Goal: Task Accomplishment & Management: Use online tool/utility

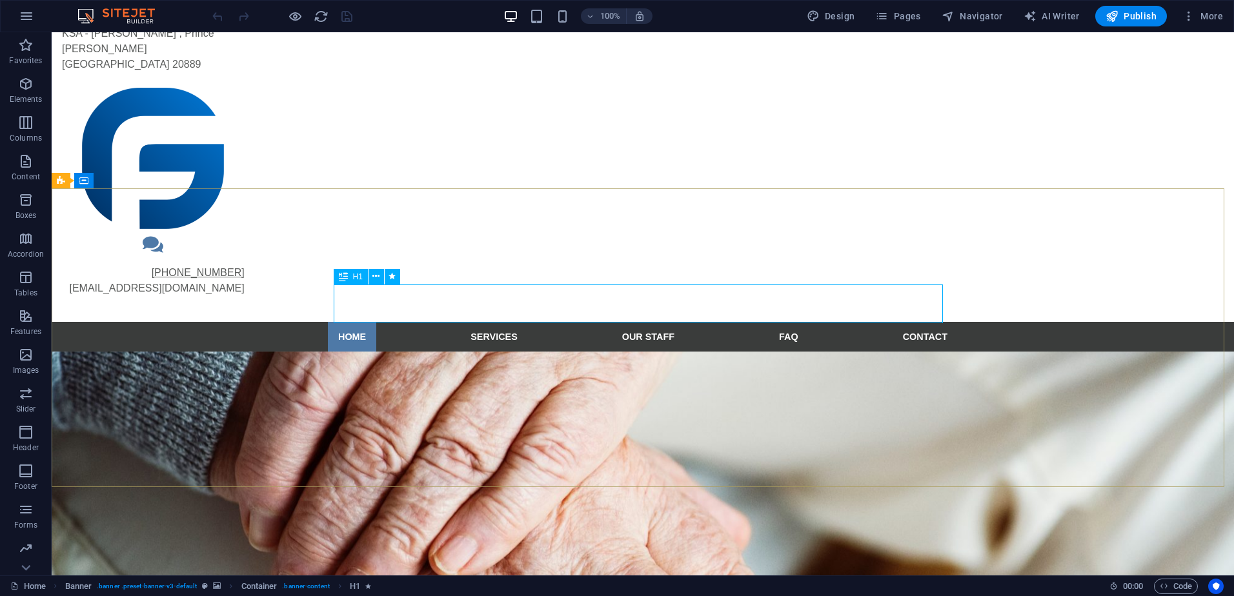
scroll to position [65, 0]
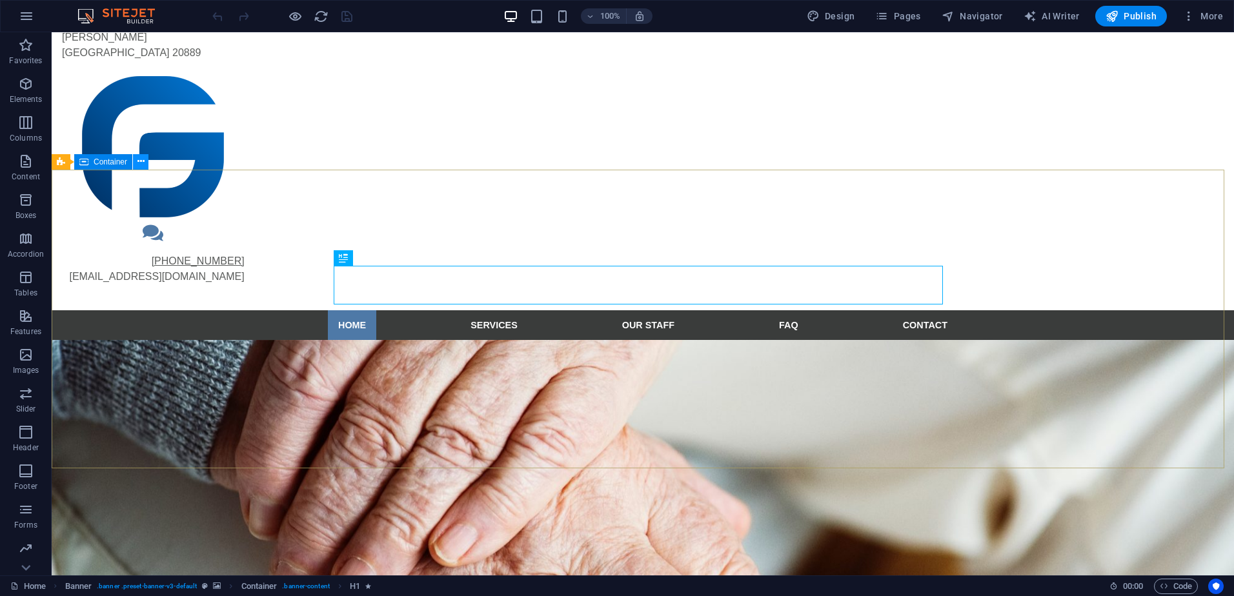
click at [138, 163] on icon at bounding box center [140, 162] width 7 height 14
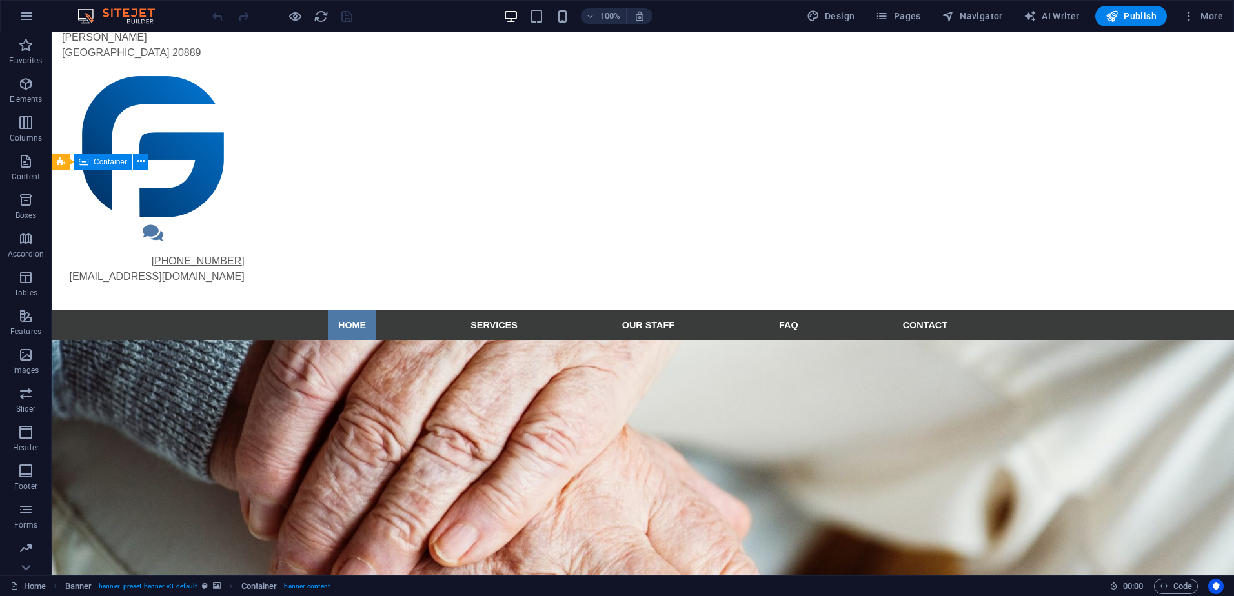
click at [123, 163] on span "Container" at bounding box center [111, 162] width 34 height 8
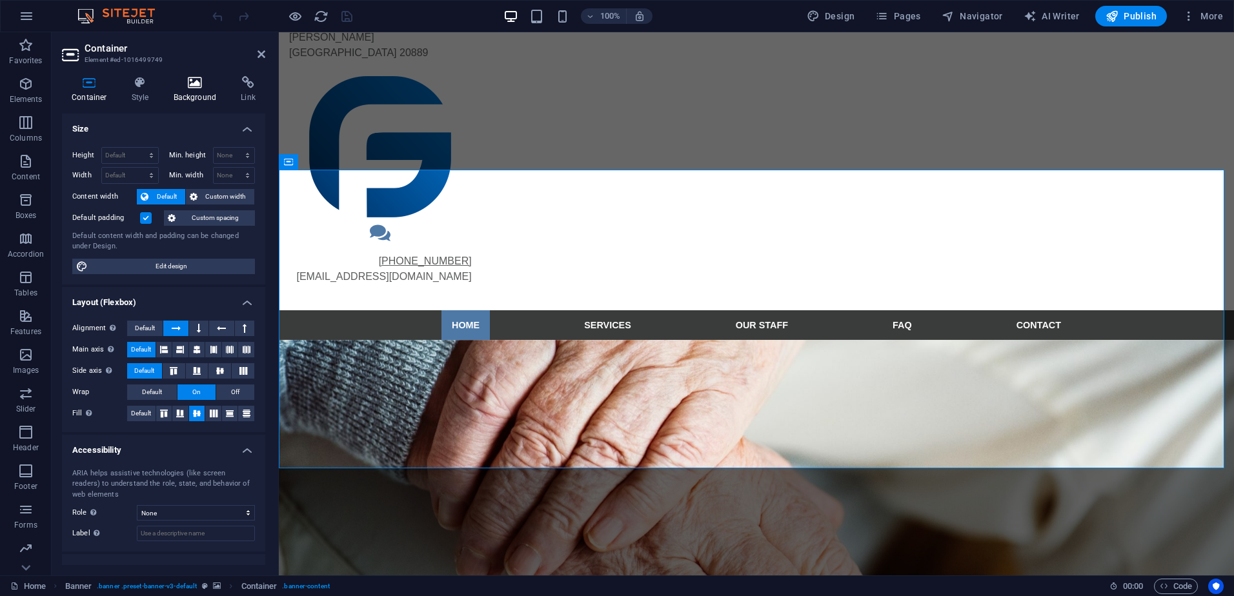
click at [218, 93] on h4 "Background" at bounding box center [198, 89] width 68 height 27
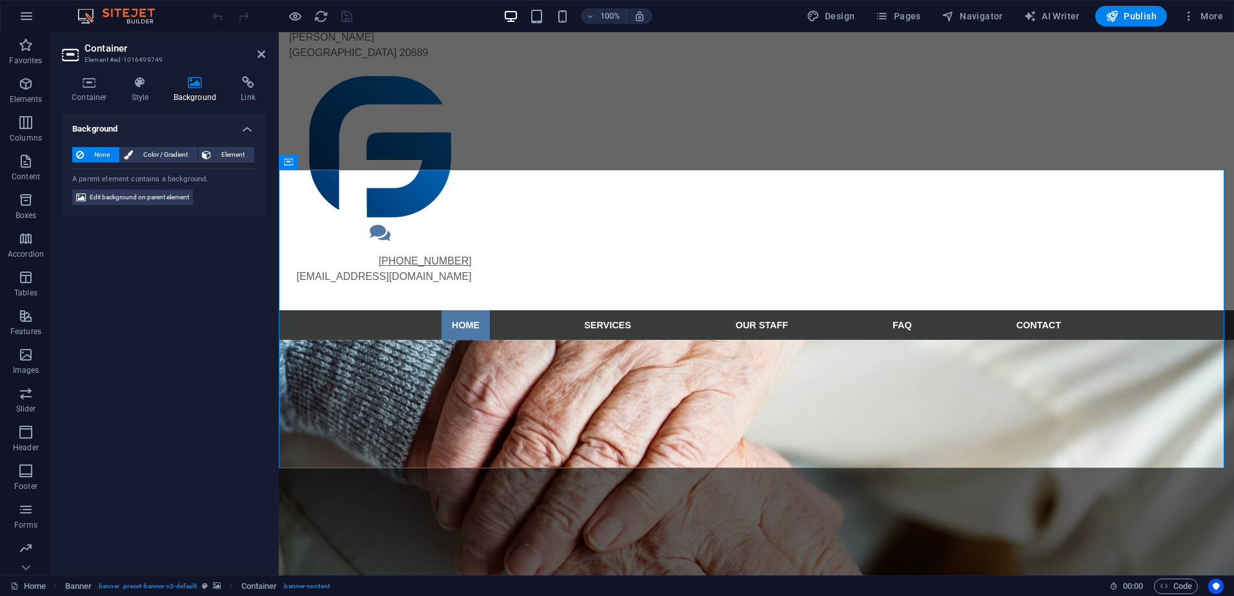
click at [101, 154] on span "None" at bounding box center [102, 154] width 28 height 15
click at [144, 196] on span "Edit background on parent element" at bounding box center [139, 197] width 99 height 15
click at [144, 196] on div "Container Element #ed-1016499749 Container Style Background Link Size Height De…" at bounding box center [643, 303] width 1183 height 543
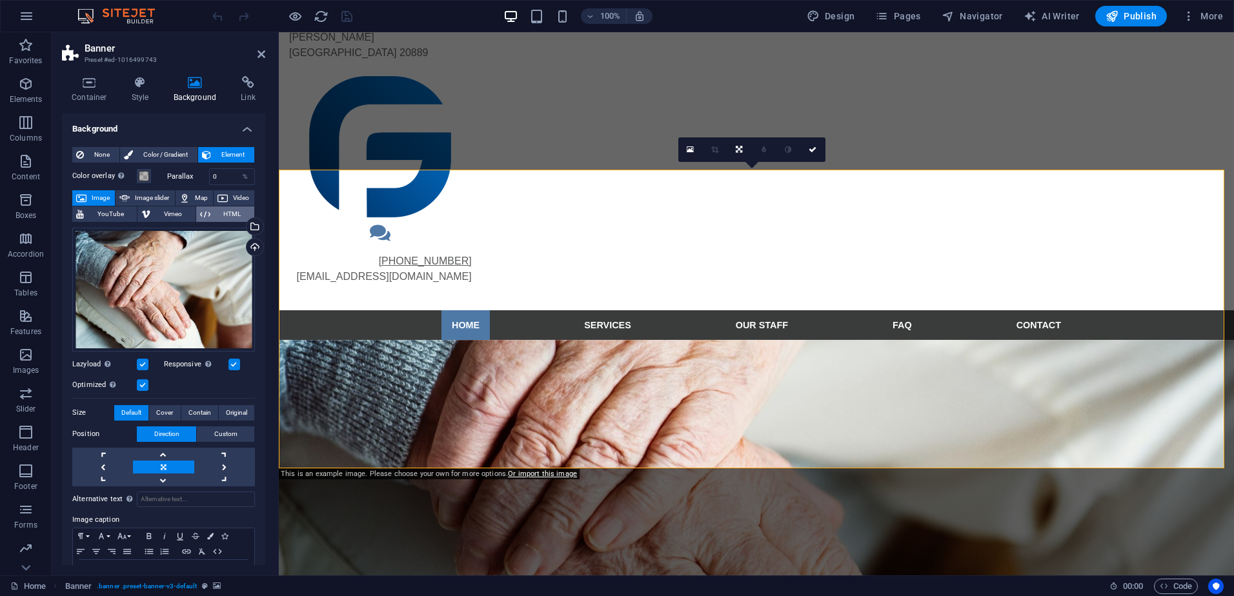
click at [221, 216] on span "HTML" at bounding box center [232, 214] width 36 height 15
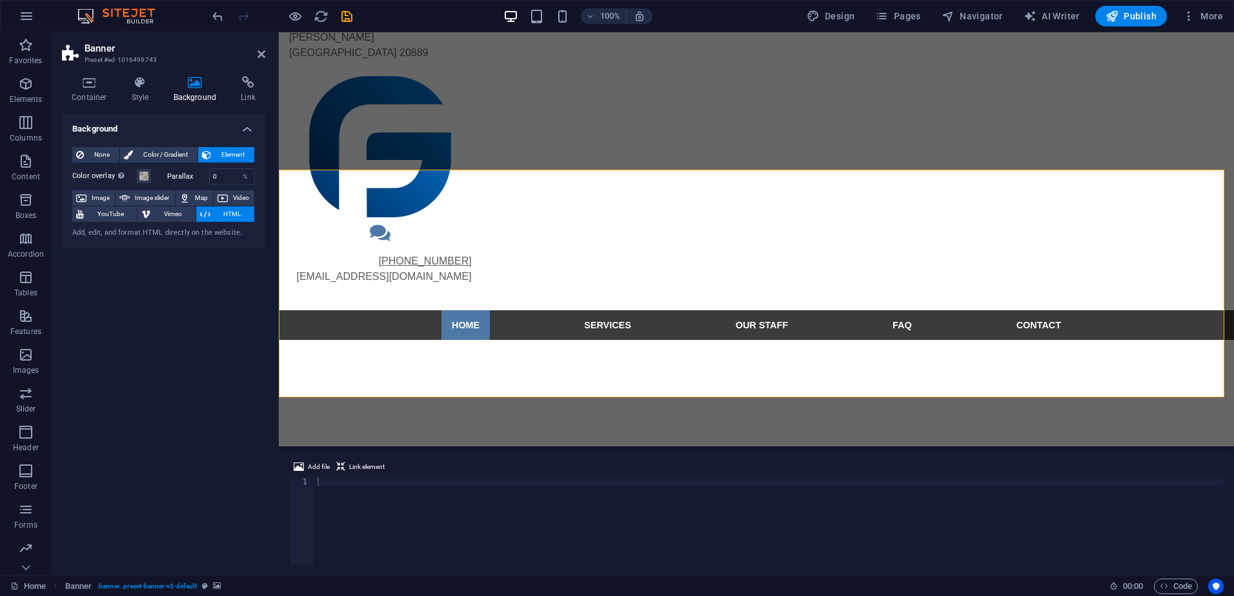
click at [128, 236] on div "Add, edit, and format HTML directly on the website." at bounding box center [163, 233] width 183 height 11
click at [152, 214] on button "Vimeo" at bounding box center [165, 214] width 57 height 15
select select "ar16_9"
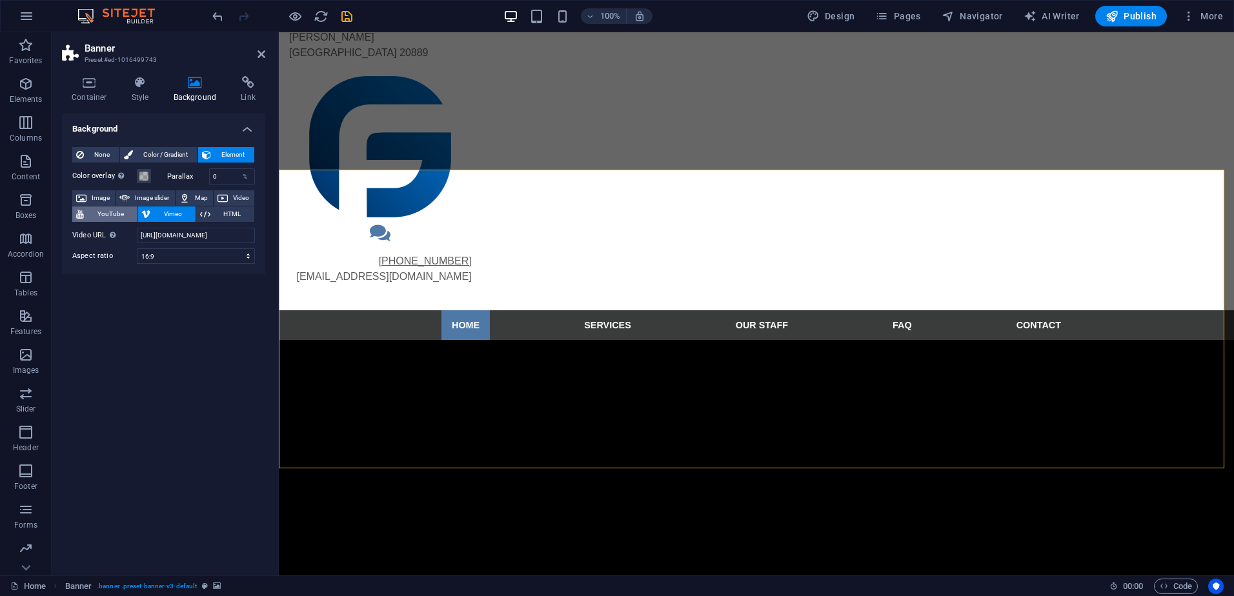
click at [120, 209] on span "YouTube" at bounding box center [110, 214] width 45 height 15
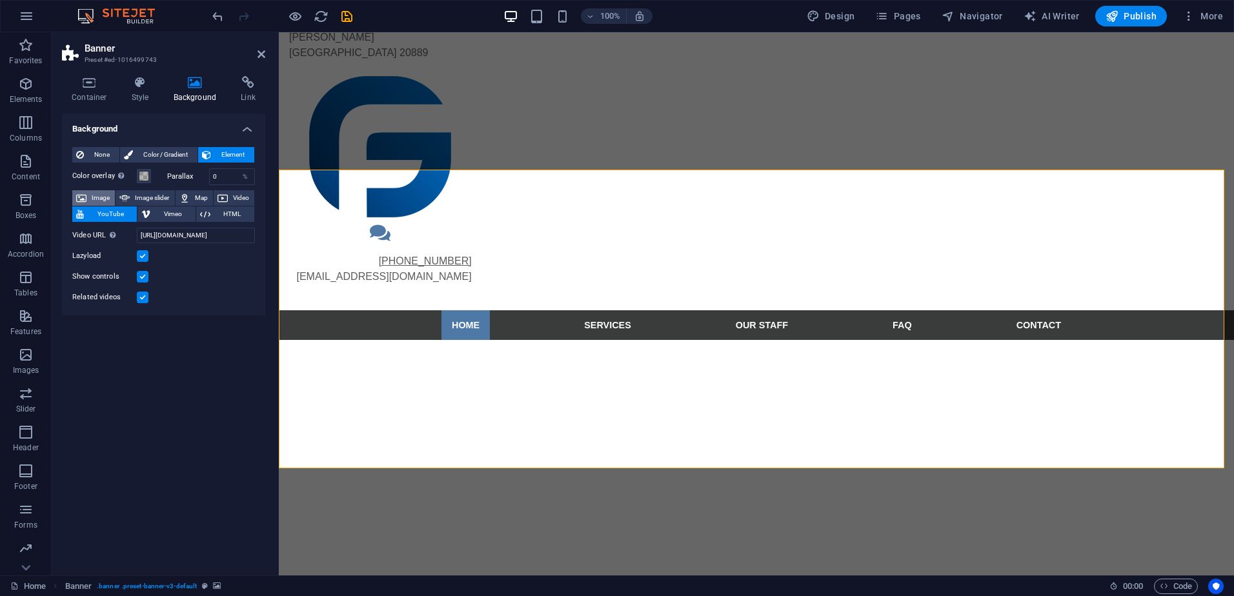
click at [102, 193] on span "Image" at bounding box center [100, 197] width 21 height 15
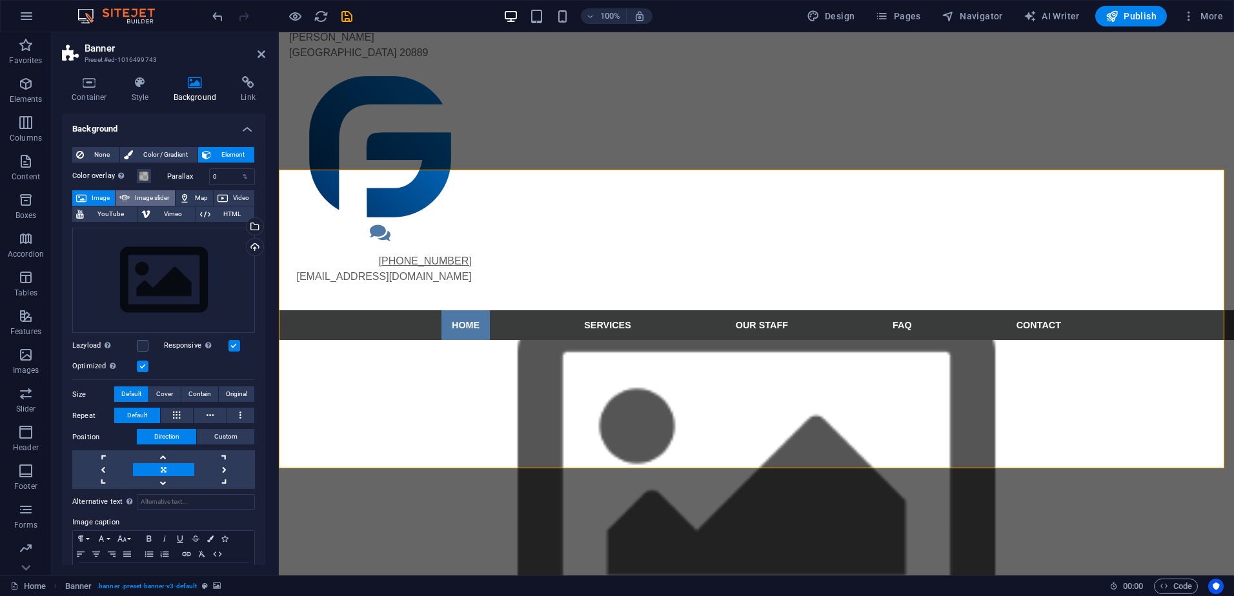
click at [154, 192] on span "Image slider" at bounding box center [152, 197] width 37 height 15
select select "ms"
select select "s"
select select "progressive"
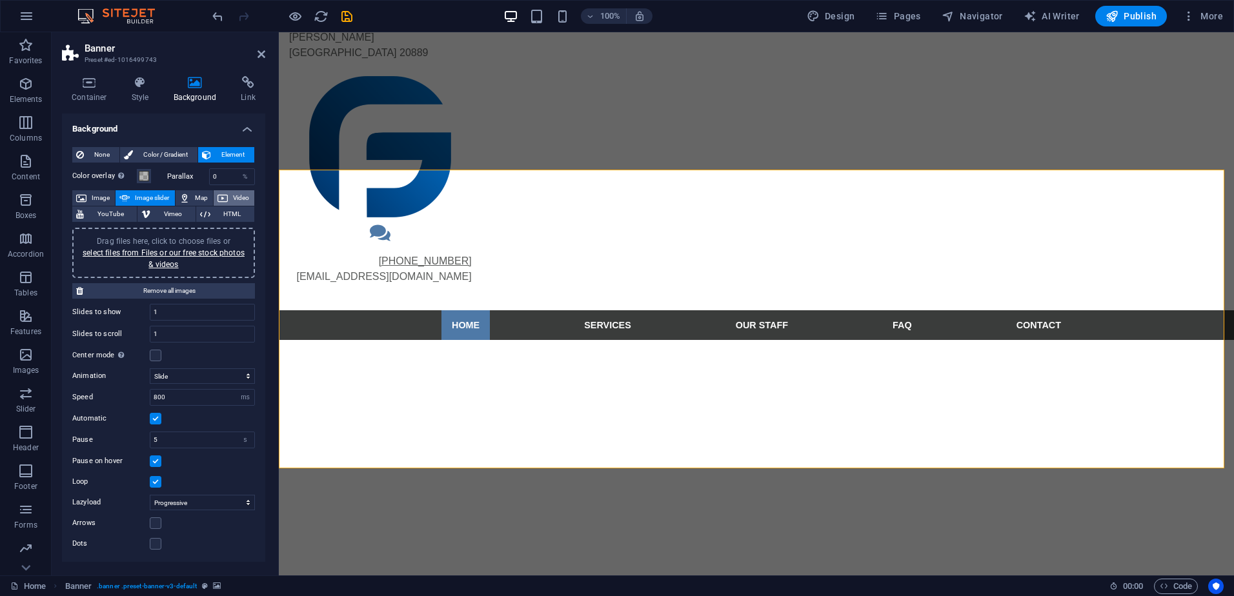
click at [223, 194] on icon at bounding box center [223, 197] width 10 height 15
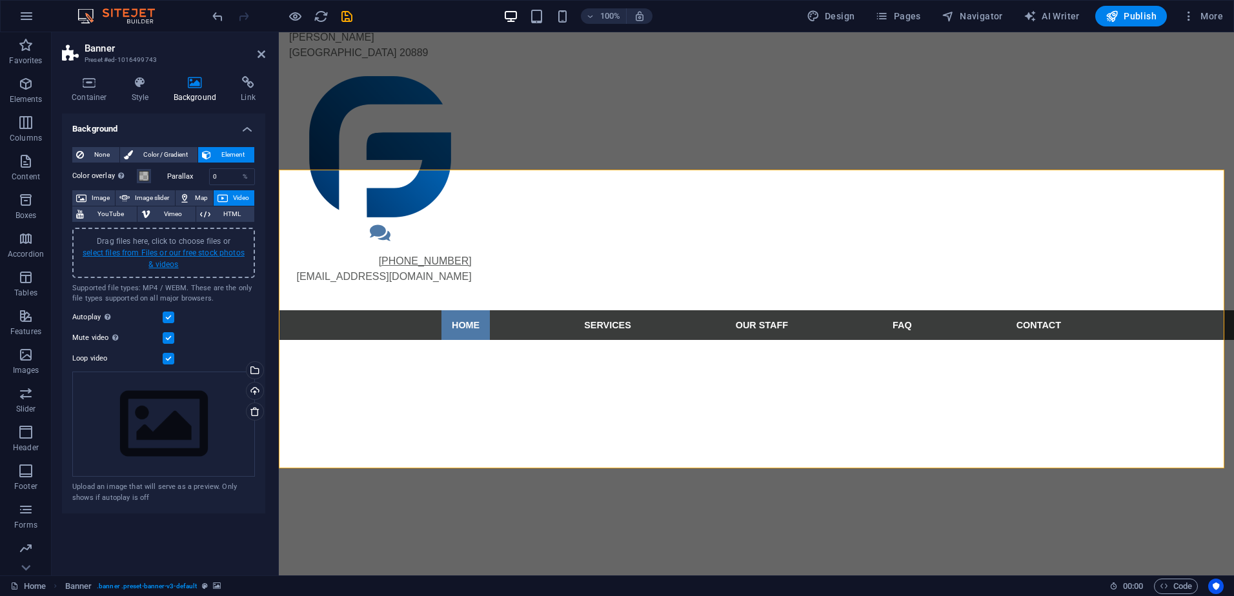
click at [167, 255] on link "select files from Files or our free stock photos & videos" at bounding box center [164, 259] width 162 height 21
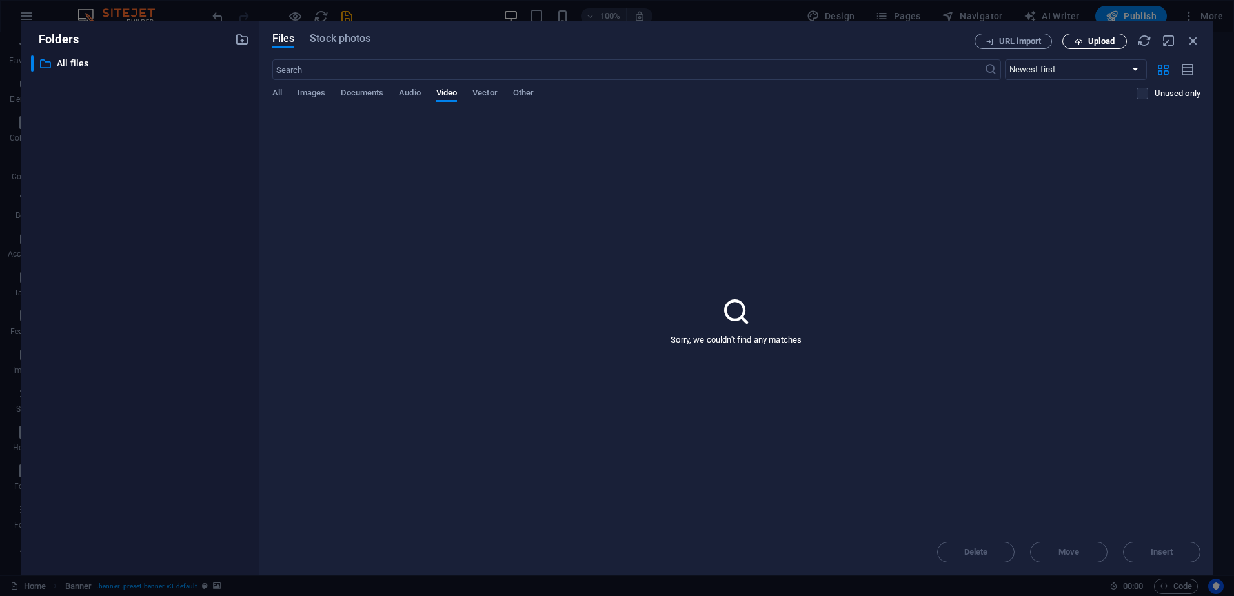
click at [1082, 45] on icon "button" at bounding box center [1079, 41] width 8 height 8
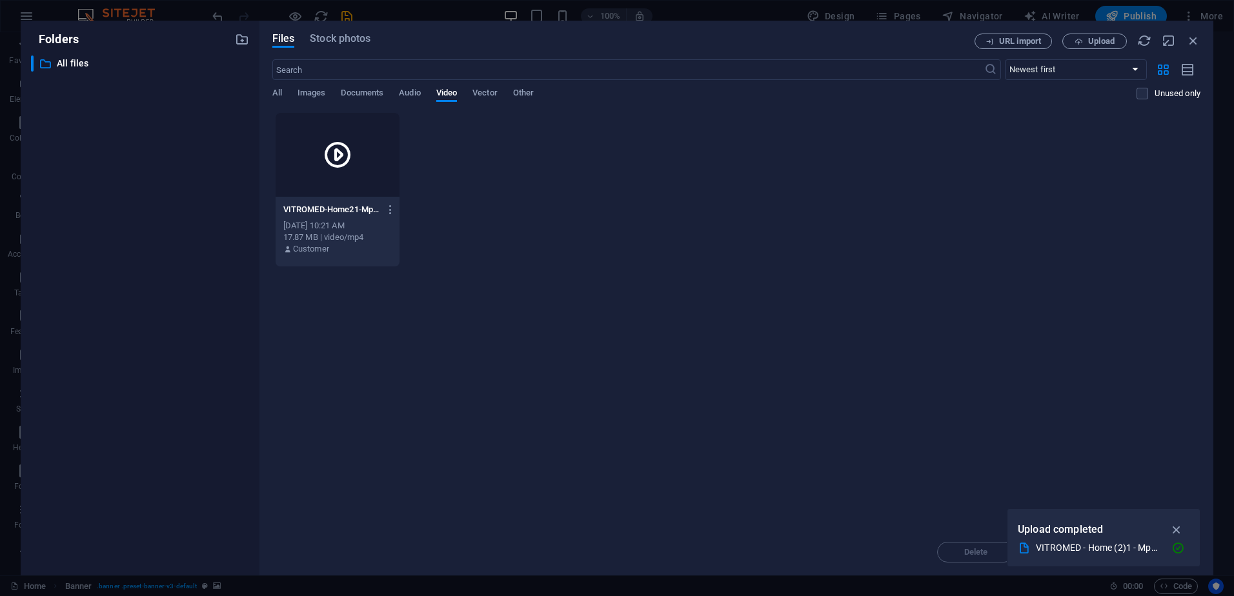
click at [331, 152] on icon at bounding box center [337, 154] width 31 height 31
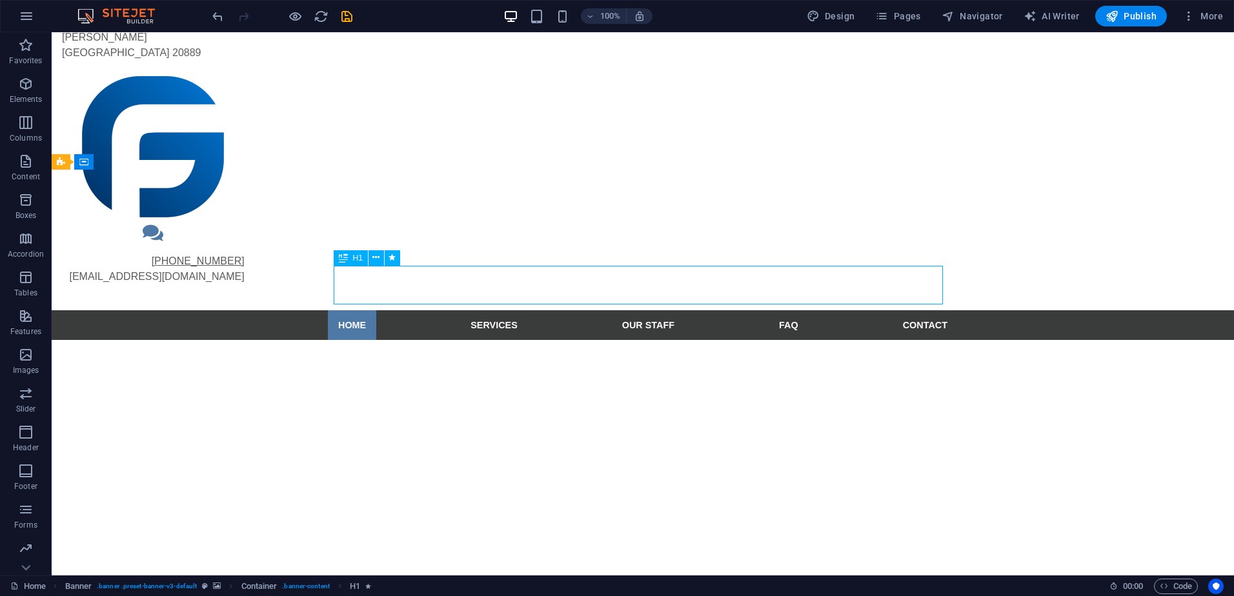
drag, startPoint x: 296, startPoint y: 285, endPoint x: 205, endPoint y: 301, distance: 91.8
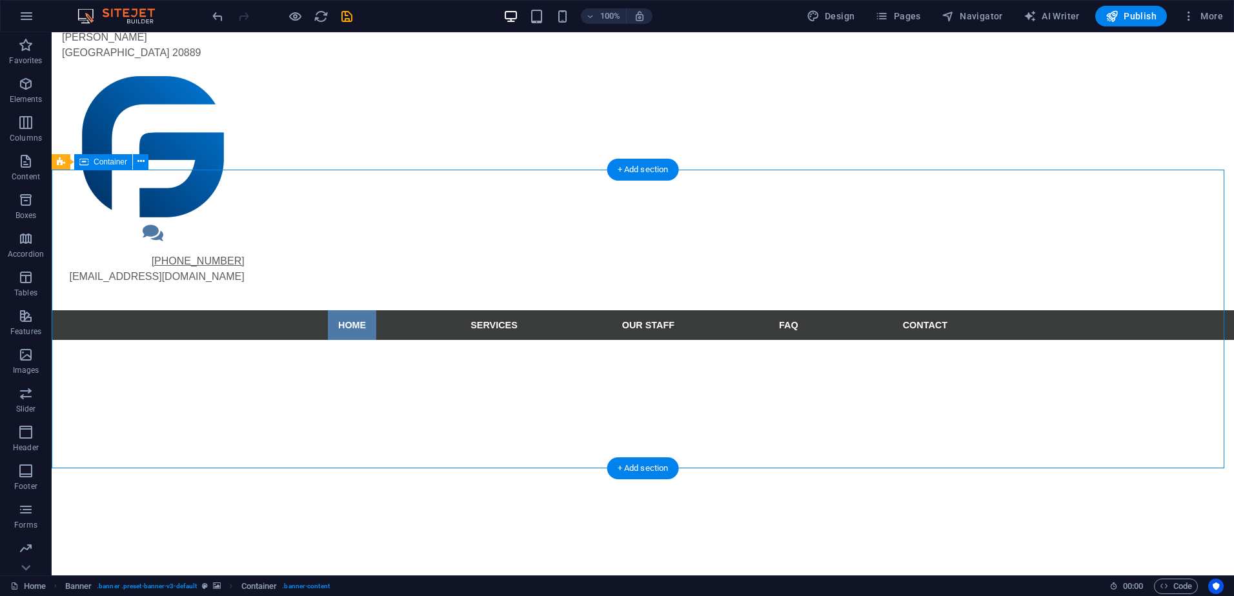
drag, startPoint x: 205, startPoint y: 301, endPoint x: 334, endPoint y: 305, distance: 128.5
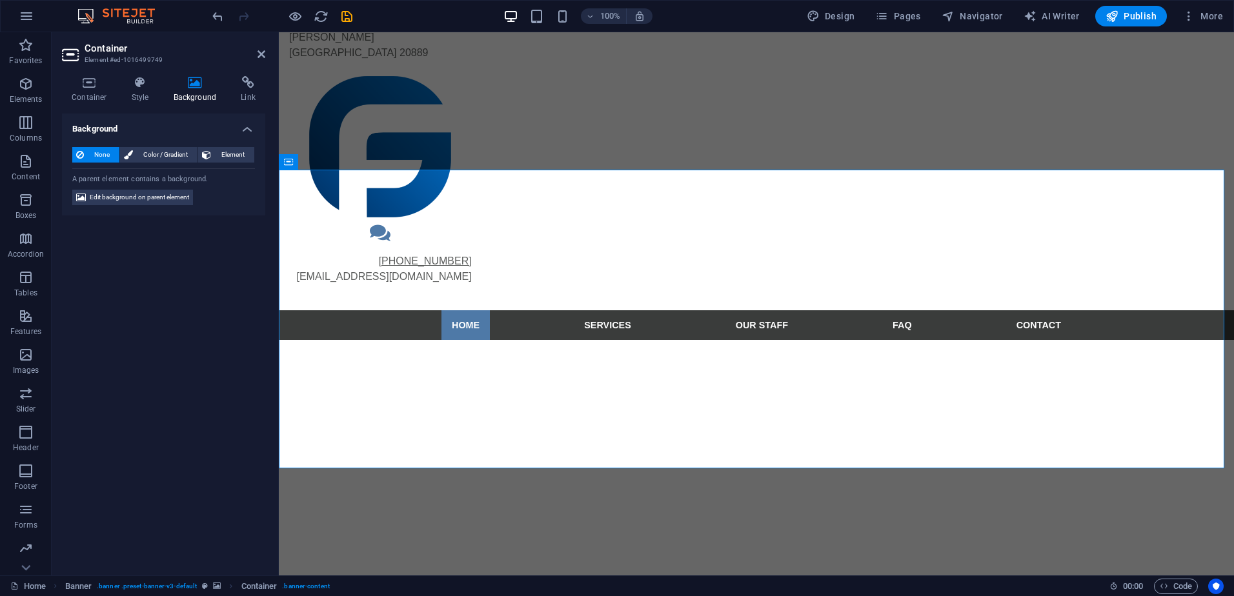
click at [200, 86] on icon at bounding box center [195, 82] width 63 height 13
click at [227, 152] on span "Element" at bounding box center [233, 154] width 36 height 15
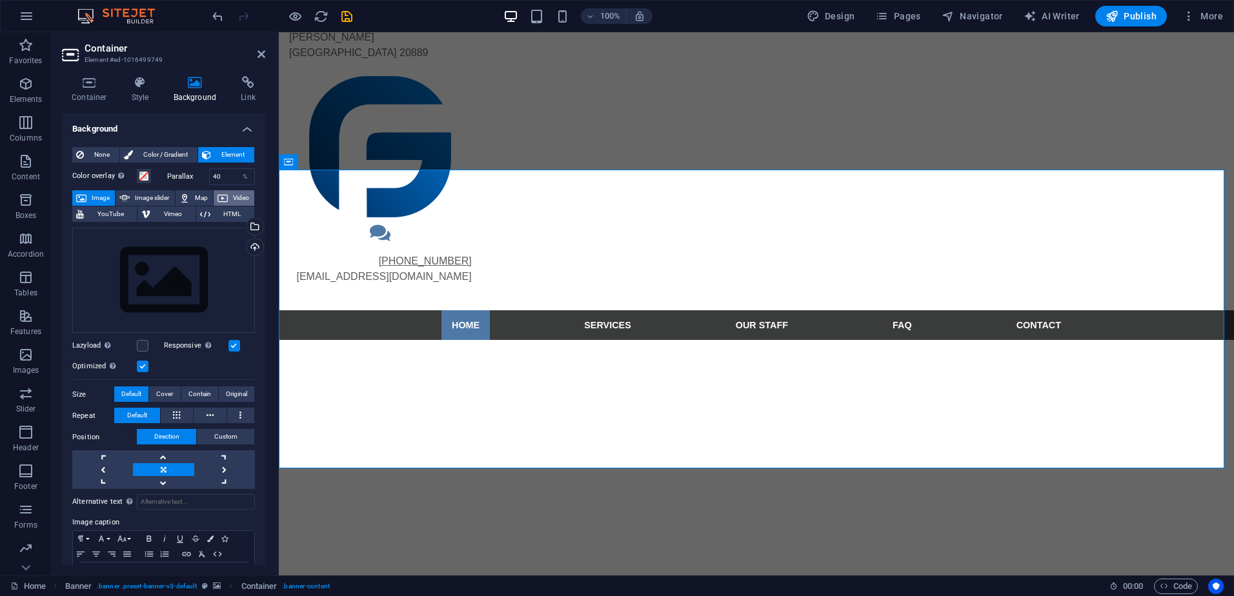
click at [241, 196] on span "Video" at bounding box center [241, 197] width 19 height 15
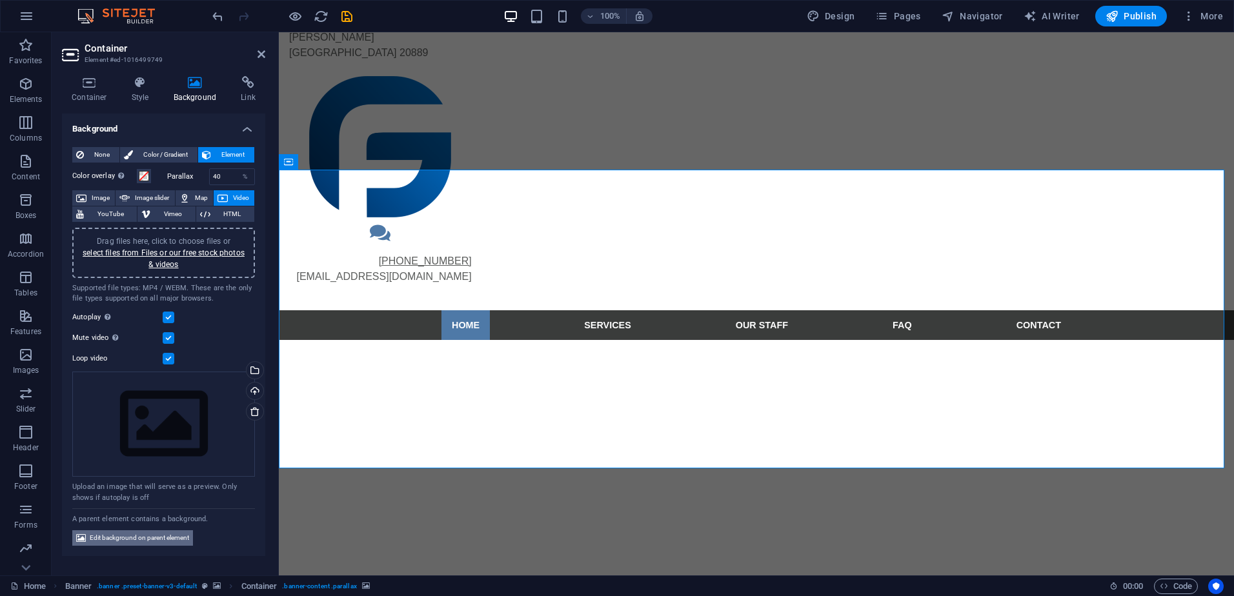
click at [121, 534] on span "Edit background on parent element" at bounding box center [139, 538] width 99 height 15
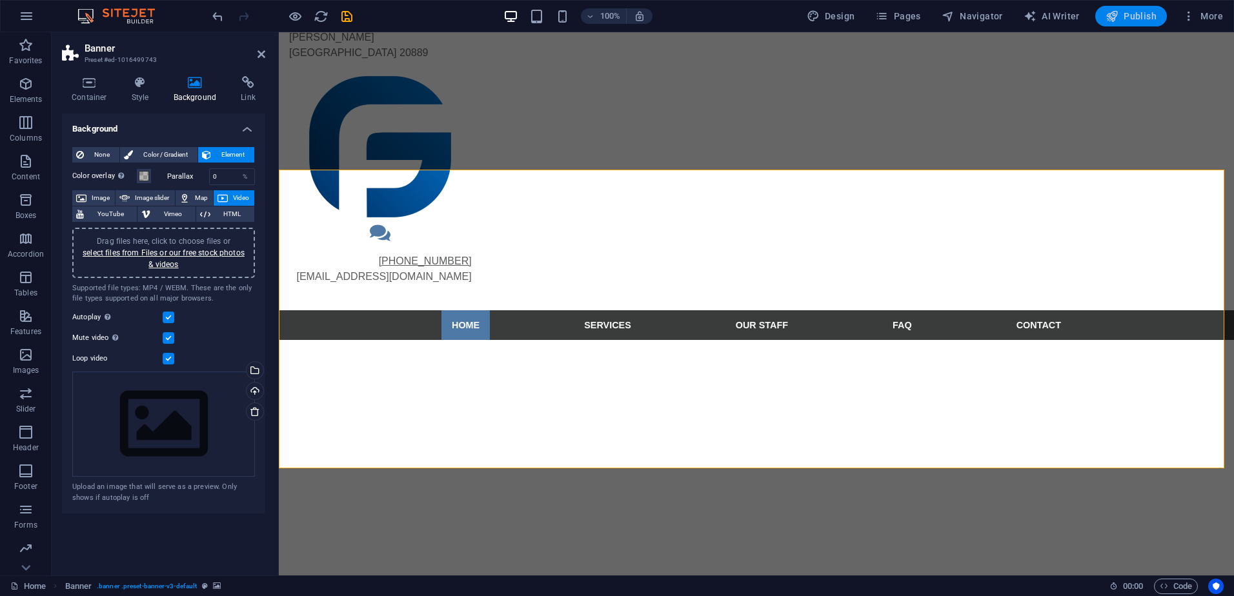
click at [1128, 18] on span "Publish" at bounding box center [1131, 16] width 51 height 13
checkbox input "false"
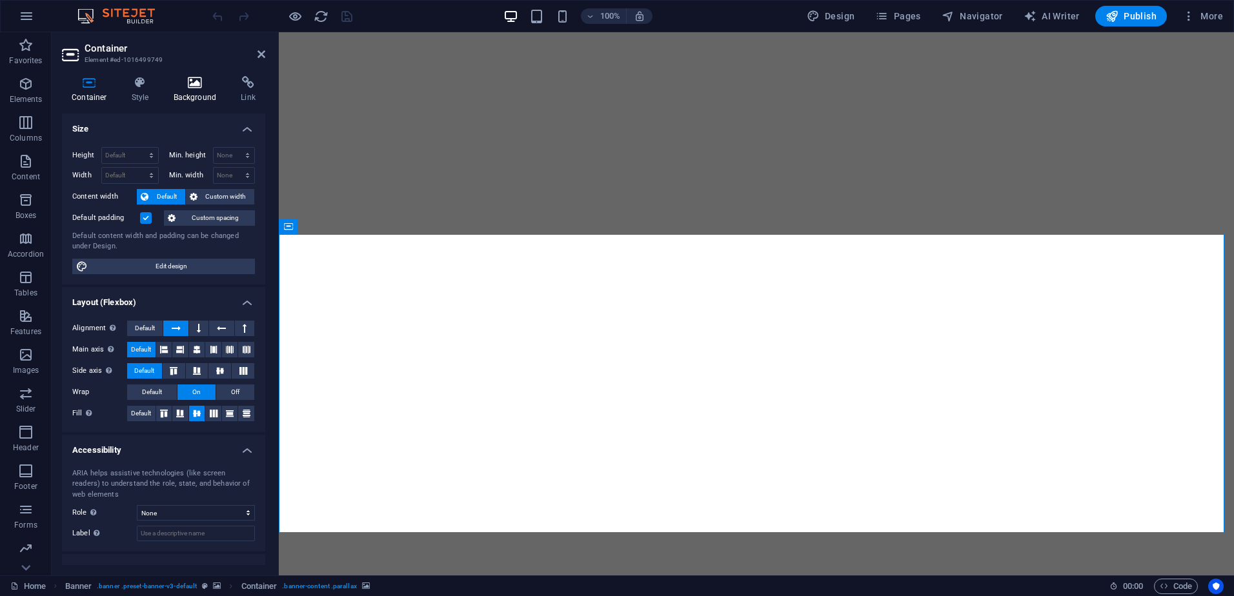
click at [207, 97] on h4 "Background" at bounding box center [198, 89] width 68 height 27
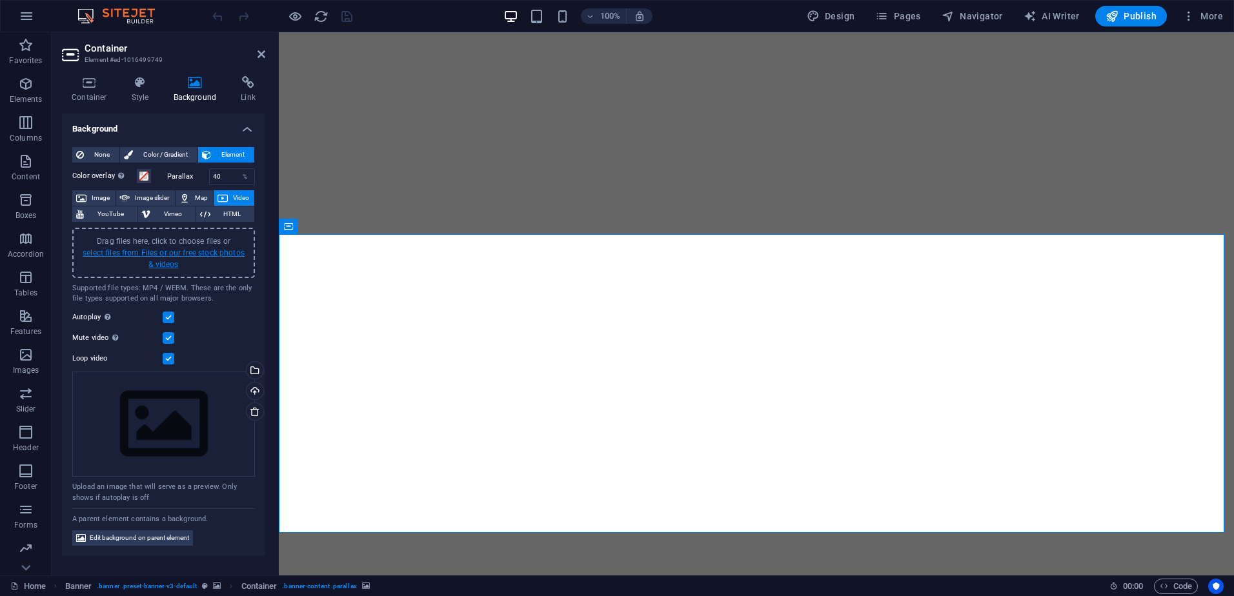
click at [163, 254] on link "select files from Files or our free stock photos & videos" at bounding box center [164, 259] width 162 height 21
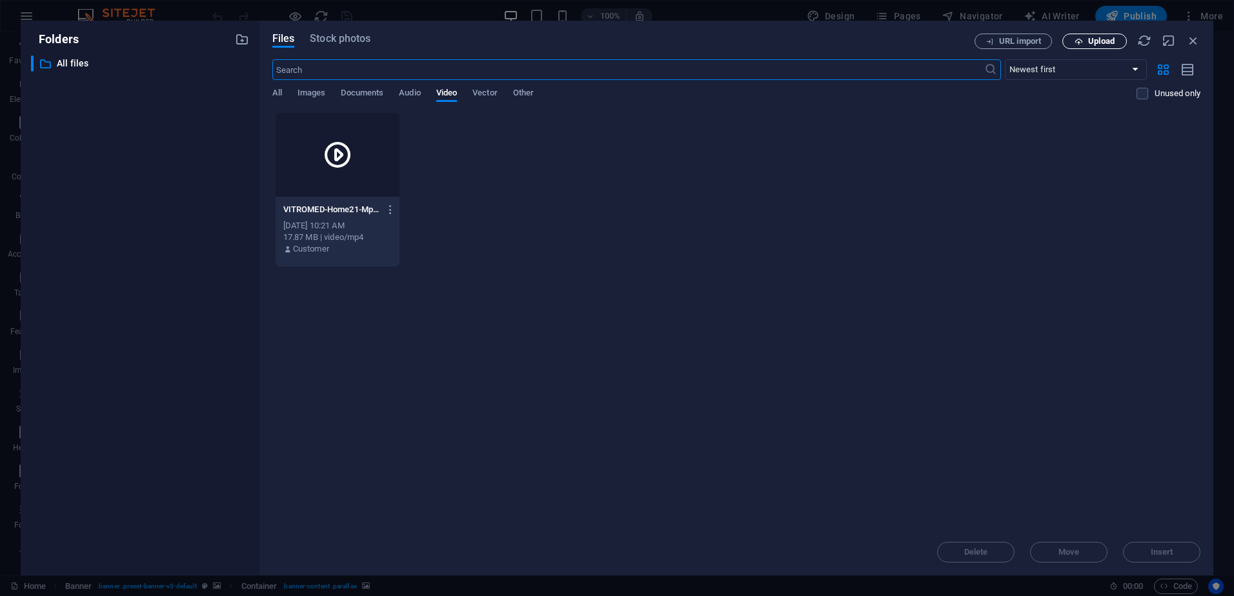
click at [1110, 41] on span "Upload" at bounding box center [1101, 41] width 26 height 8
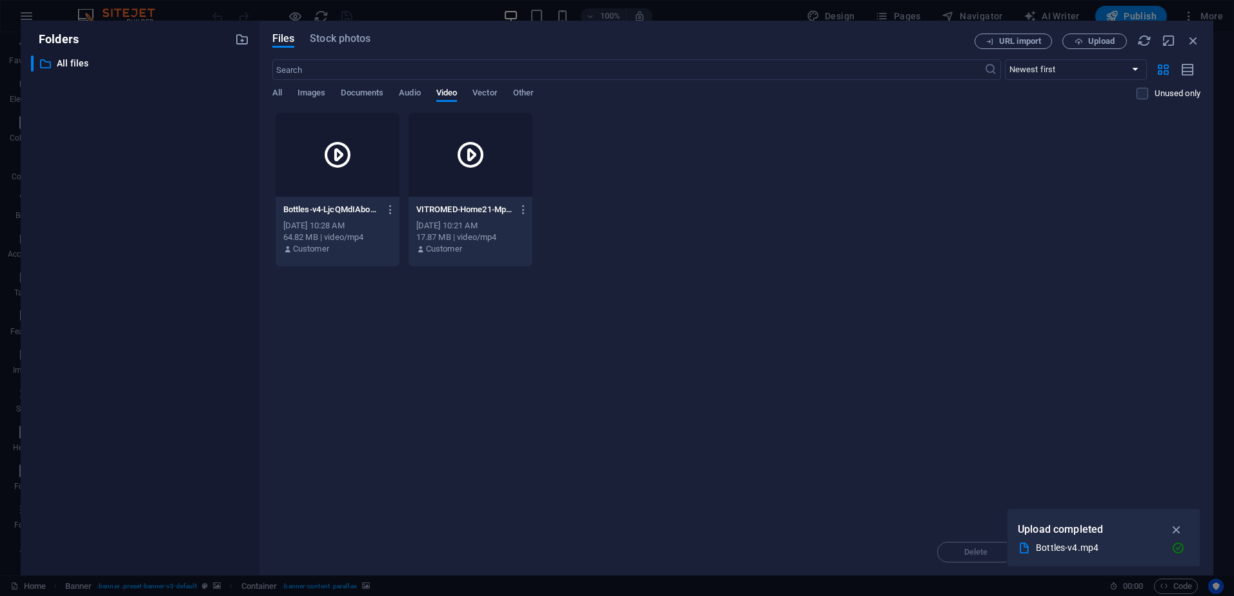
click at [321, 187] on div at bounding box center [338, 155] width 124 height 84
click at [321, 187] on div "1" at bounding box center [338, 155] width 124 height 84
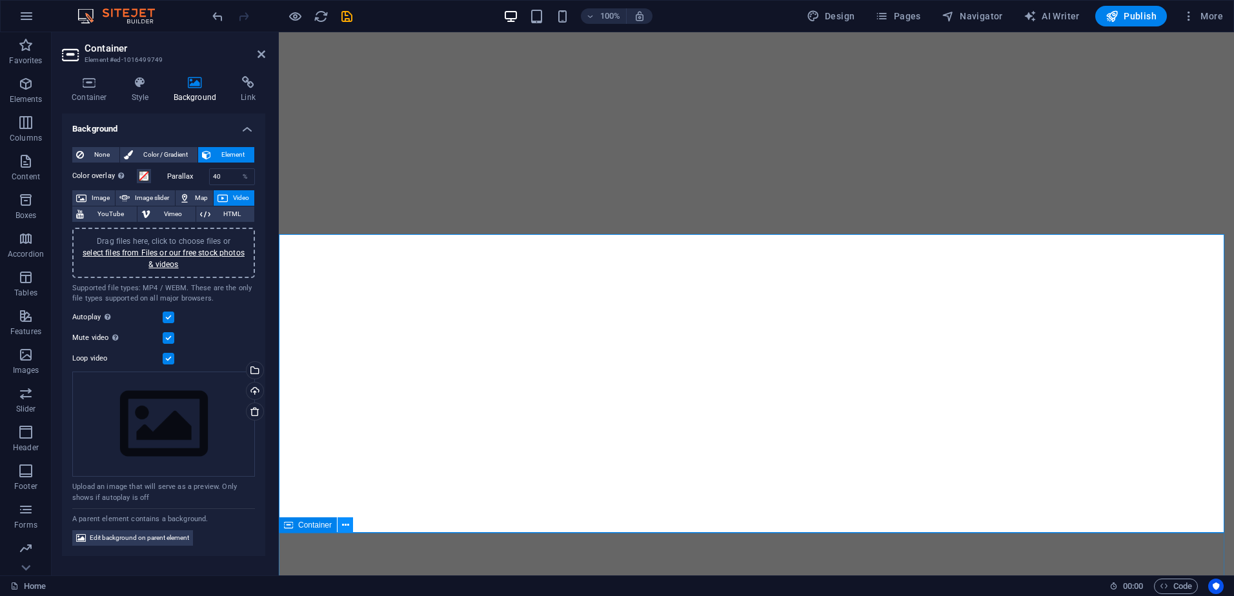
click at [347, 529] on icon at bounding box center [345, 526] width 7 height 14
click at [130, 254] on link "select files from Files or our free stock photos & videos" at bounding box center [164, 259] width 162 height 21
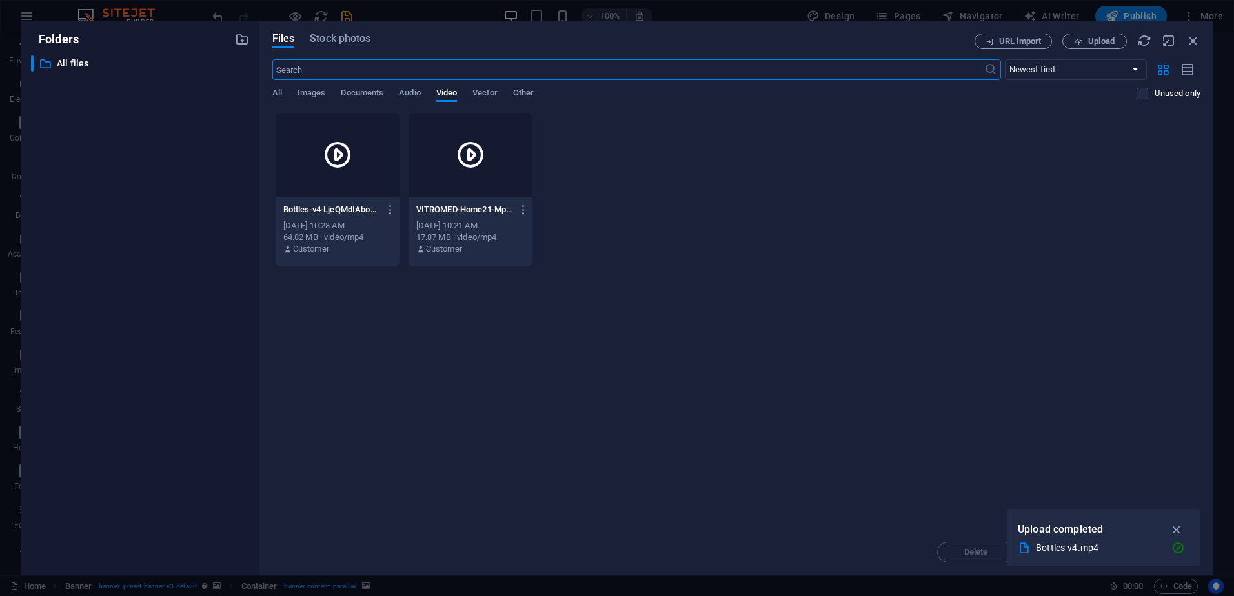
click at [376, 192] on div at bounding box center [338, 155] width 124 height 84
click at [376, 192] on div "1" at bounding box center [338, 155] width 124 height 84
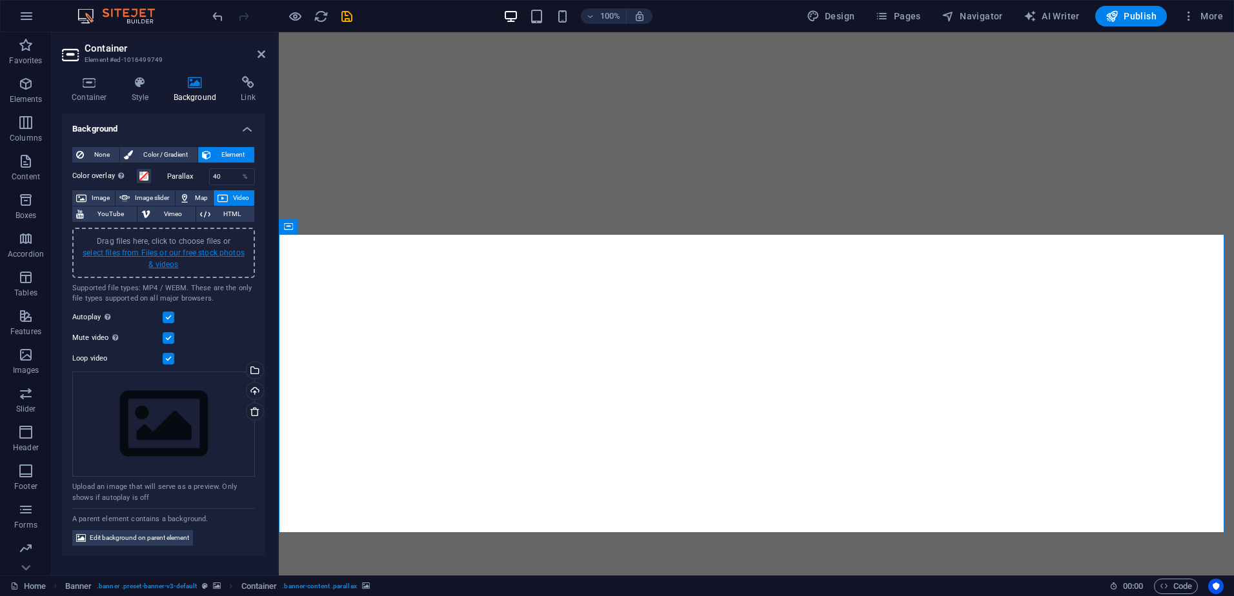
click at [179, 252] on link "select files from Files or our free stock photos & videos" at bounding box center [164, 259] width 162 height 21
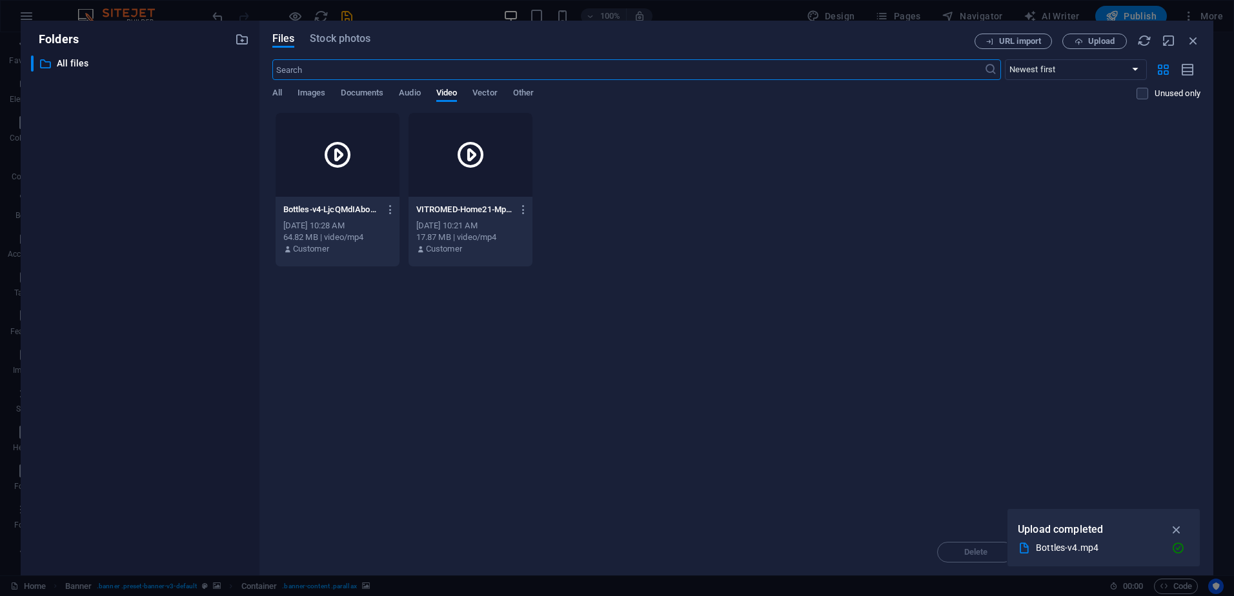
click at [319, 178] on div at bounding box center [338, 155] width 124 height 84
click at [512, 222] on div "[DATE] 10:21 AM" at bounding box center [470, 226] width 108 height 12
click at [396, 218] on button "button" at bounding box center [388, 209] width 17 height 21
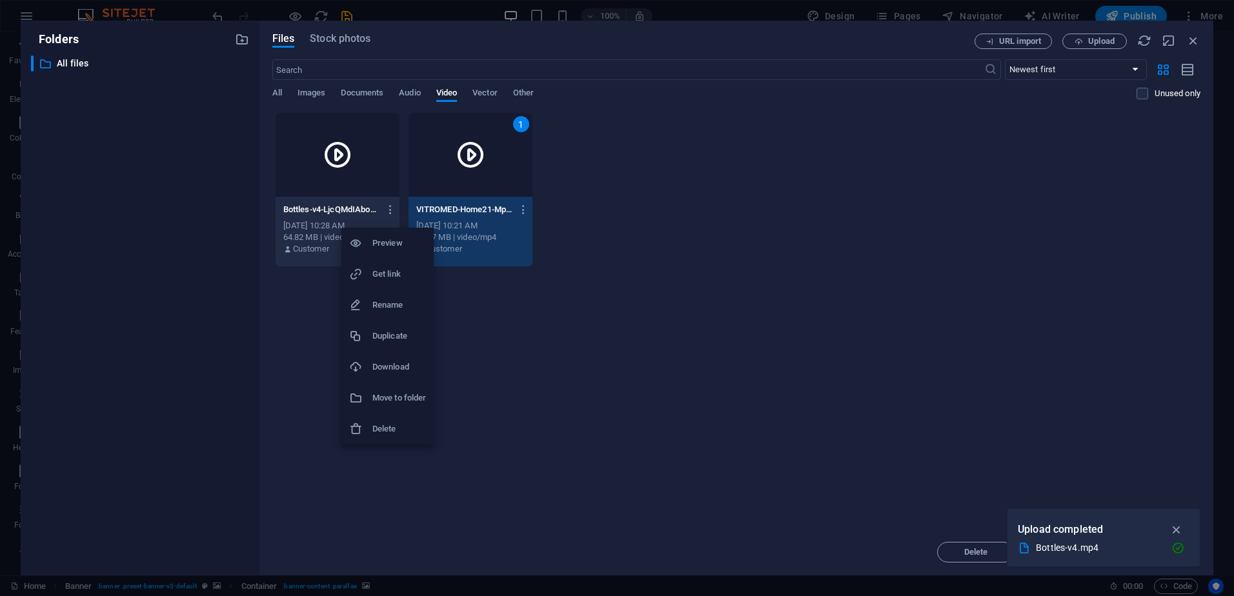
click at [325, 190] on div at bounding box center [617, 298] width 1234 height 596
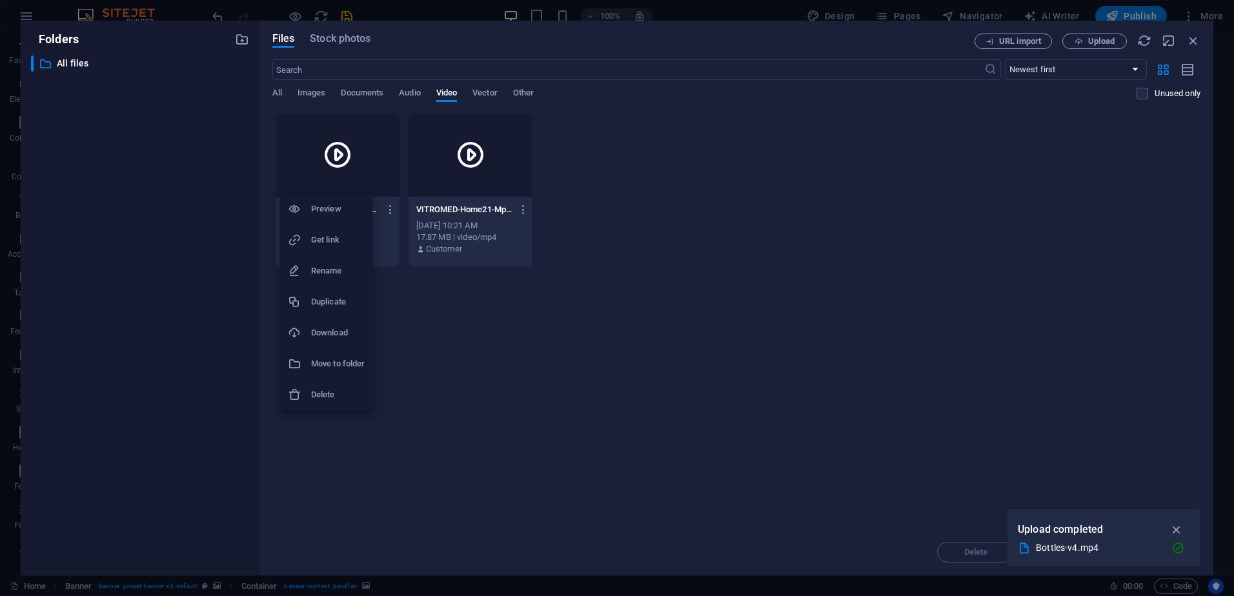
click at [383, 242] on div at bounding box center [617, 298] width 1234 height 596
click at [373, 240] on div "64.82 MB | video/mp4" at bounding box center [337, 238] width 108 height 12
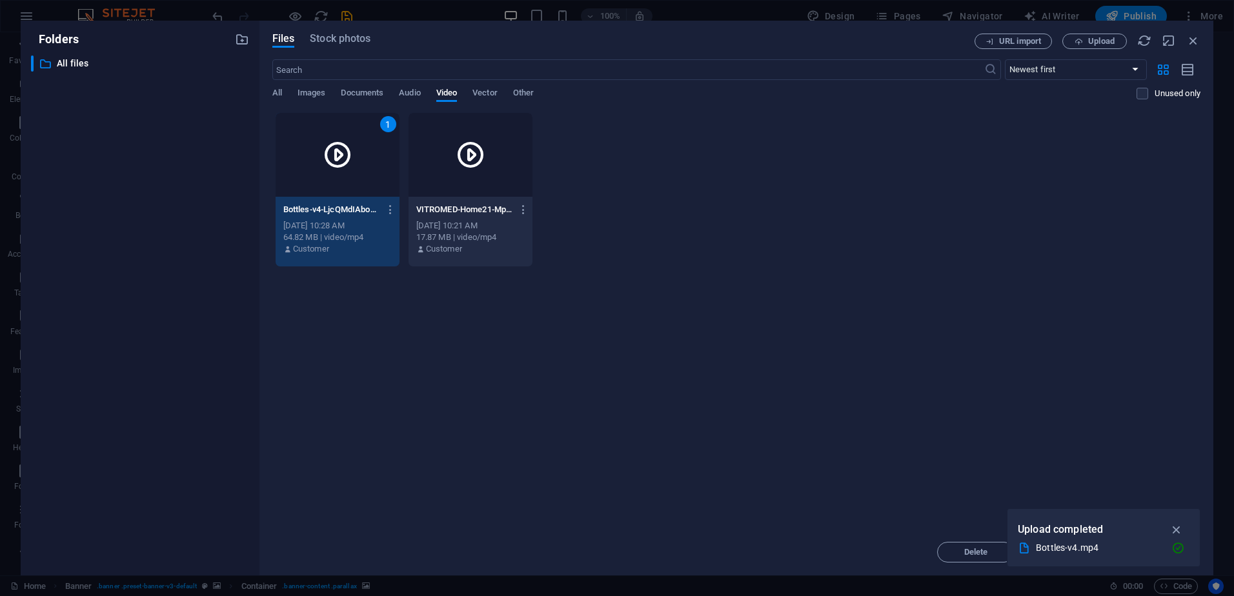
click at [421, 234] on div "17.87 MB | video/mp4" at bounding box center [470, 238] width 108 height 12
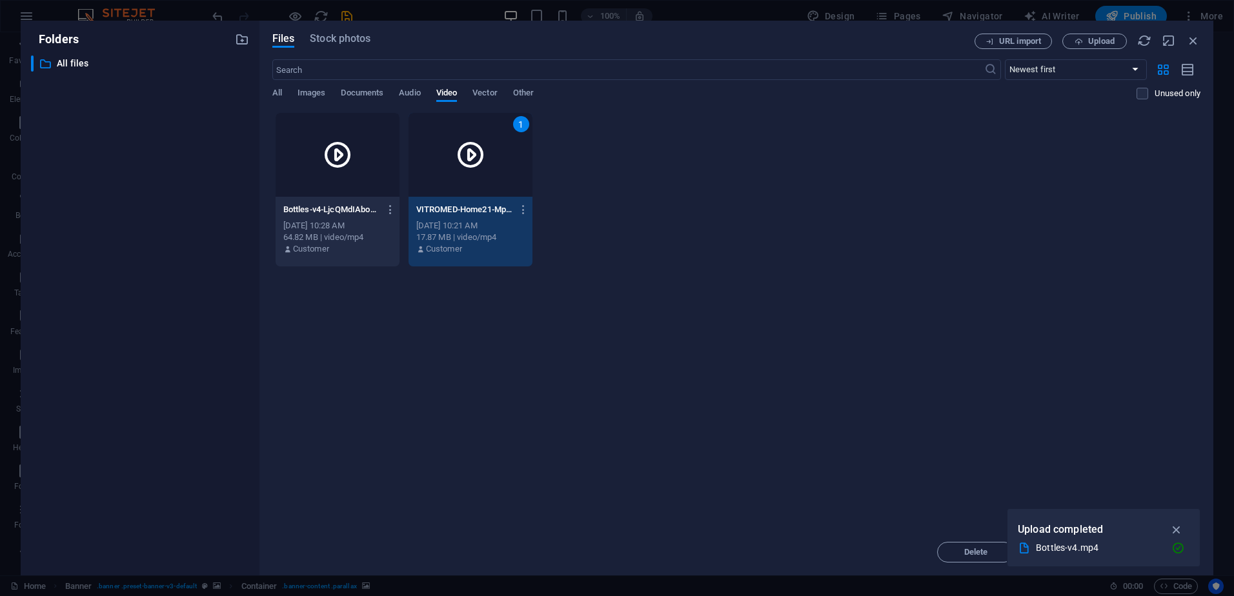
click at [363, 230] on div "Oct 6, 2025 10:28 AM" at bounding box center [337, 226] width 108 height 12
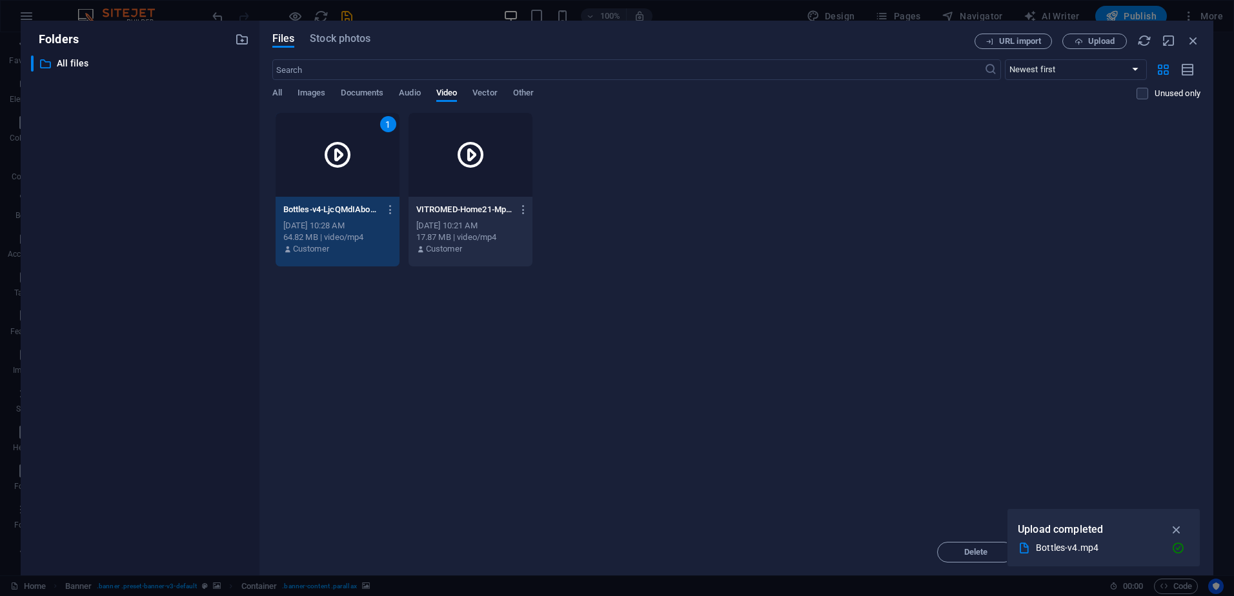
click at [429, 232] on div "17.87 MB | video/mp4" at bounding box center [470, 238] width 108 height 12
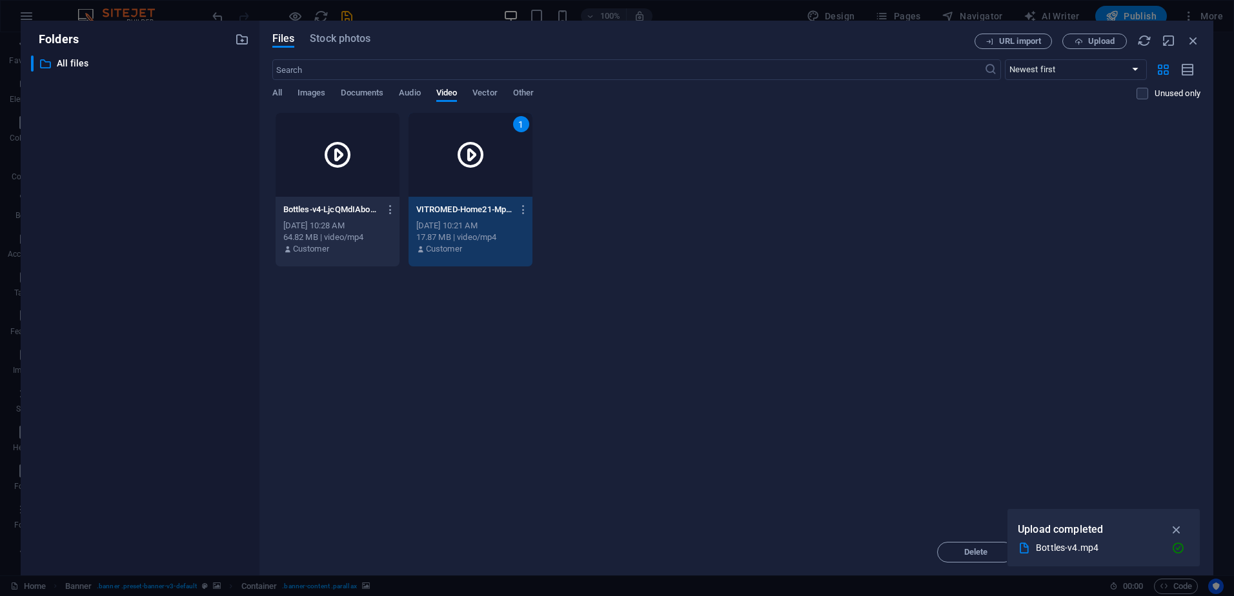
click at [374, 229] on div "Oct 6, 2025 10:28 AM" at bounding box center [337, 226] width 108 height 12
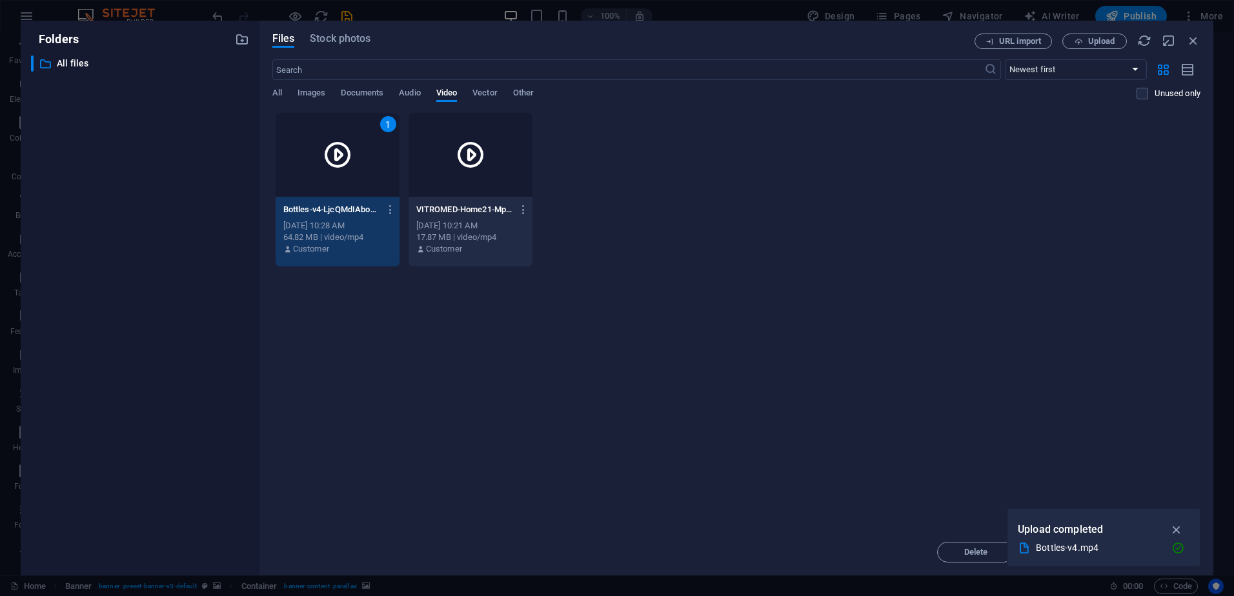
click at [741, 289] on div "Drop files here to upload them instantly 1 Bottles-v4-LjcQMdIAboBBx1SblTr7EA.mp…" at bounding box center [736, 320] width 928 height 417
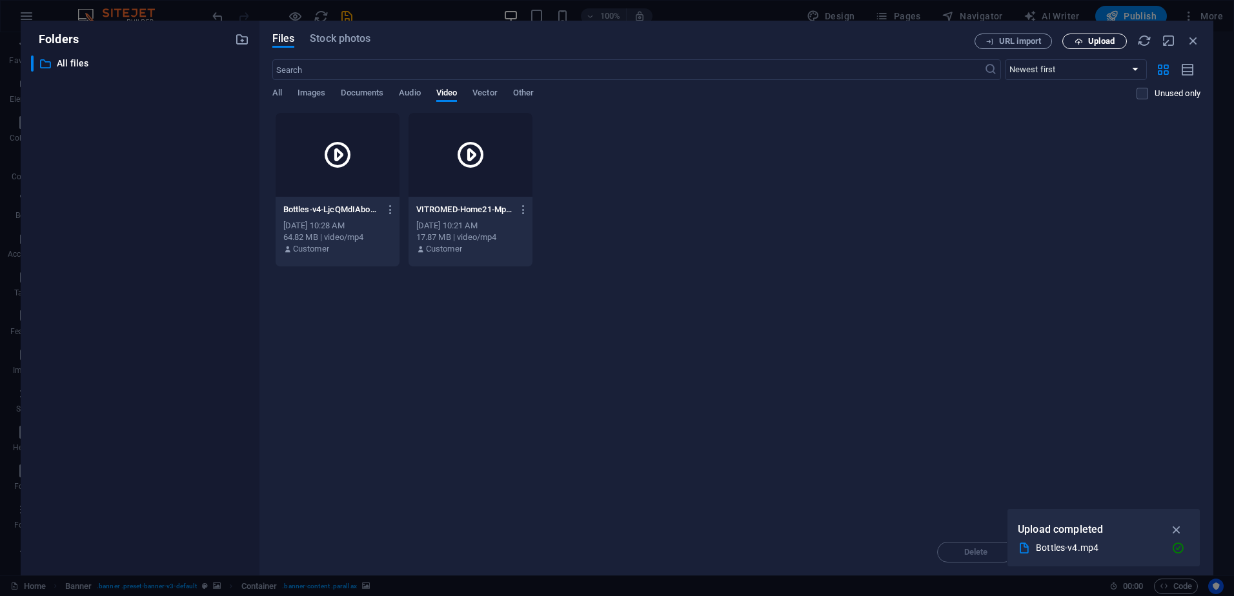
click at [1099, 37] on span "Upload" at bounding box center [1101, 41] width 26 height 8
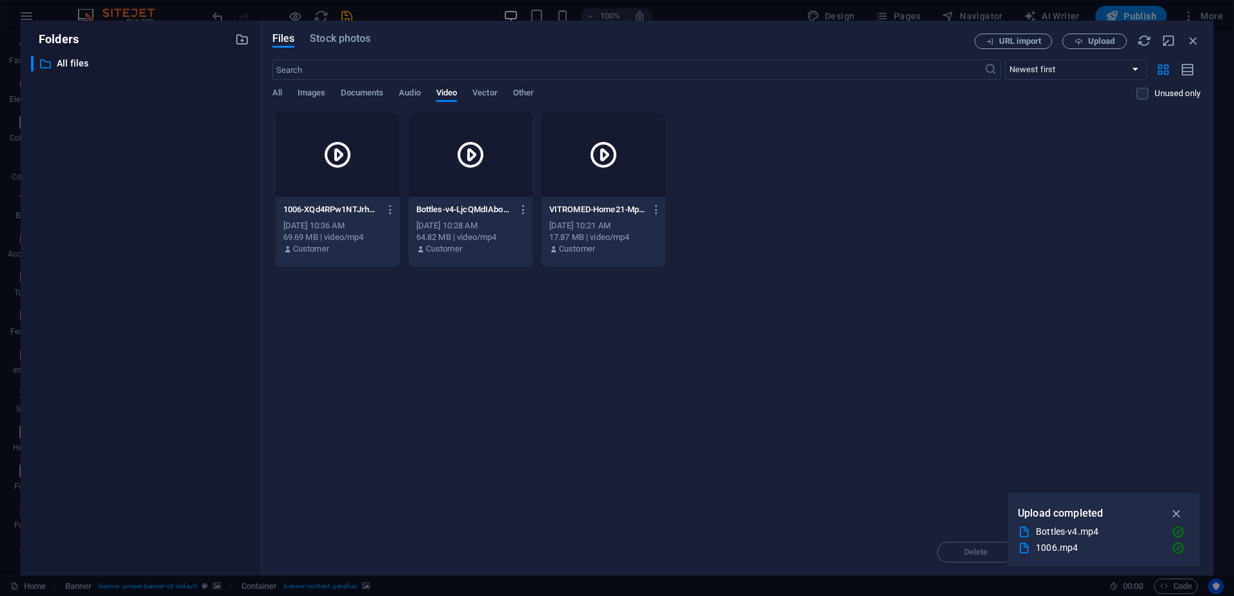
click at [358, 185] on div at bounding box center [338, 155] width 124 height 84
click at [358, 185] on div "1" at bounding box center [338, 155] width 124 height 84
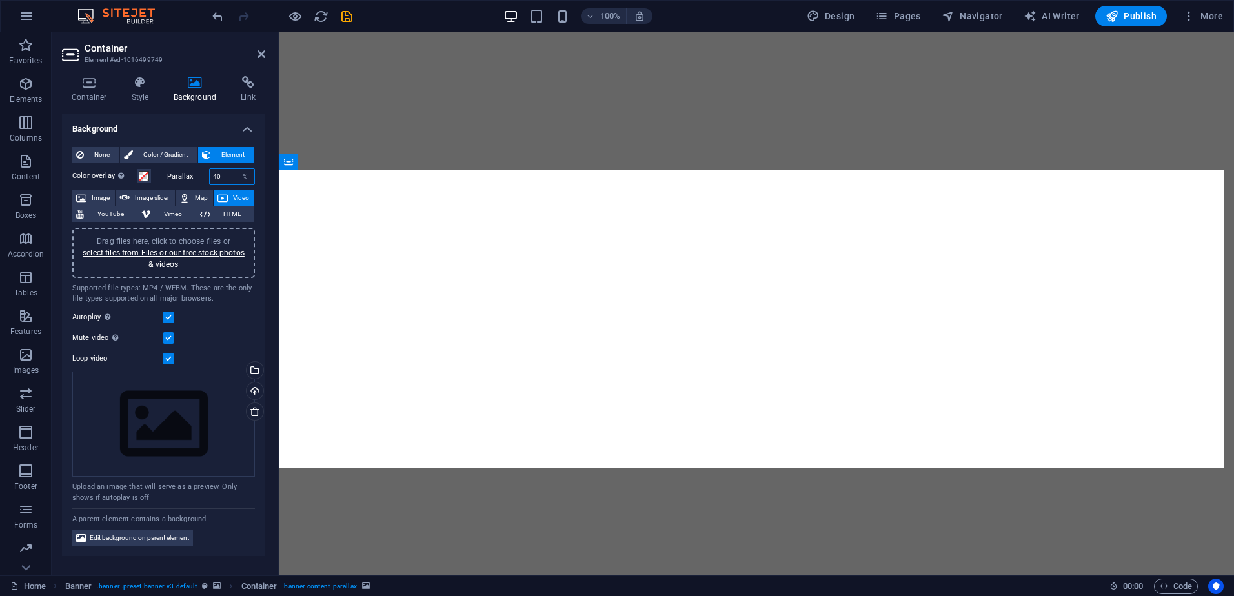
click at [222, 169] on input "40" at bounding box center [232, 176] width 45 height 15
type input "4"
type input "60"
drag, startPoint x: 211, startPoint y: 324, endPoint x: 214, endPoint y: 310, distance: 14.6
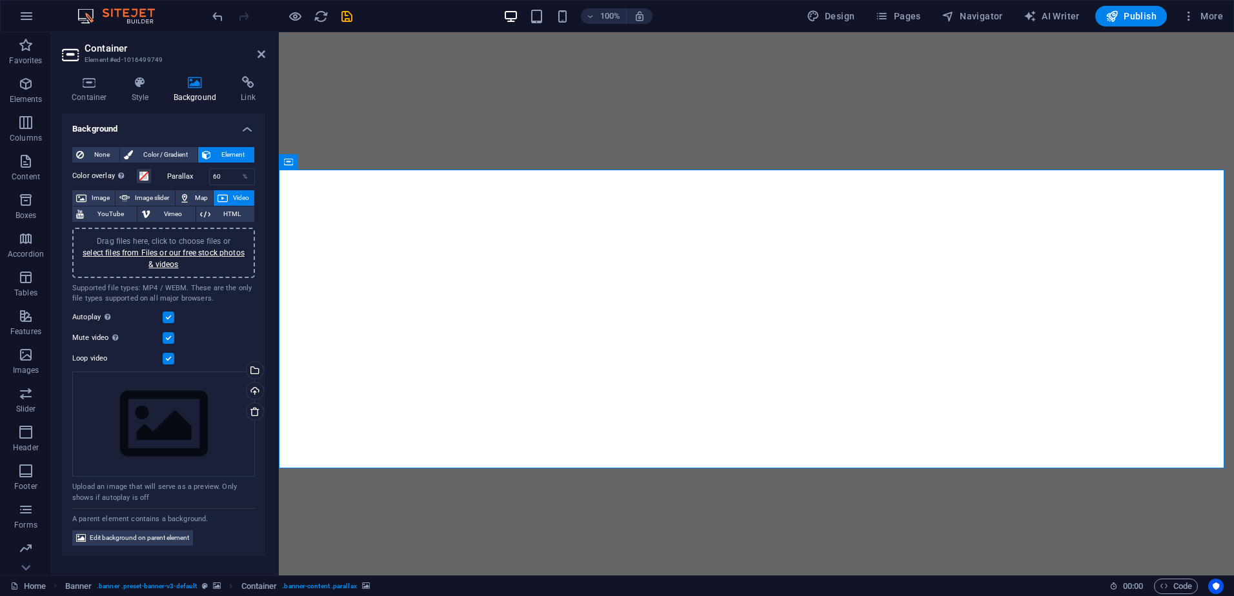
click at [211, 324] on div "Autoplay Autoplay is only available if muted is checked" at bounding box center [163, 317] width 183 height 15
click at [228, 172] on input "60" at bounding box center [232, 176] width 45 height 15
type input "80"
click at [322, 462] on span "Container" at bounding box center [315, 461] width 34 height 8
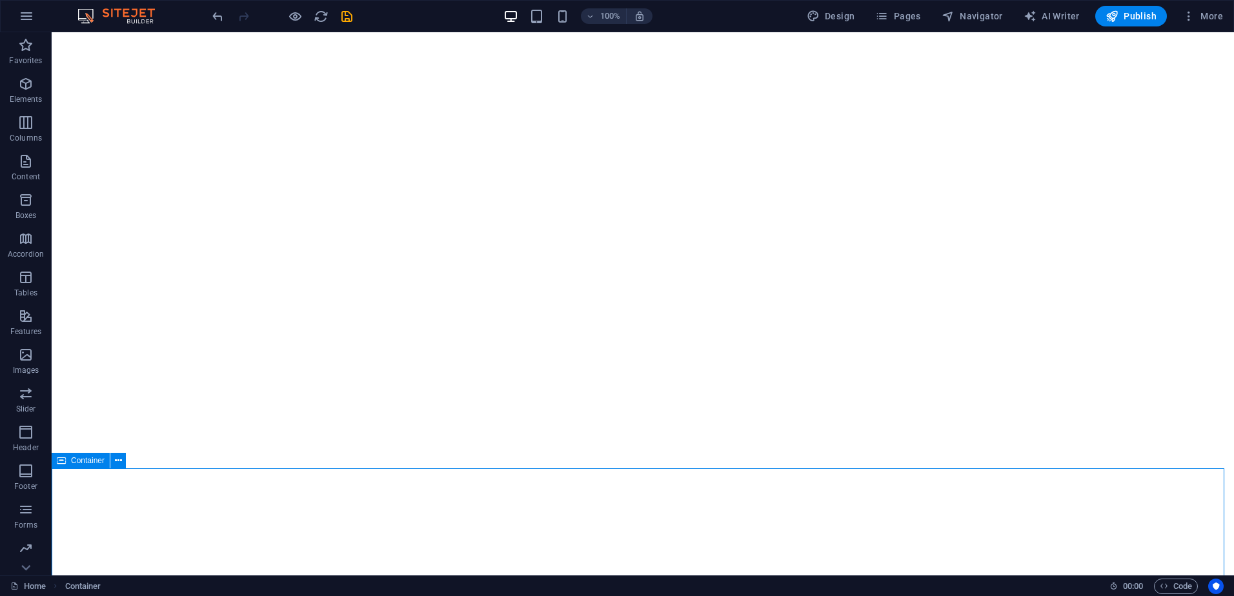
click at [58, 460] on icon at bounding box center [61, 460] width 9 height 15
click at [100, 462] on span "Container" at bounding box center [88, 461] width 34 height 8
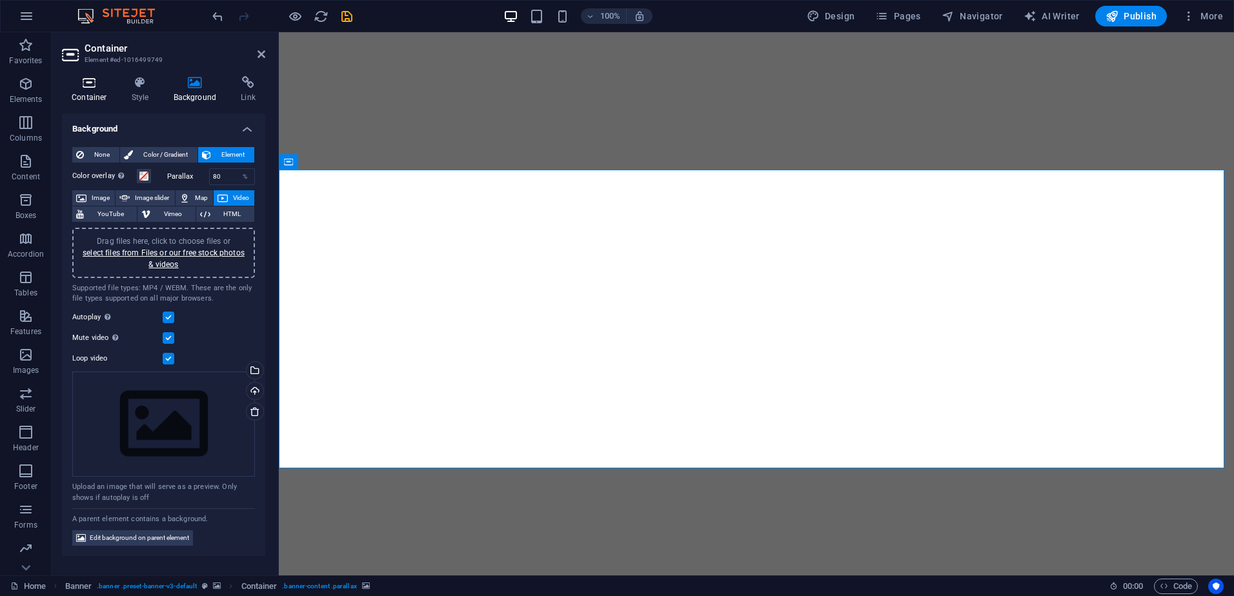
click at [101, 101] on h4 "Container" at bounding box center [92, 89] width 60 height 27
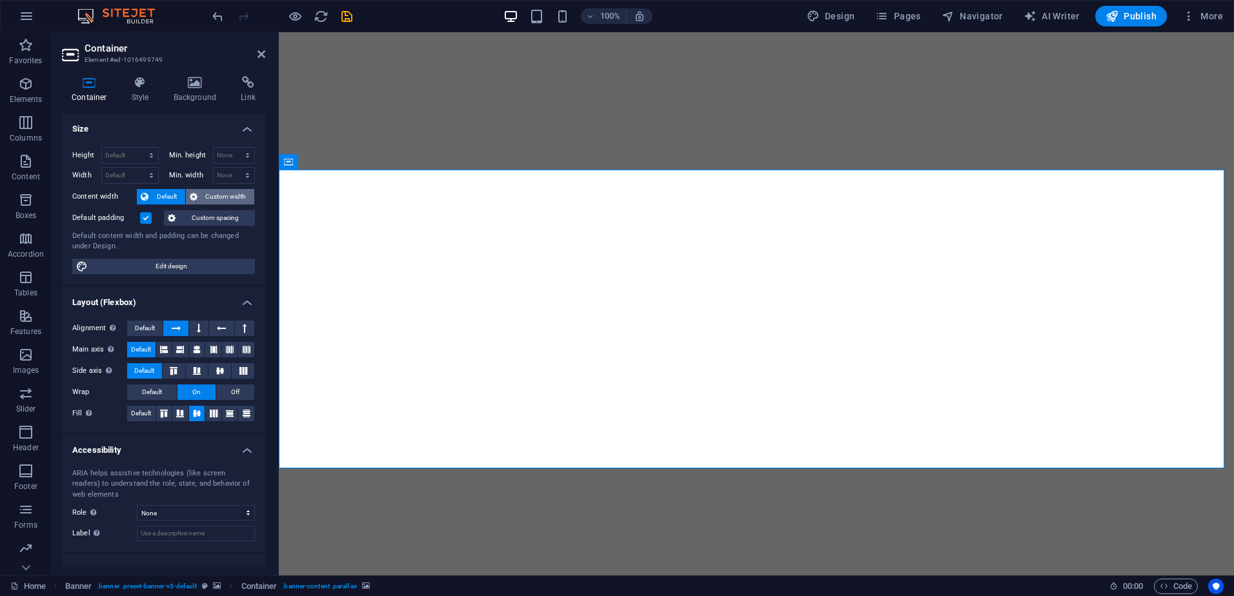
click at [209, 196] on span "Custom width" at bounding box center [226, 196] width 50 height 15
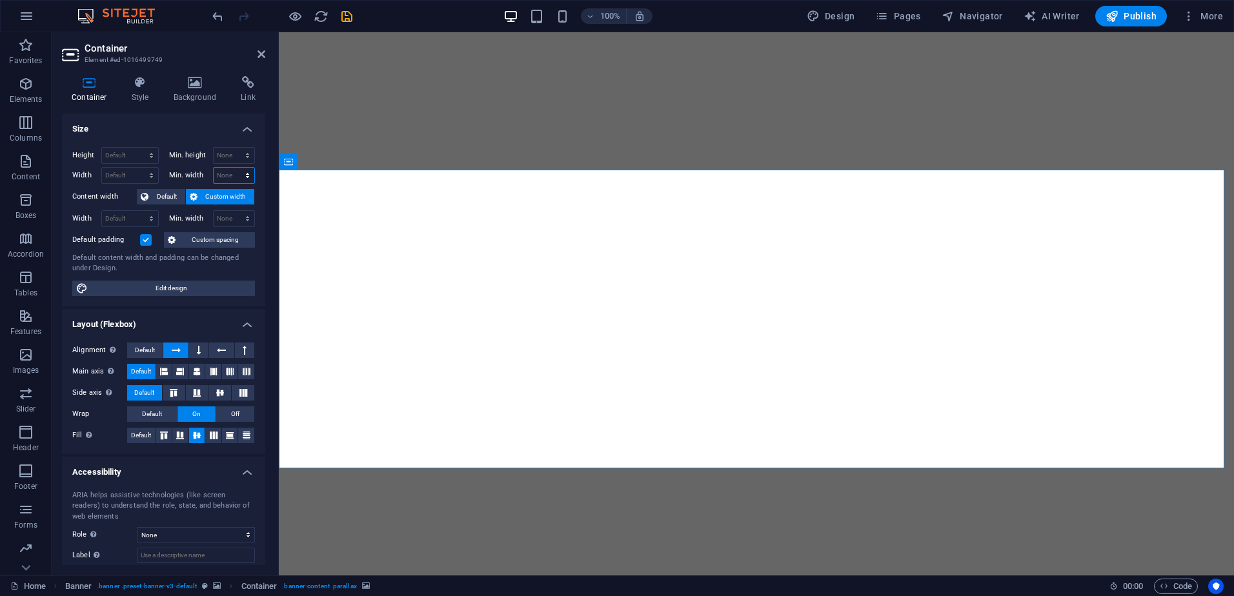
click at [247, 173] on select "None px rem % vh vw" at bounding box center [234, 175] width 41 height 15
click at [201, 198] on span "Custom width" at bounding box center [226, 196] width 50 height 15
click at [104, 247] on label "Default padding" at bounding box center [106, 239] width 68 height 15
click at [0, 0] on input "Default padding" at bounding box center [0, 0] width 0 height 0
click at [136, 157] on select "Default px rem % vh vw" at bounding box center [130, 155] width 56 height 15
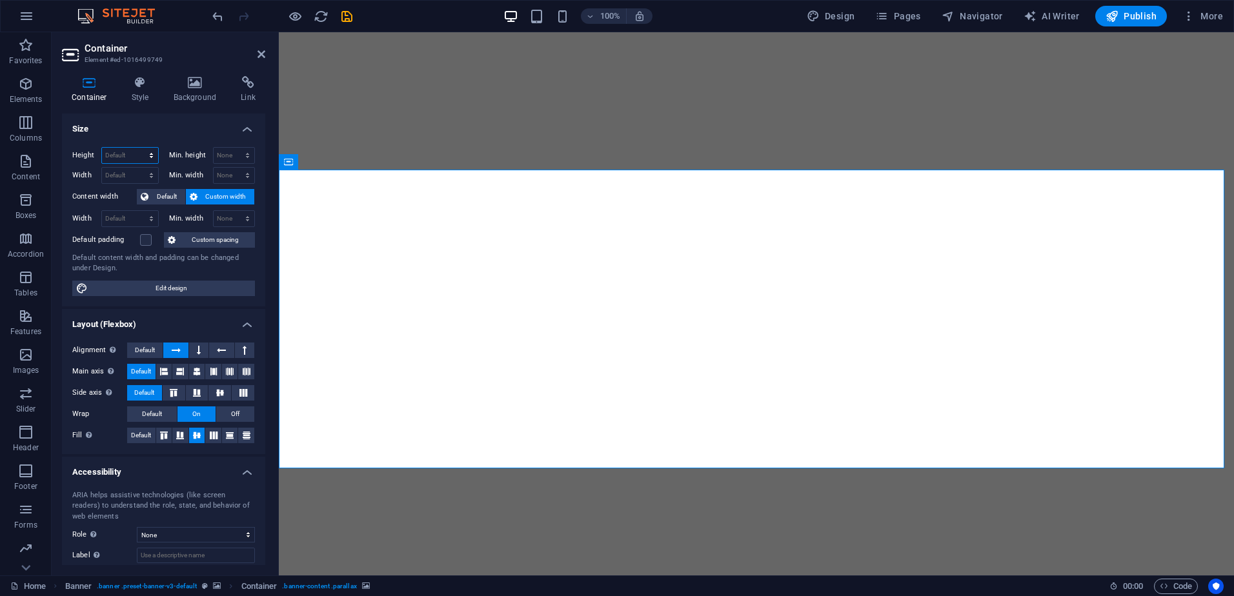
select select "px"
click at [138, 148] on select "Default px rem % vh vw" at bounding box center [130, 155] width 56 height 15
type input "463"
type input "600"
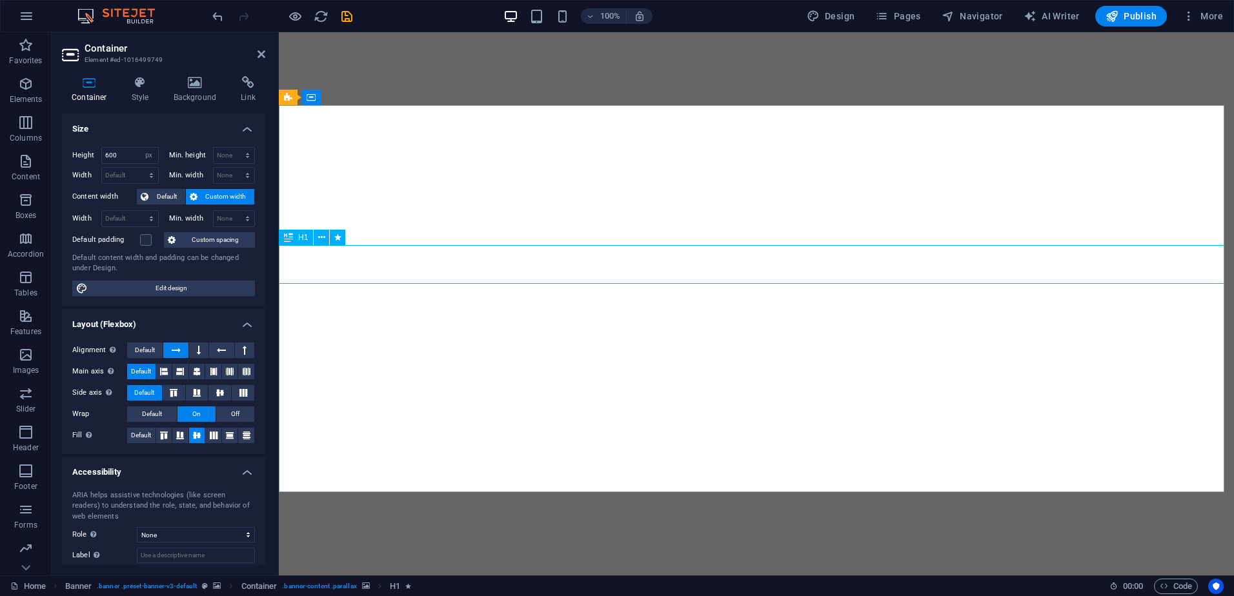
click at [301, 234] on span "H1" at bounding box center [303, 238] width 10 height 8
click at [301, 238] on span "H1" at bounding box center [303, 238] width 10 height 8
click at [323, 241] on icon at bounding box center [321, 238] width 7 height 14
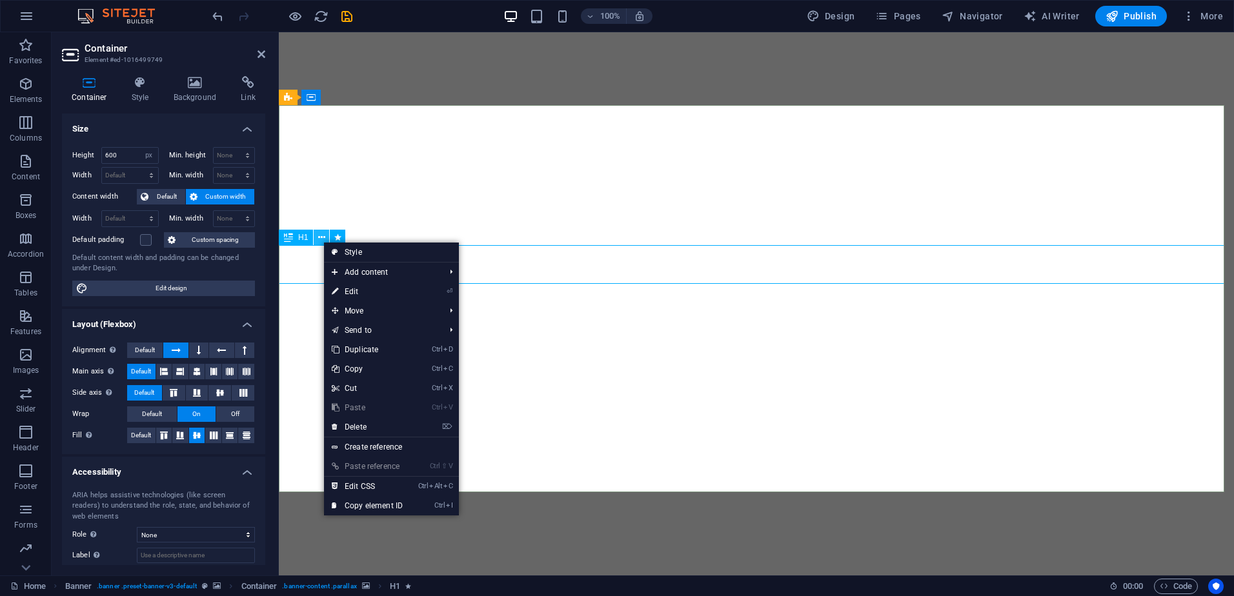
click at [323, 241] on icon at bounding box center [321, 238] width 7 height 14
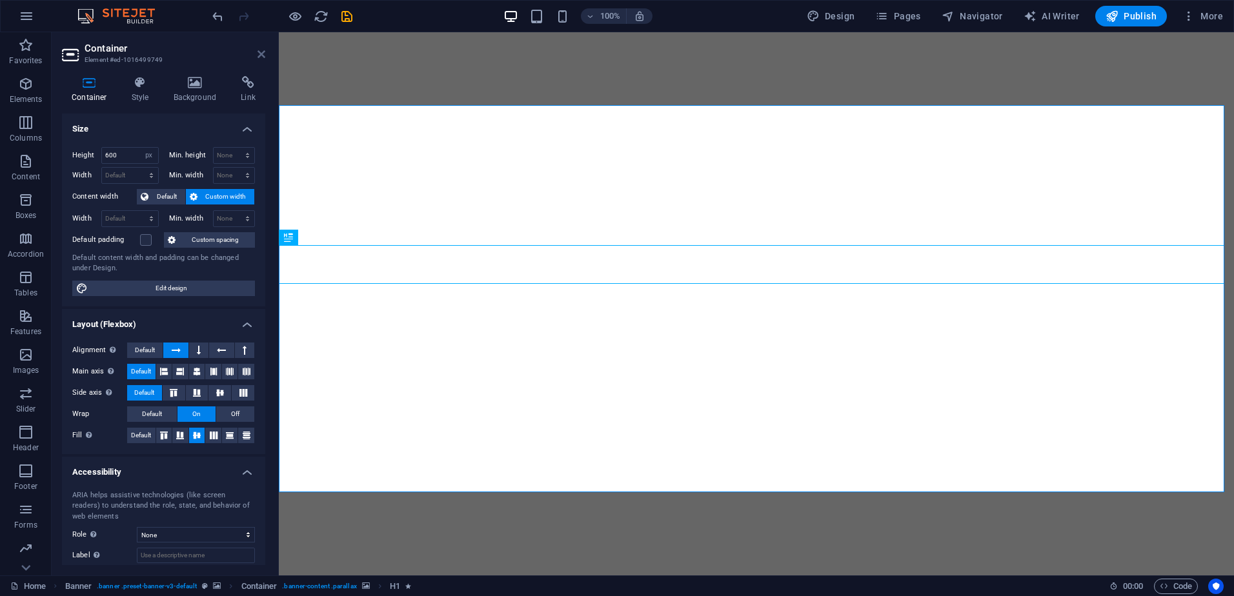
click at [261, 53] on icon at bounding box center [262, 54] width 8 height 10
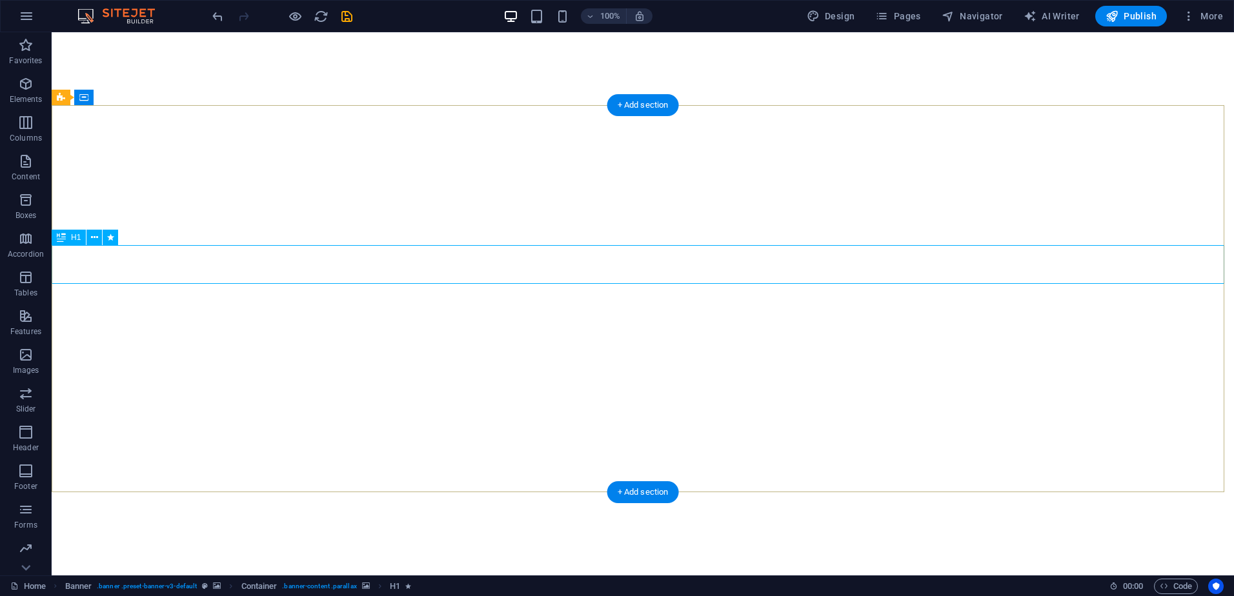
click at [167, 270] on div "Drag here to replace the existing content. Press “Ctrl” if you want to create a…" at bounding box center [643, 303] width 1183 height 543
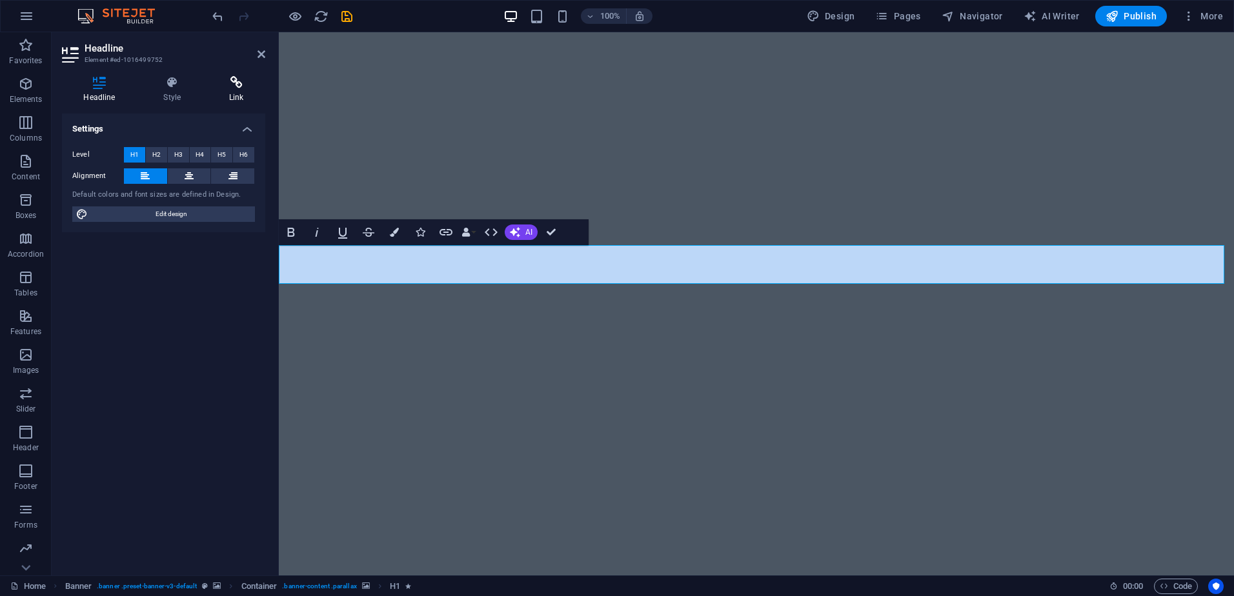
click at [234, 91] on h4 "Link" at bounding box center [236, 89] width 57 height 27
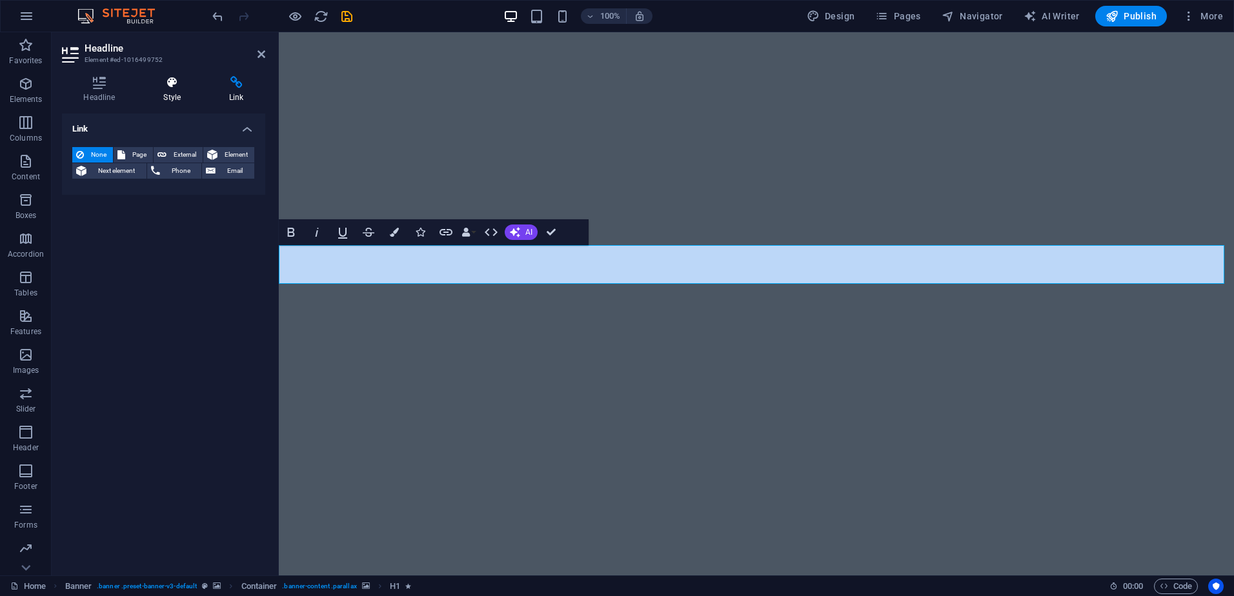
click at [186, 96] on h4 "Style" at bounding box center [175, 89] width 66 height 27
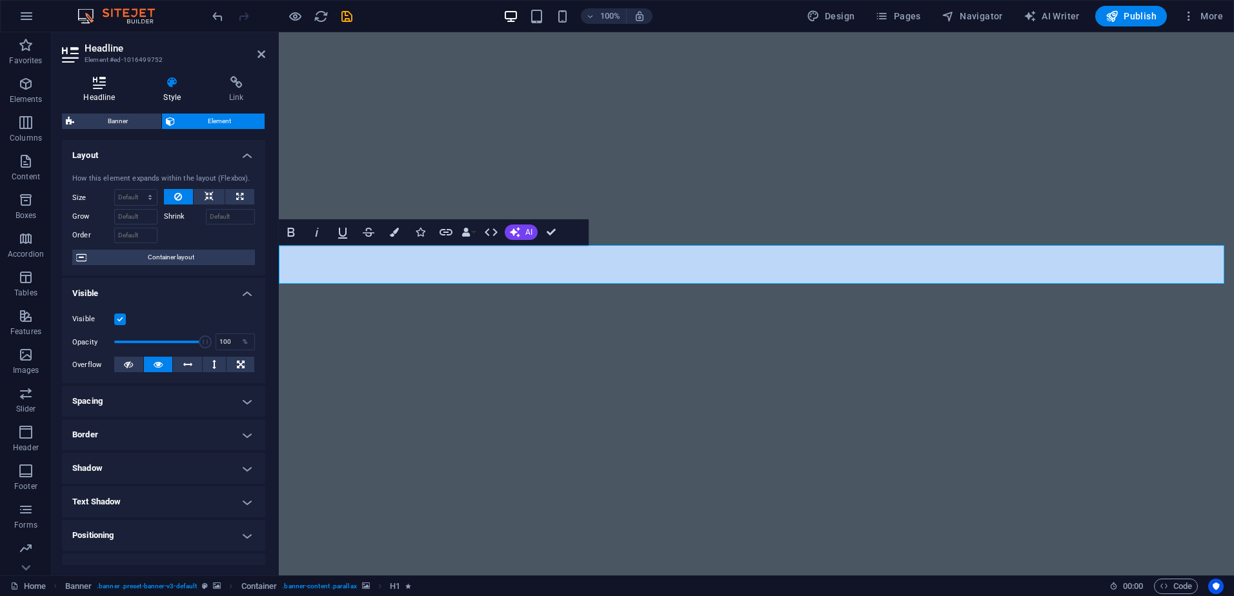
click at [103, 96] on h4 "Headline" at bounding box center [102, 89] width 80 height 27
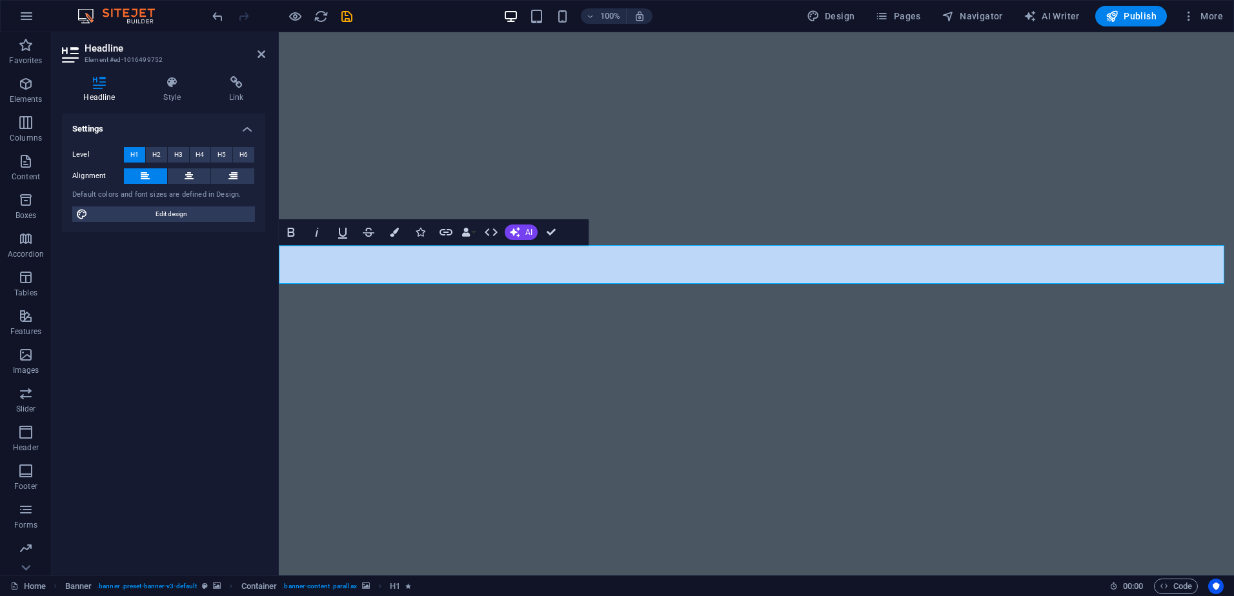
click at [103, 96] on h4 "Headline" at bounding box center [102, 89] width 80 height 27
drag, startPoint x: 103, startPoint y: 96, endPoint x: 160, endPoint y: 96, distance: 57.5
click at [160, 96] on h4 "Style" at bounding box center [175, 89] width 66 height 27
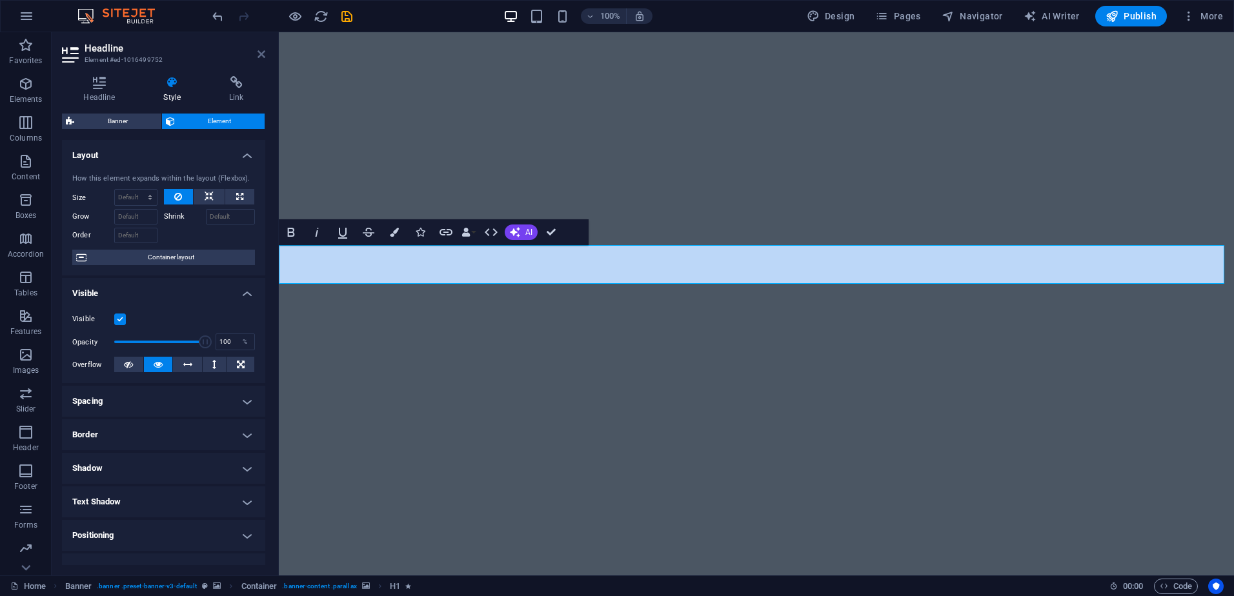
click at [259, 57] on icon at bounding box center [262, 54] width 8 height 10
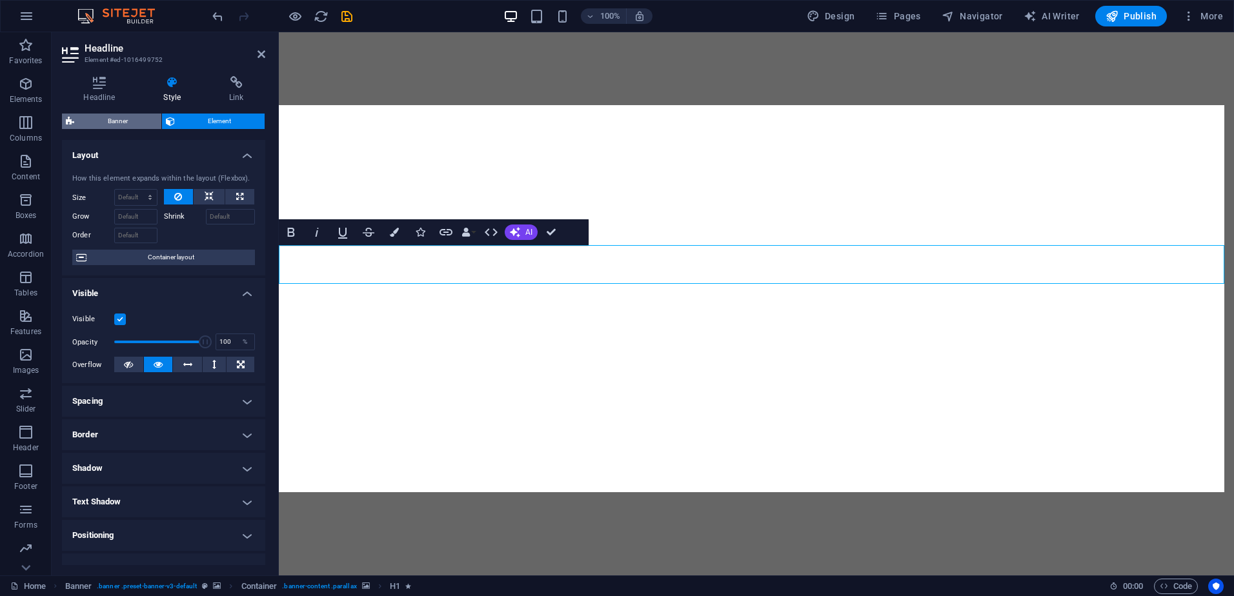
click at [141, 125] on span "Banner" at bounding box center [117, 121] width 79 height 15
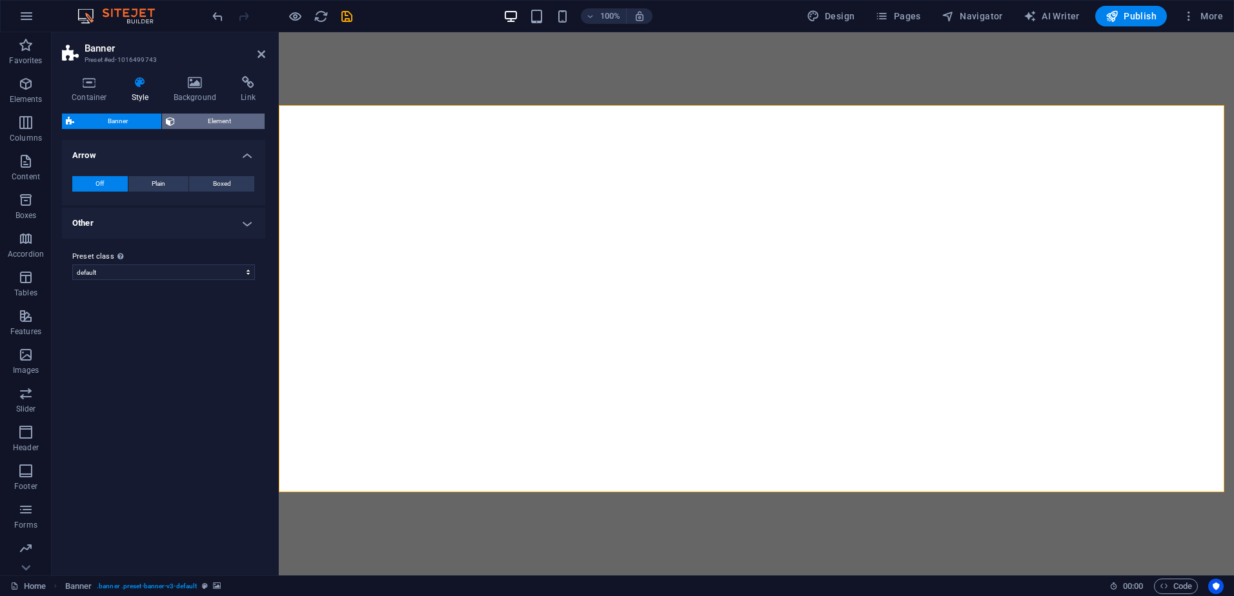
click at [177, 116] on button "Element" at bounding box center [213, 121] width 103 height 15
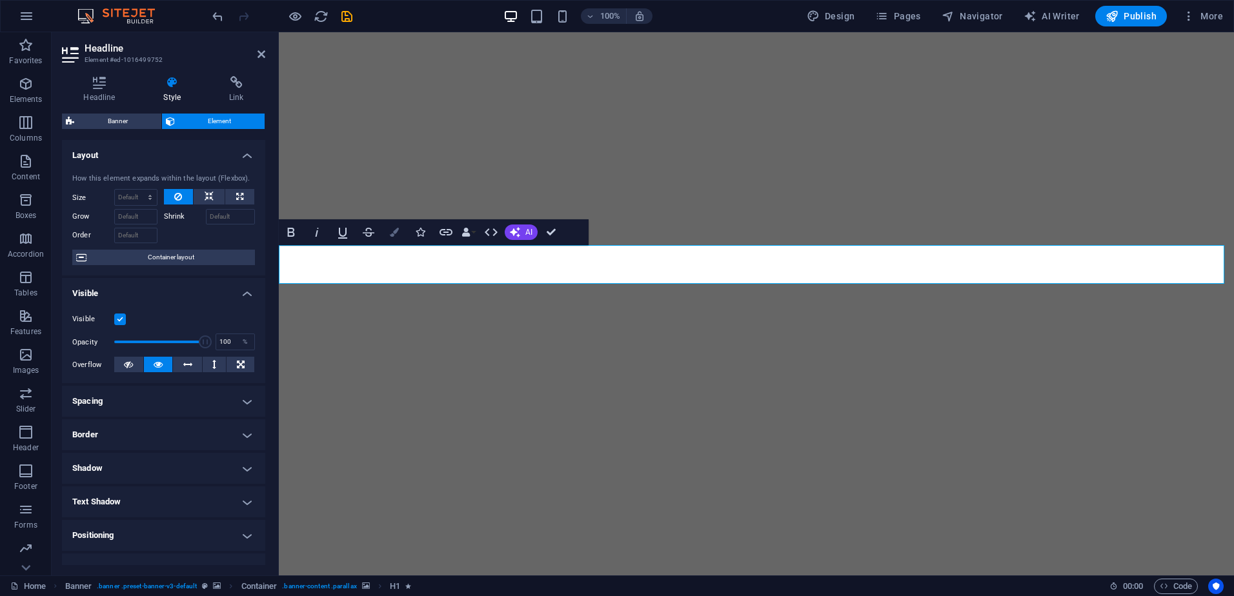
click at [387, 232] on button "Colors" at bounding box center [394, 232] width 25 height 26
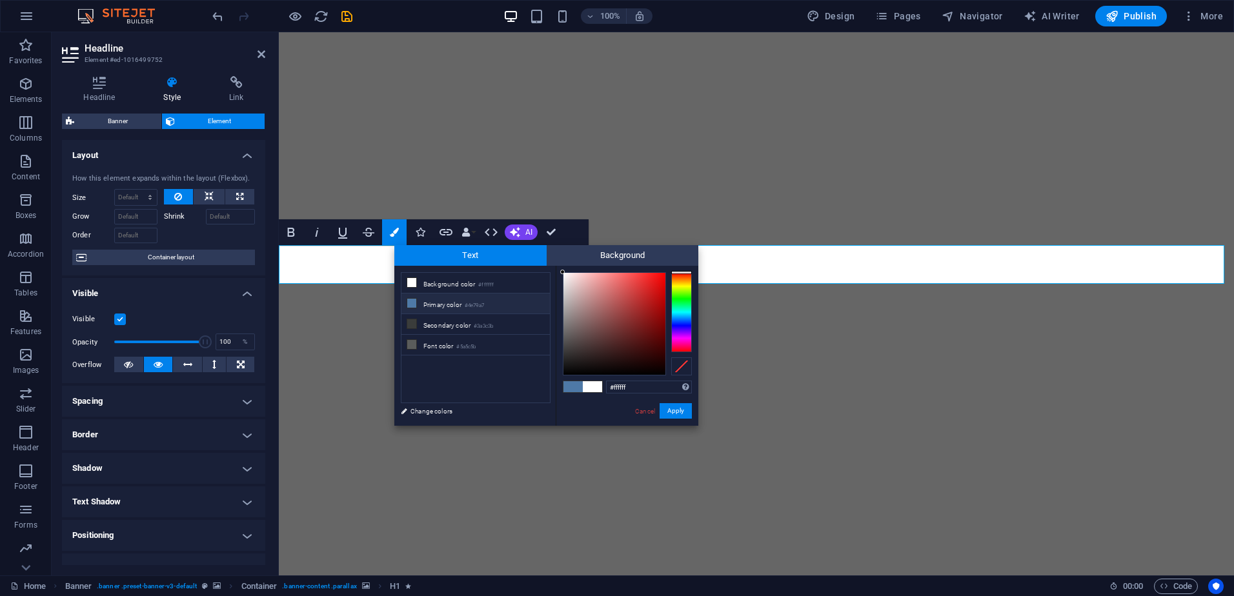
drag, startPoint x: 564, startPoint y: 271, endPoint x: 580, endPoint y: 302, distance: 34.9
click at [565, 274] on div at bounding box center [562, 272] width 5 height 5
click at [582, 305] on div at bounding box center [615, 324] width 102 height 102
drag, startPoint x: 582, startPoint y: 308, endPoint x: 582, endPoint y: 316, distance: 7.7
click at [582, 310] on div at bounding box center [581, 307] width 5 height 5
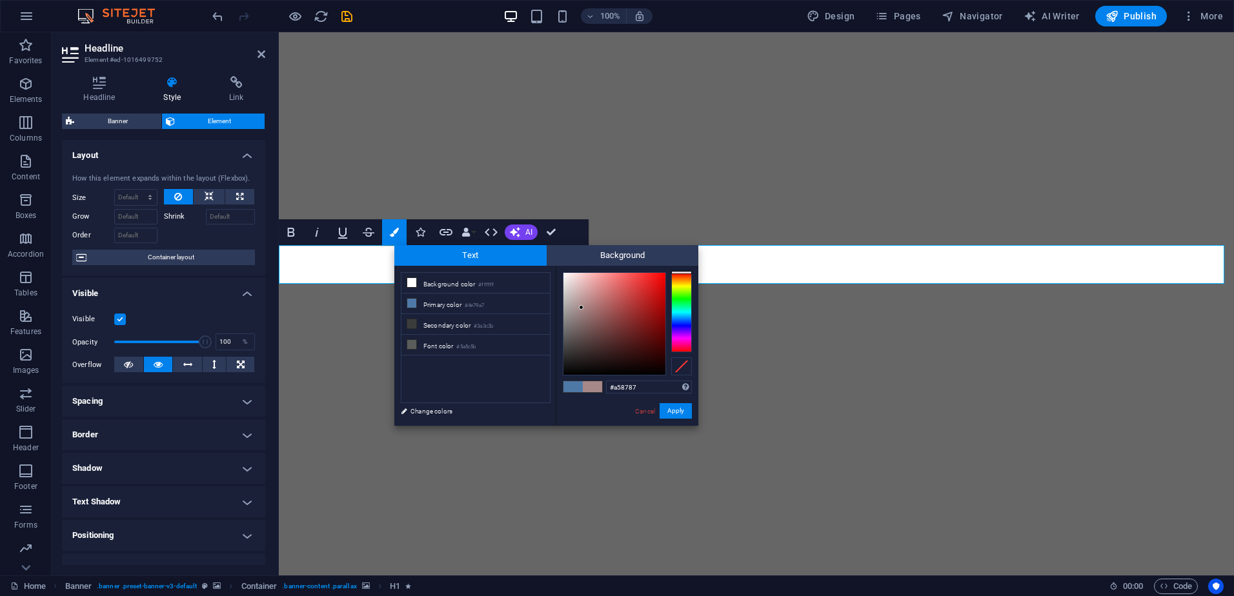
click at [582, 310] on div at bounding box center [581, 307] width 5 height 5
click at [581, 321] on div at bounding box center [615, 324] width 102 height 102
click at [580, 310] on div at bounding box center [581, 307] width 5 height 5
drag, startPoint x: 576, startPoint y: 334, endPoint x: 569, endPoint y: 354, distance: 21.2
click at [570, 350] on div at bounding box center [615, 324] width 102 height 102
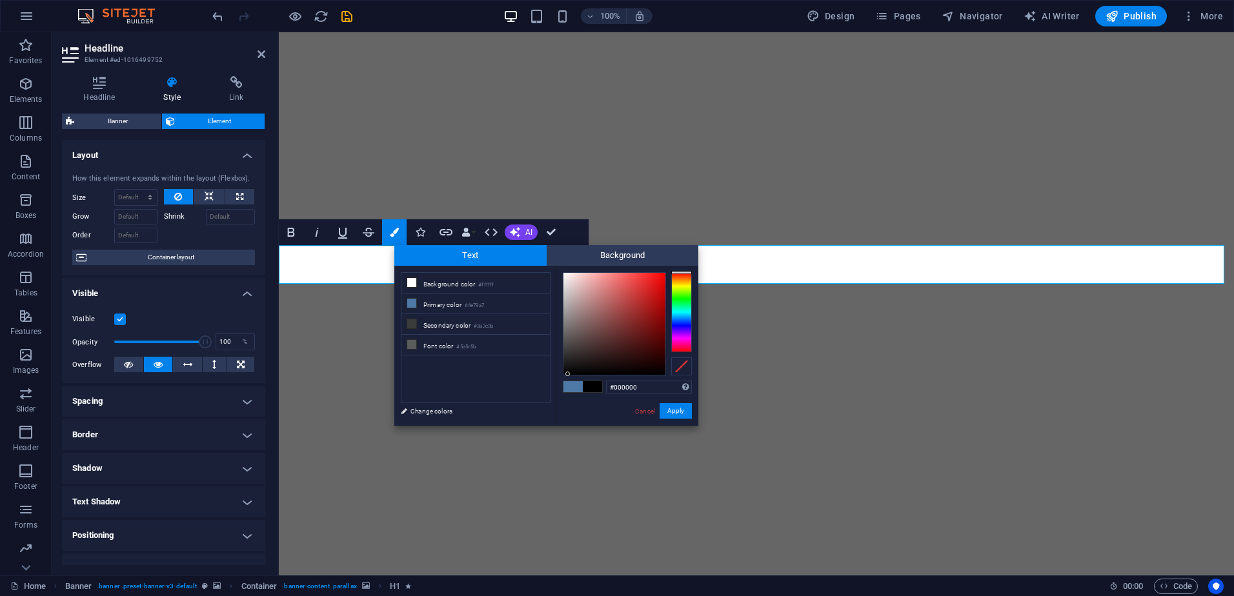
drag, startPoint x: 567, startPoint y: 367, endPoint x: 568, endPoint y: 400, distance: 32.3
click at [568, 400] on div "#000000 Supported formats #0852ed rgb(8, 82, 237) rgba(8, 82, 237, 90%) hsv(221…" at bounding box center [627, 439] width 143 height 347
click at [562, 379] on div "#000000 Supported formats #0852ed rgb(8, 82, 237) rgba(8, 82, 237, 90%) hsv(221…" at bounding box center [627, 439] width 143 height 347
type input "#000000"
click at [390, 438] on div "H1 Banner Banner Container 3 columns Menu Menu Bar Button H2 Spacer Container C…" at bounding box center [756, 303] width 955 height 543
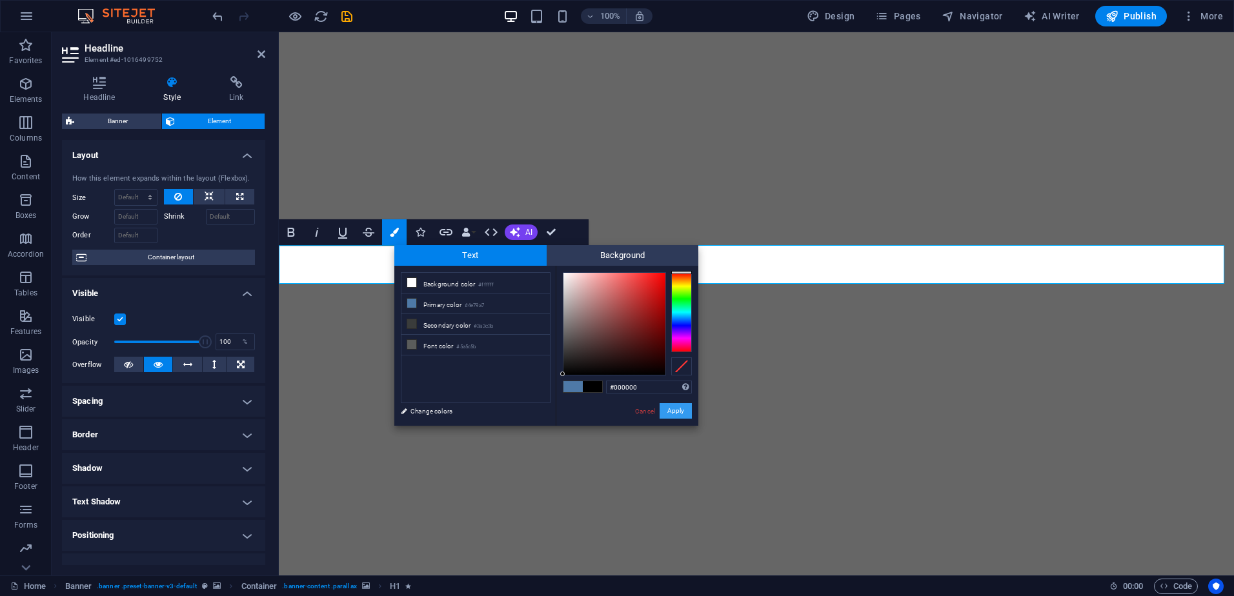
click at [675, 411] on button "Apply" at bounding box center [676, 410] width 32 height 15
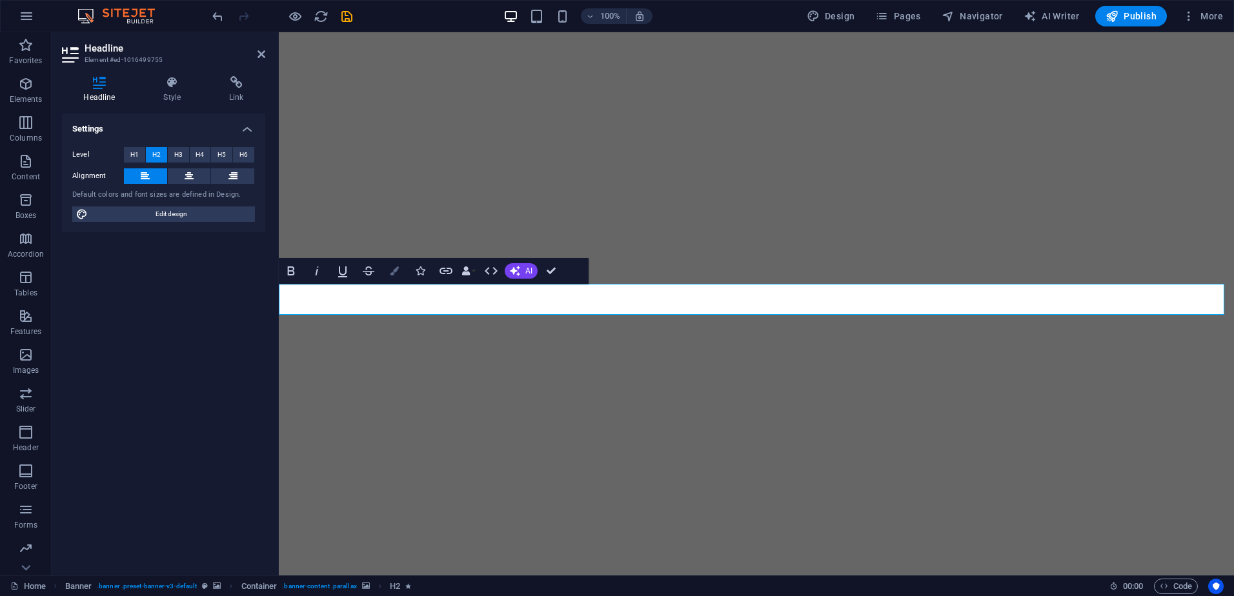
click at [401, 270] on button "Colors" at bounding box center [394, 271] width 25 height 26
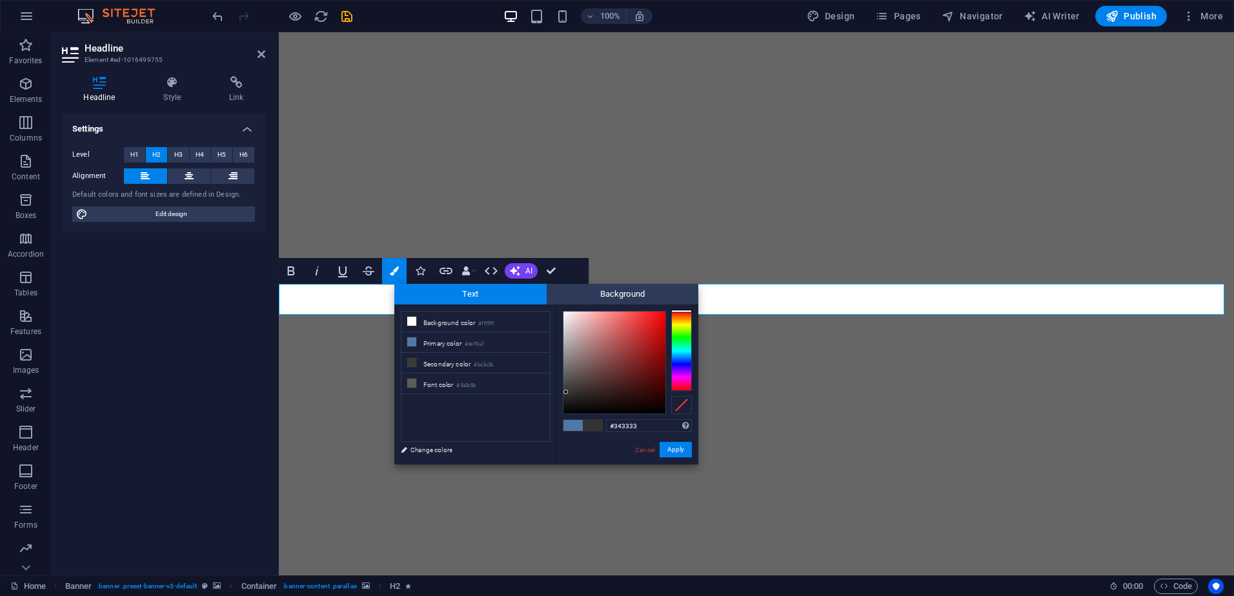
click at [566, 394] on div at bounding box center [615, 363] width 102 height 102
click at [566, 400] on div at bounding box center [615, 363] width 102 height 102
click at [566, 394] on div at bounding box center [566, 392] width 5 height 5
type input "#000000"
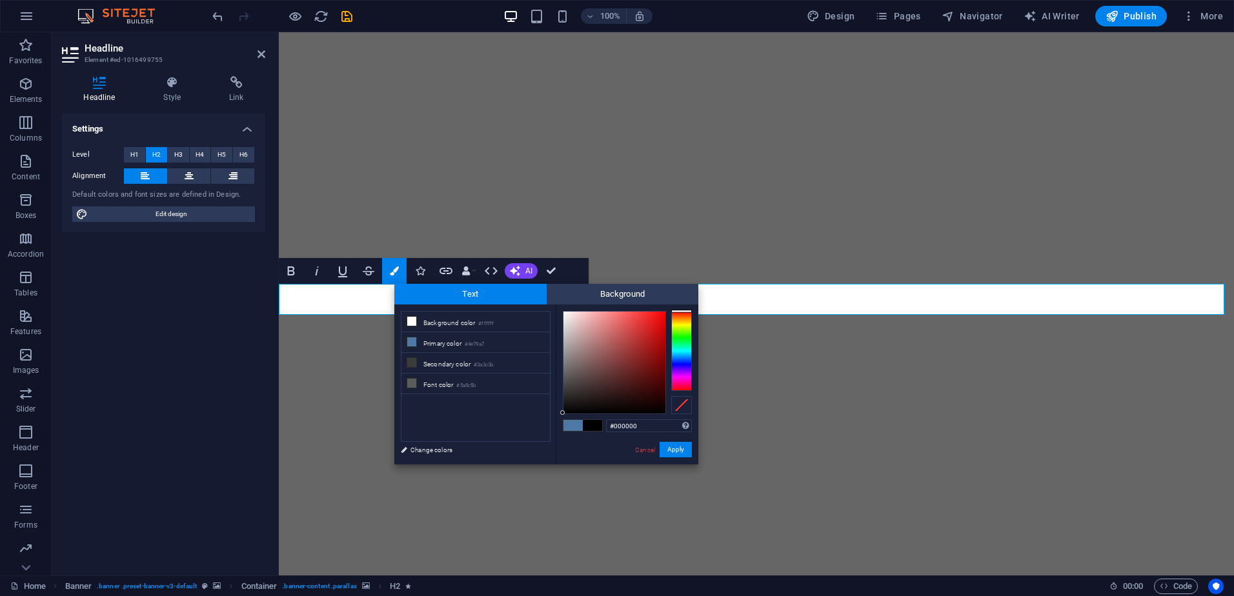
drag, startPoint x: 569, startPoint y: 409, endPoint x: 555, endPoint y: 451, distance: 44.1
click at [556, 451] on div "#000000 Supported formats #0852ed rgb(8, 82, 237) rgba(8, 82, 237, 90%) hsv(221…" at bounding box center [627, 478] width 143 height 347
click at [553, 438] on div "less Background color #ffffff Primary color #4e79a7 Secondary color #3a3c3b Fon…" at bounding box center [546, 385] width 304 height 160
click at [673, 453] on button "Apply" at bounding box center [676, 449] width 32 height 15
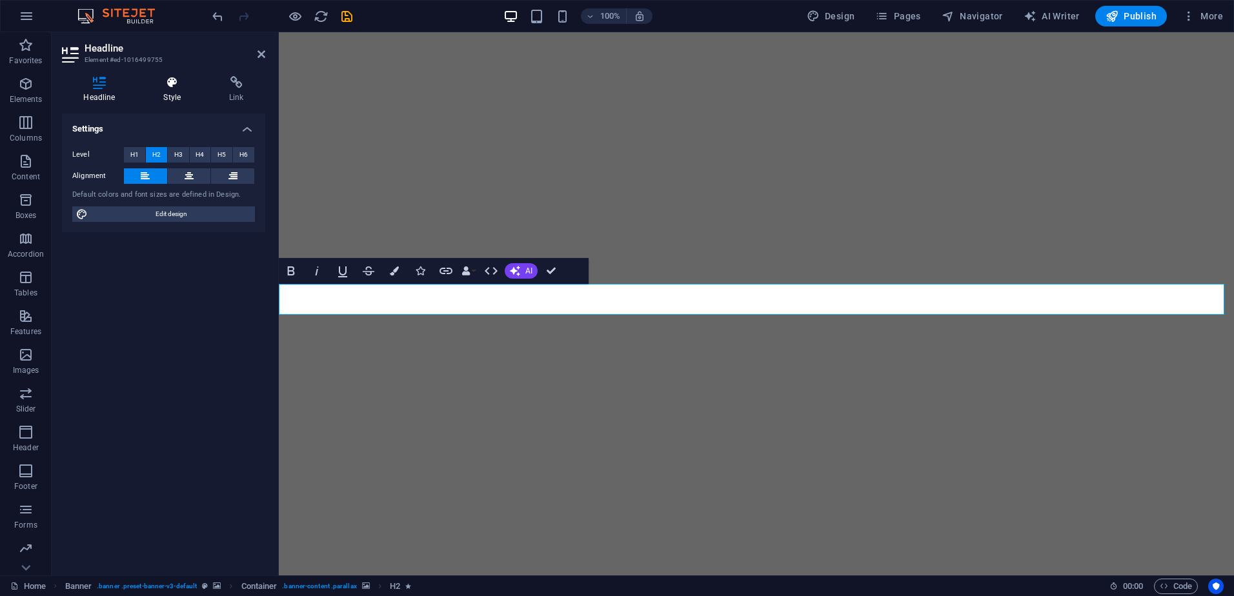
click at [179, 83] on icon at bounding box center [172, 82] width 61 height 13
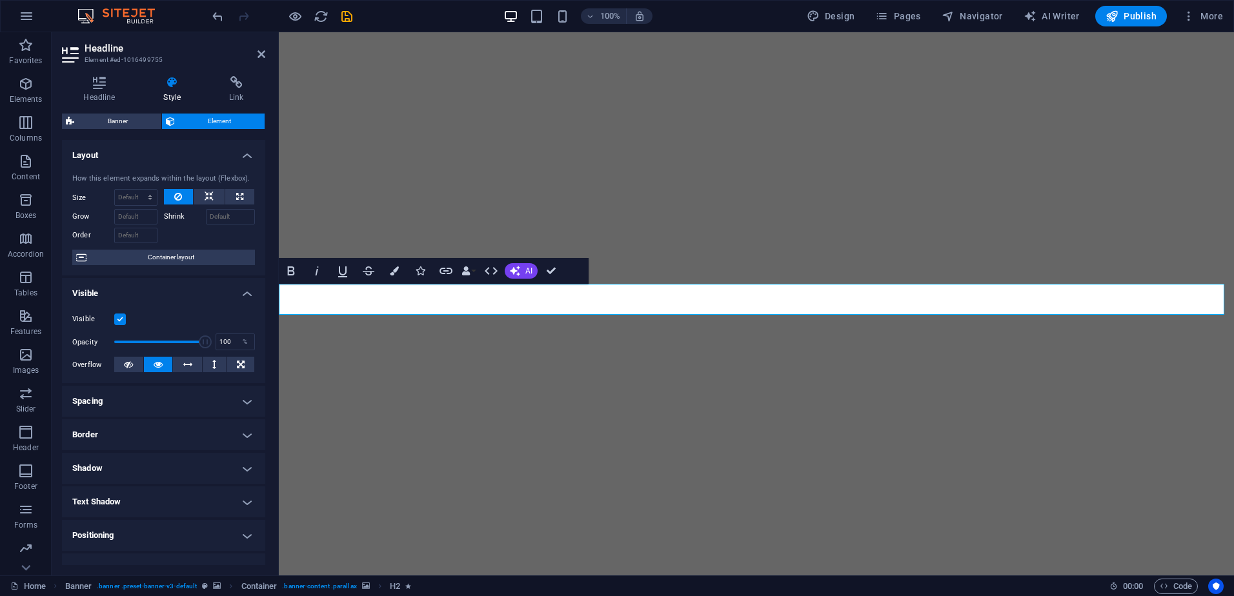
click at [115, 401] on h4 "Spacing" at bounding box center [163, 401] width 203 height 31
click at [115, 401] on h4 "Spacing" at bounding box center [163, 397] width 203 height 23
click at [119, 428] on h4 "Border" at bounding box center [163, 435] width 203 height 31
click at [119, 428] on h4 "Border" at bounding box center [163, 431] width 203 height 23
click at [100, 472] on h4 "Shadow" at bounding box center [163, 468] width 203 height 31
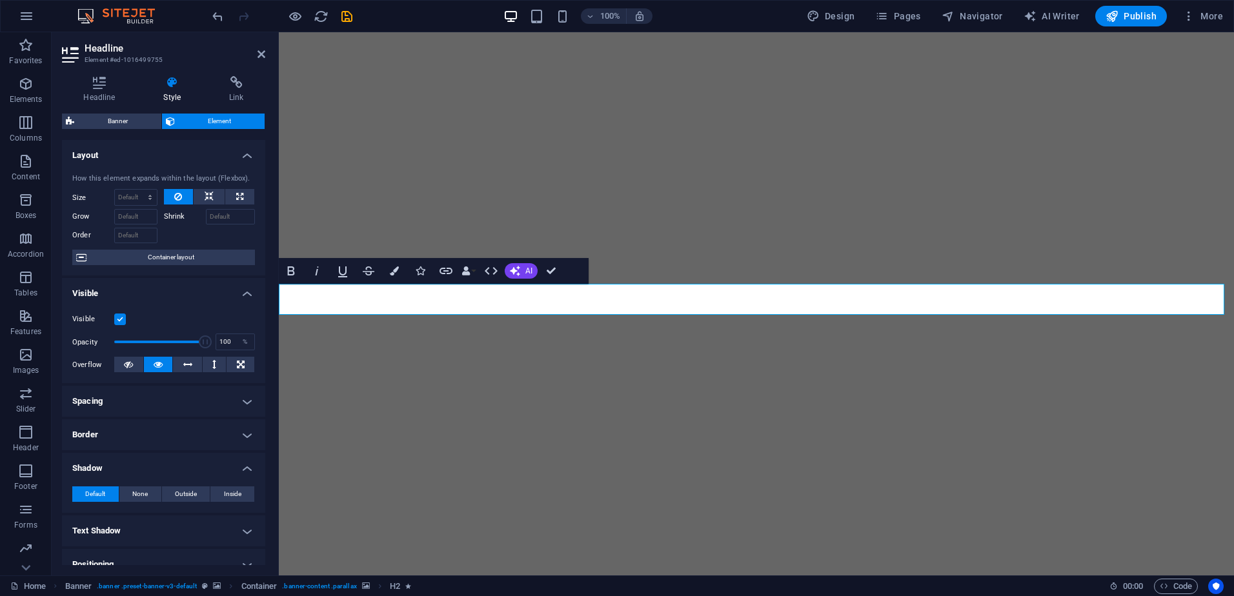
click at [99, 471] on h4 "Shadow" at bounding box center [163, 464] width 203 height 23
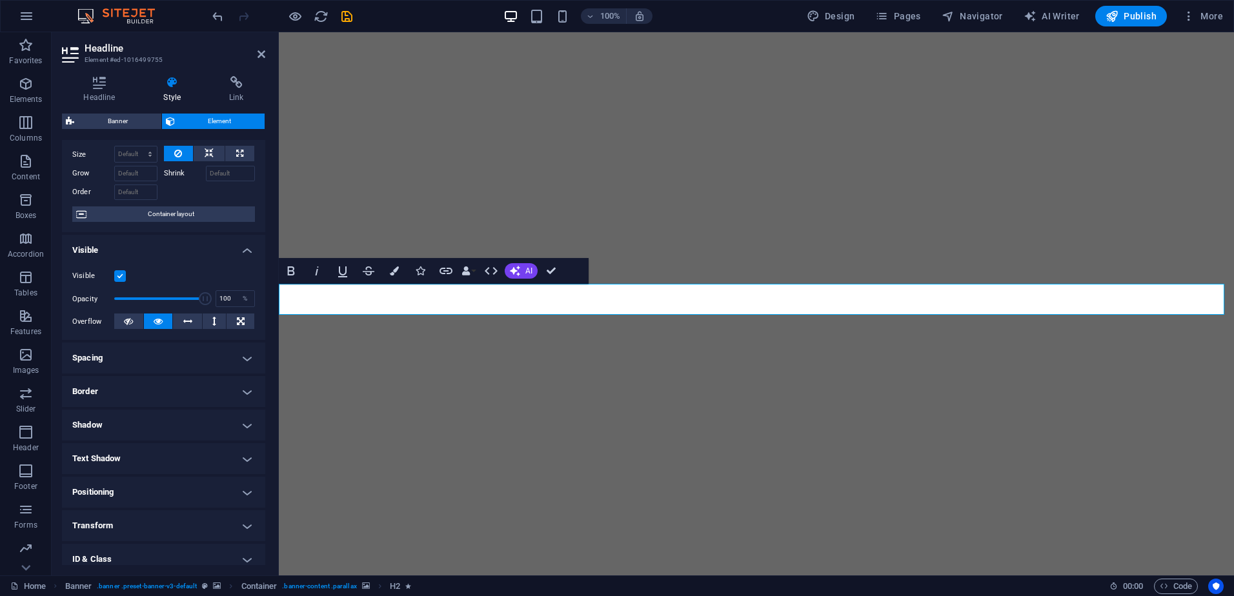
scroll to position [65, 0]
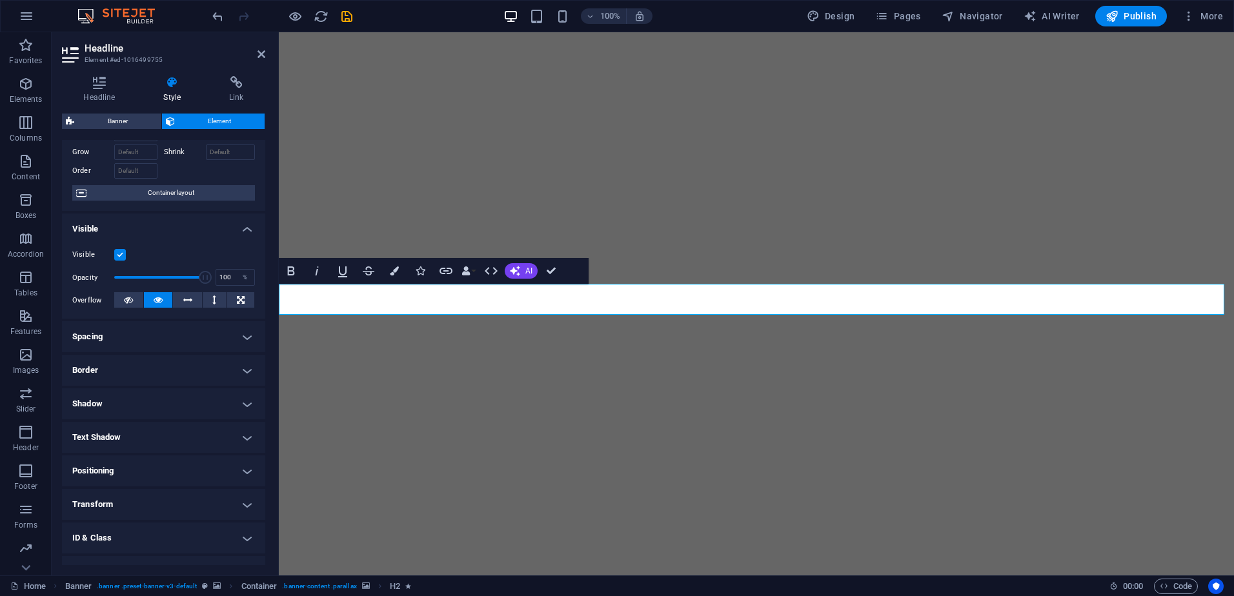
click at [113, 472] on h4 "Positioning" at bounding box center [163, 471] width 203 height 31
click at [217, 498] on span "Fixed" at bounding box center [212, 496] width 15 height 15
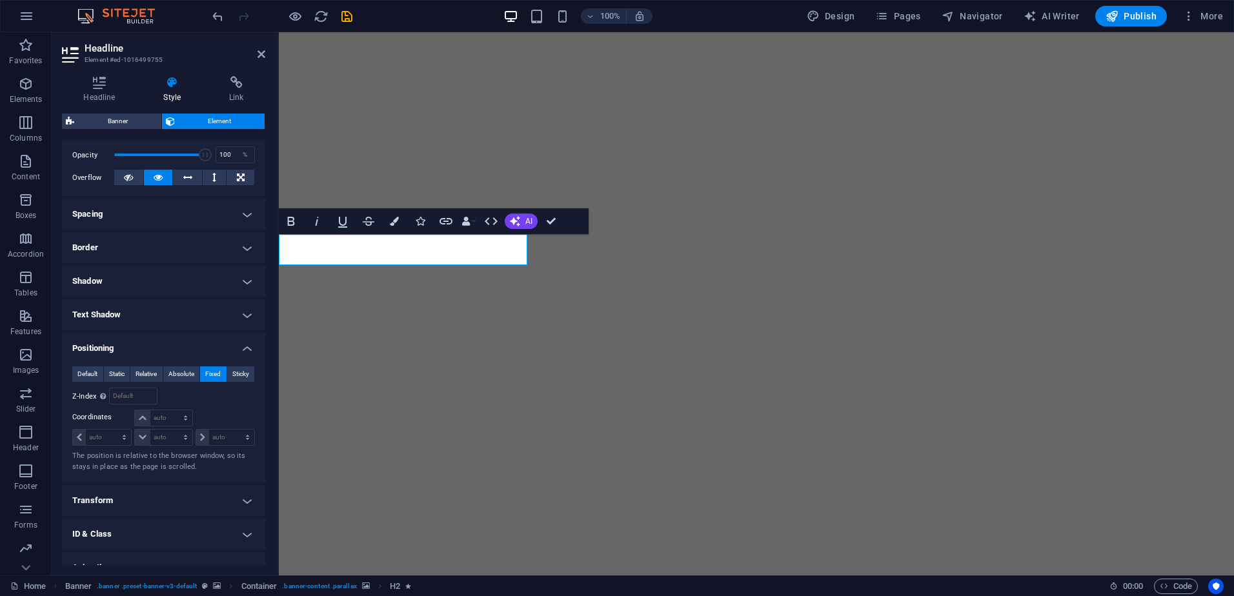
scroll to position [194, 0]
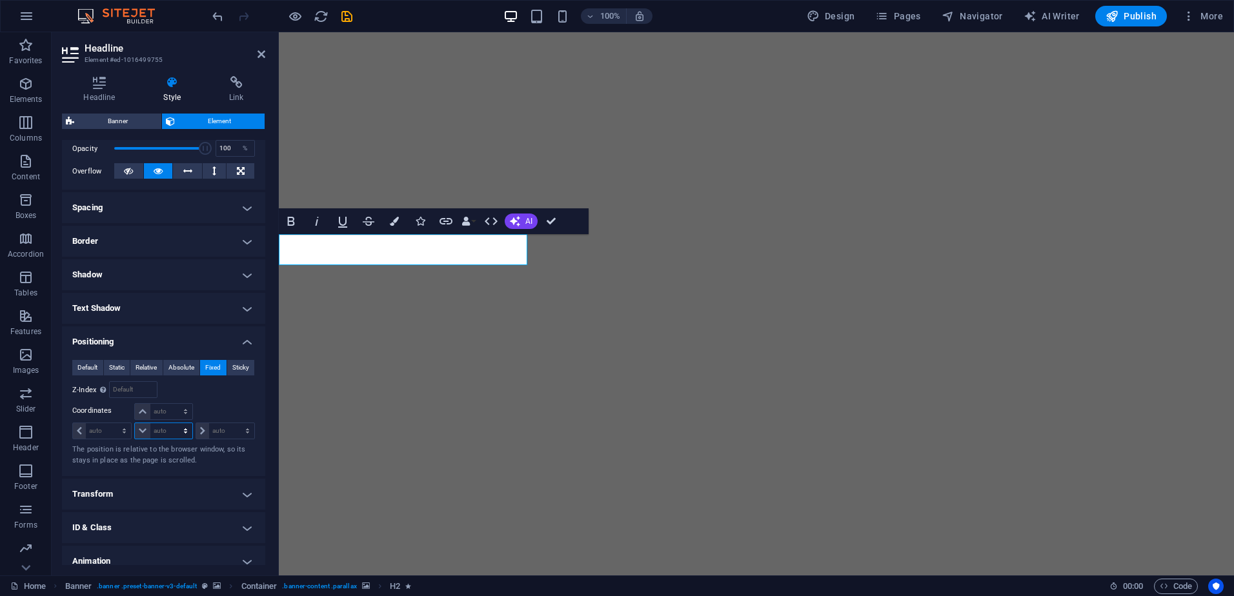
click at [136, 429] on select "auto px rem % em" at bounding box center [163, 430] width 57 height 15
select select "px"
click at [172, 423] on select "auto px rem % em" at bounding box center [163, 430] width 57 height 15
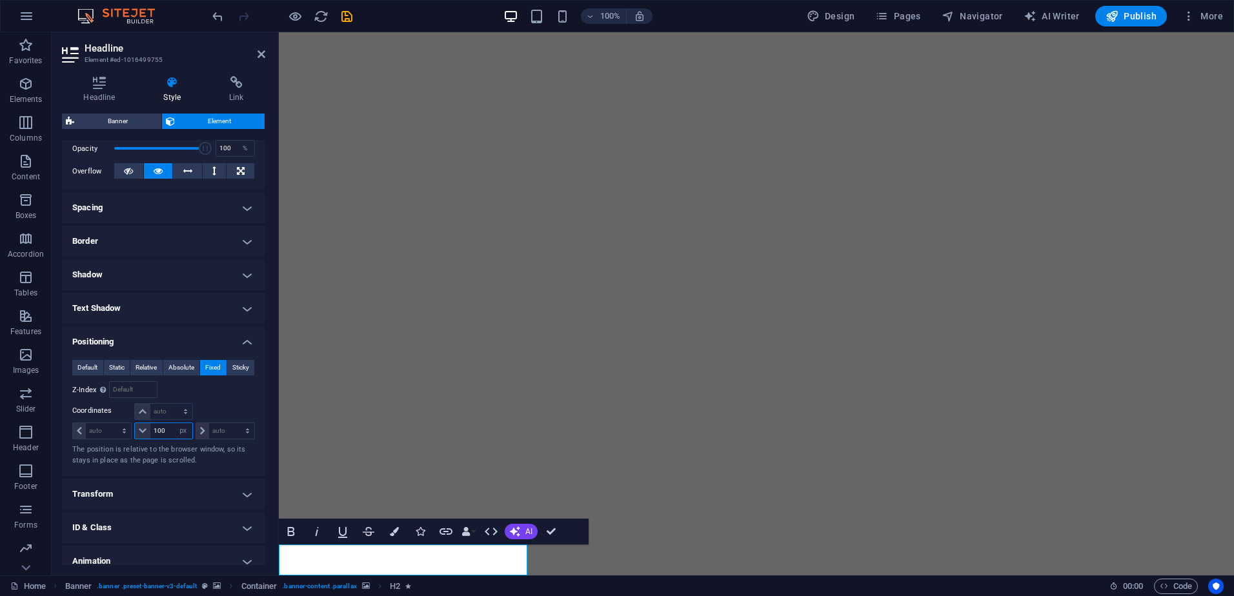
type input "100"
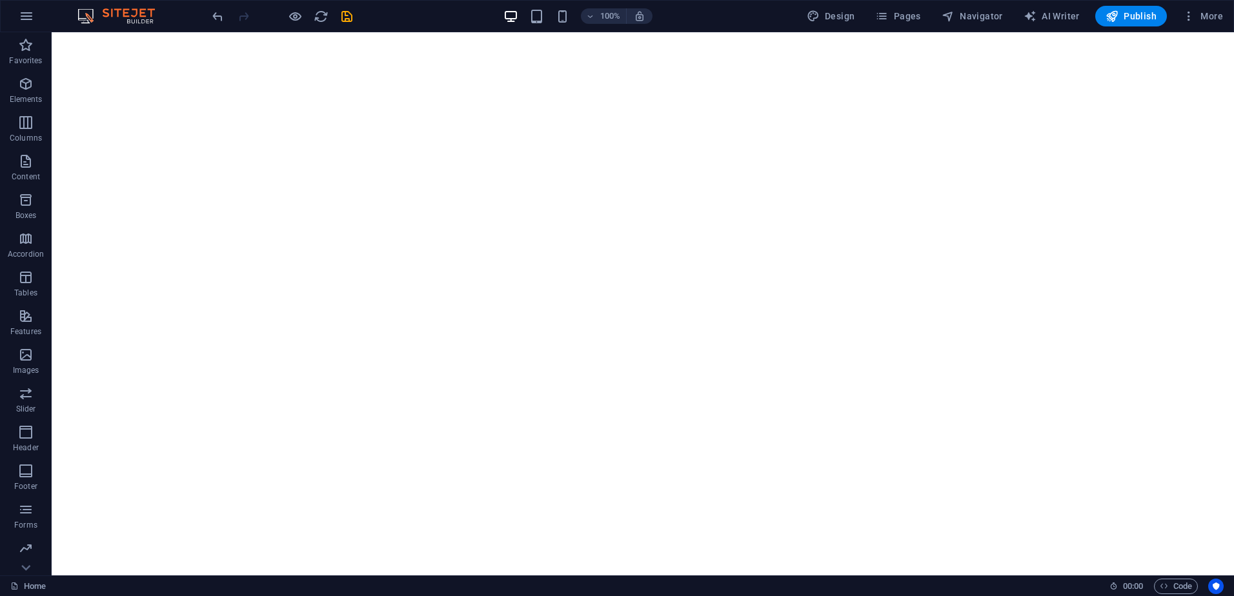
click at [225, 17] on div at bounding box center [282, 16] width 145 height 21
click at [219, 15] on icon "undo" at bounding box center [217, 16] width 15 height 15
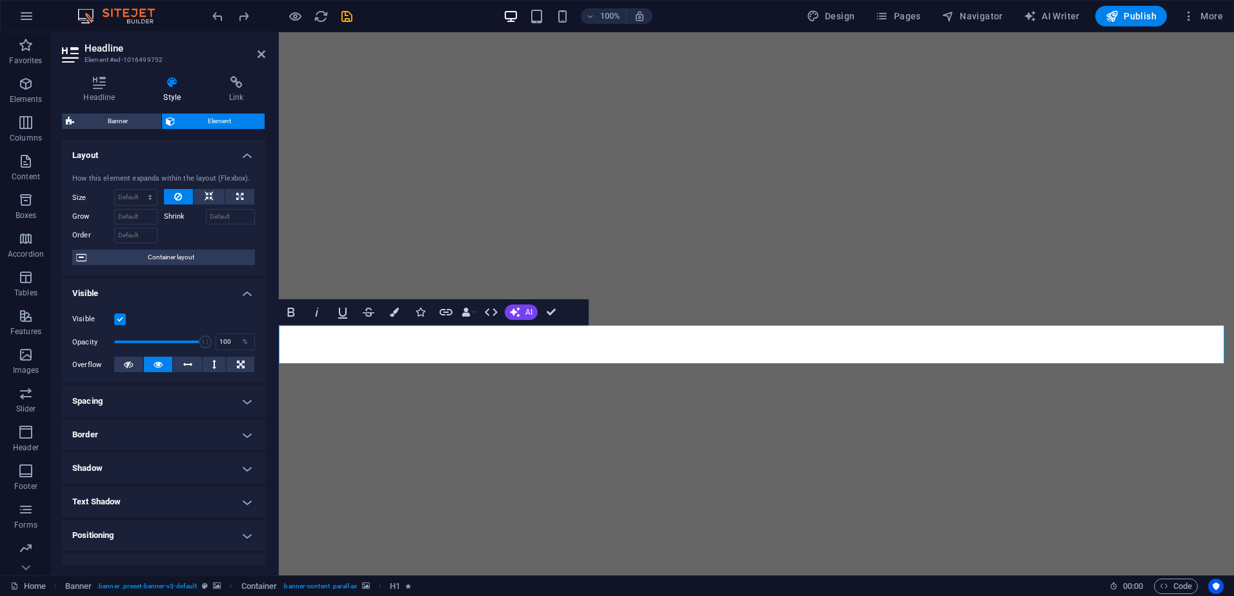
click at [167, 426] on h4 "Border" at bounding box center [163, 435] width 203 height 31
click at [167, 426] on h4 "Border" at bounding box center [163, 431] width 203 height 23
click at [174, 394] on h4 "Spacing" at bounding box center [163, 401] width 203 height 31
click at [174, 394] on h4 "Spacing" at bounding box center [163, 397] width 203 height 23
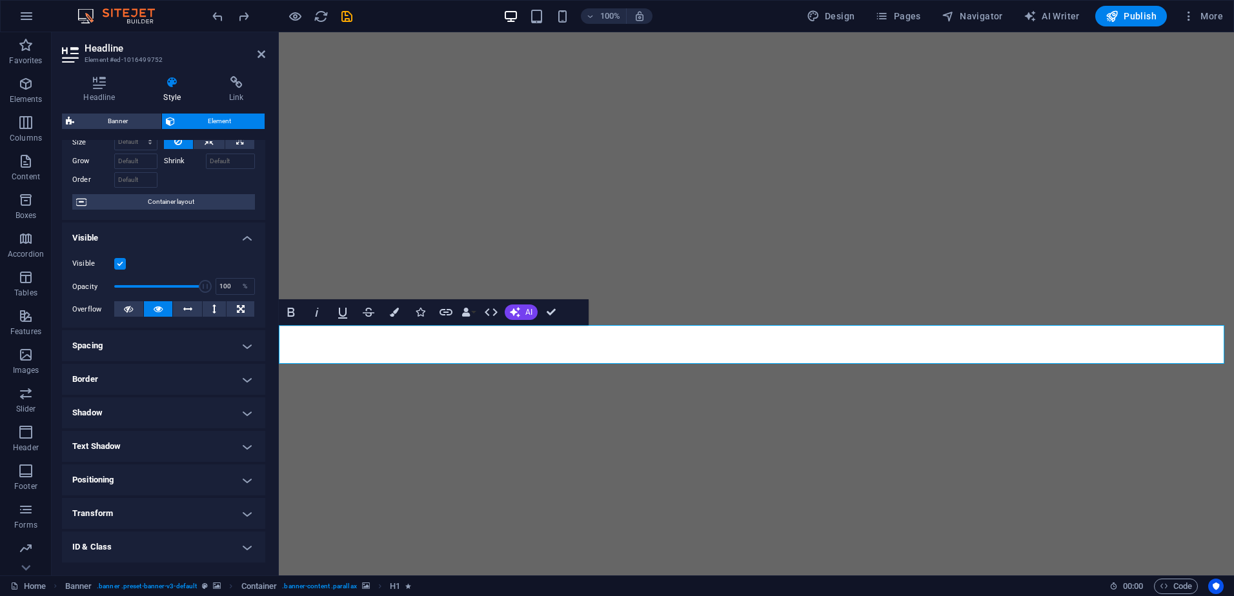
scroll to position [120, 0]
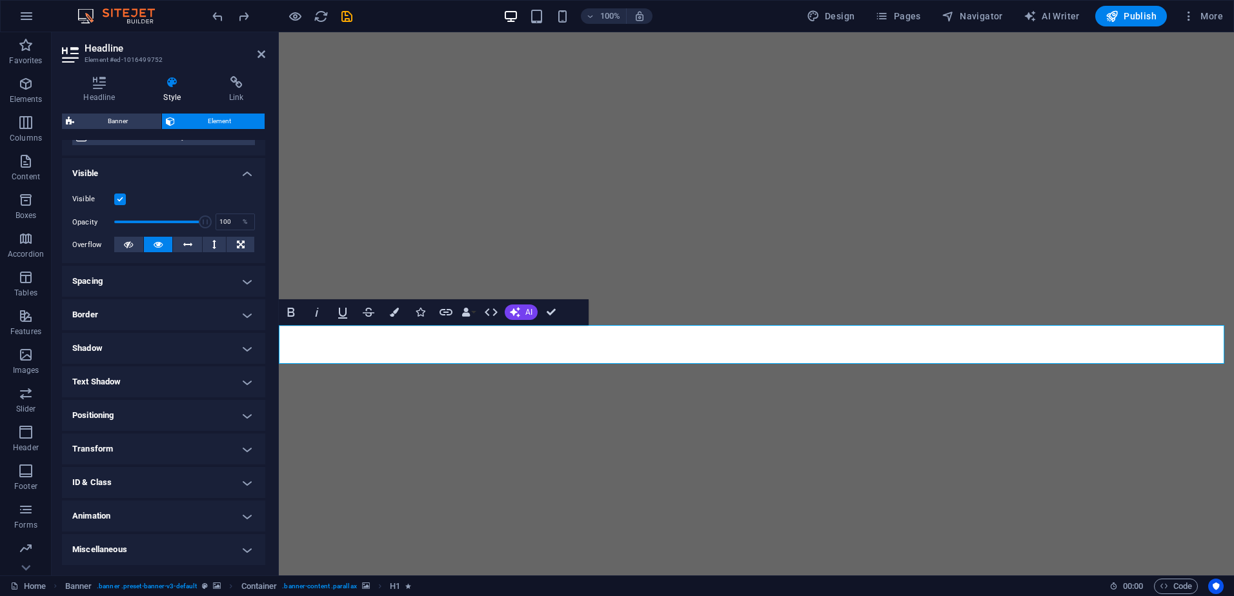
click at [154, 422] on h4 "Positioning" at bounding box center [163, 415] width 203 height 31
click at [214, 440] on span "Fixed" at bounding box center [212, 441] width 15 height 15
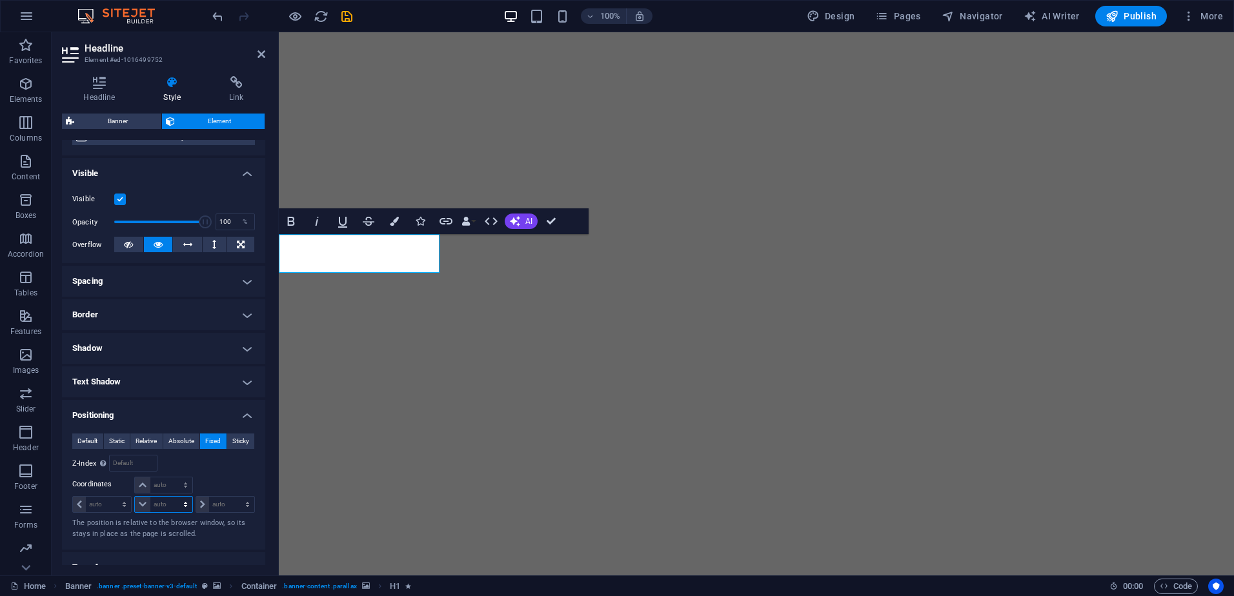
click at [163, 510] on select "auto px rem % em" at bounding box center [163, 504] width 57 height 15
select select "px"
click at [172, 497] on select "auto px rem % em" at bounding box center [163, 504] width 57 height 15
type input "0"
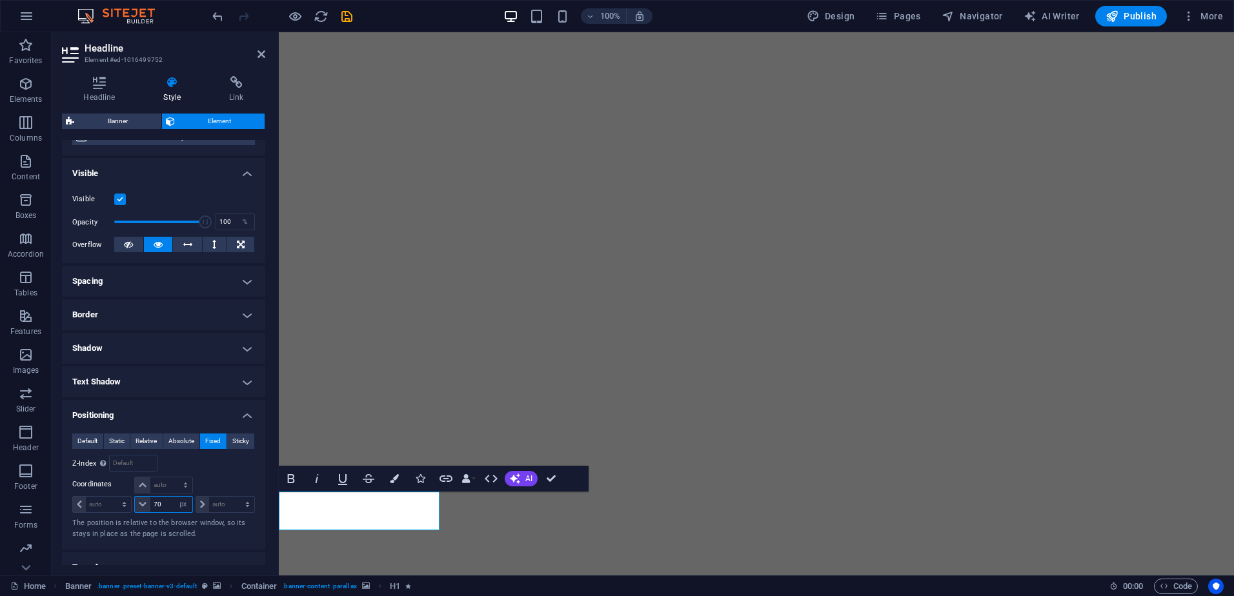
type input "70"
click at [225, 467] on div "Relative to #ed-1016499749" at bounding box center [210, 463] width 92 height 17
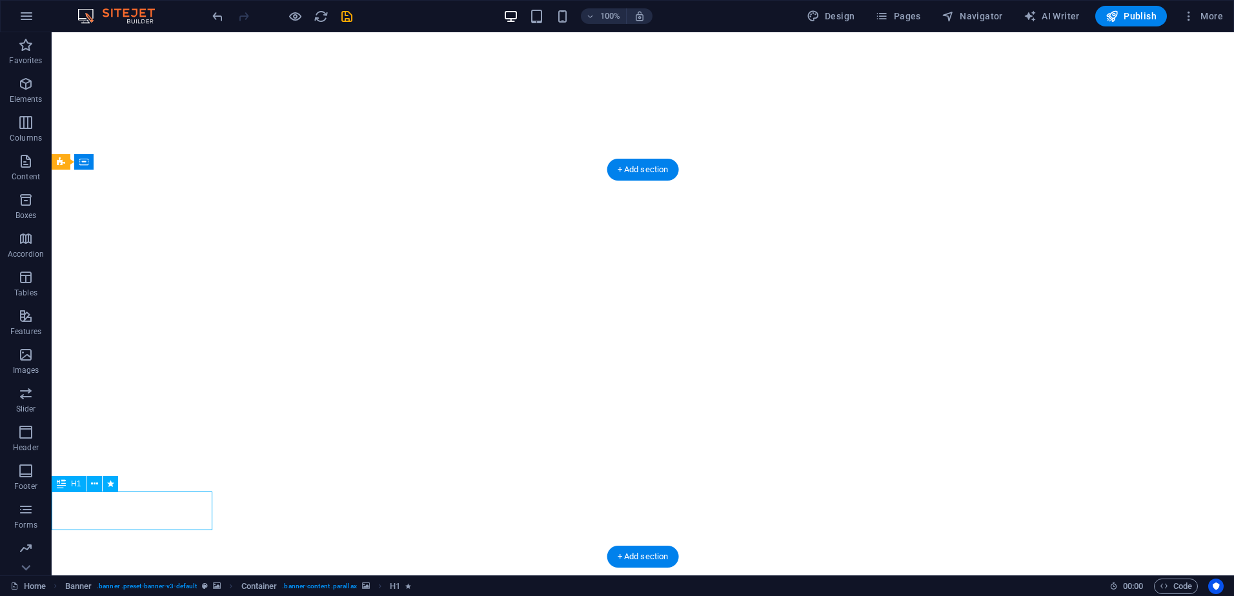
select select "px"
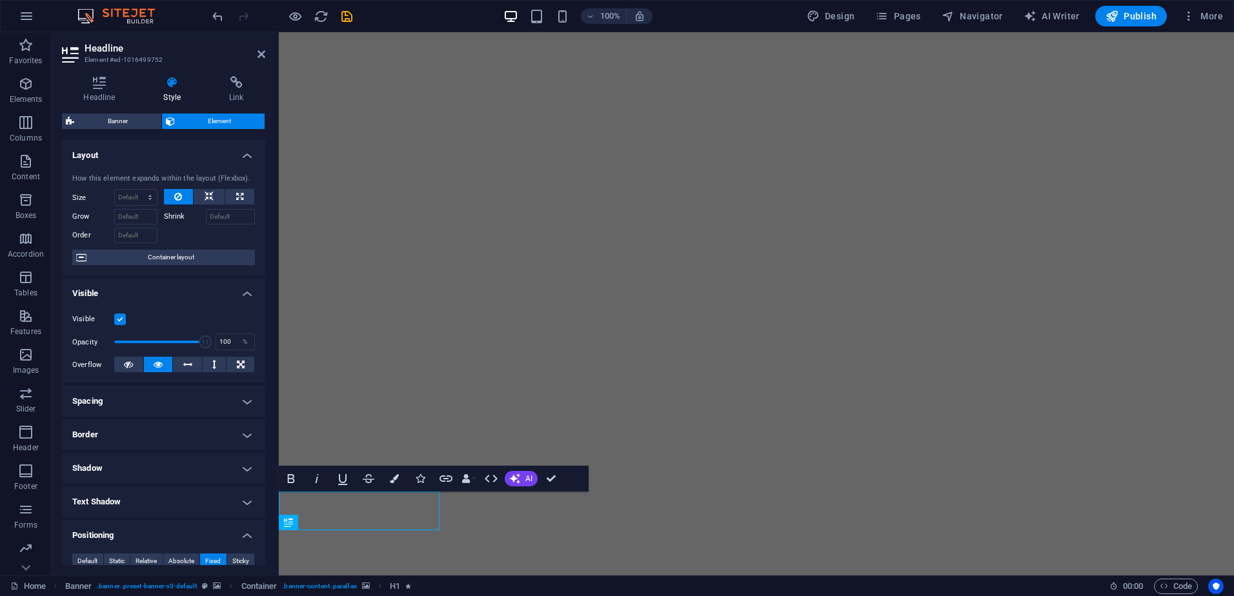
click at [110, 518] on h4 "Text Shadow" at bounding box center [163, 502] width 203 height 31
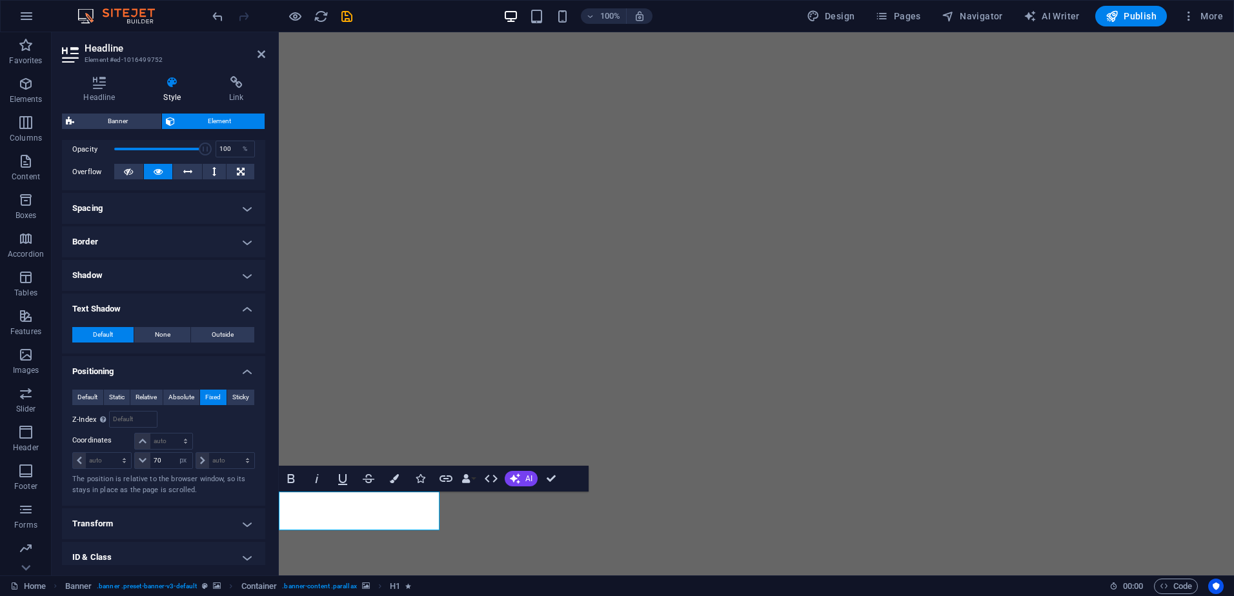
scroll to position [194, 0]
click at [170, 454] on input "70" at bounding box center [170, 459] width 41 height 15
type input "50"
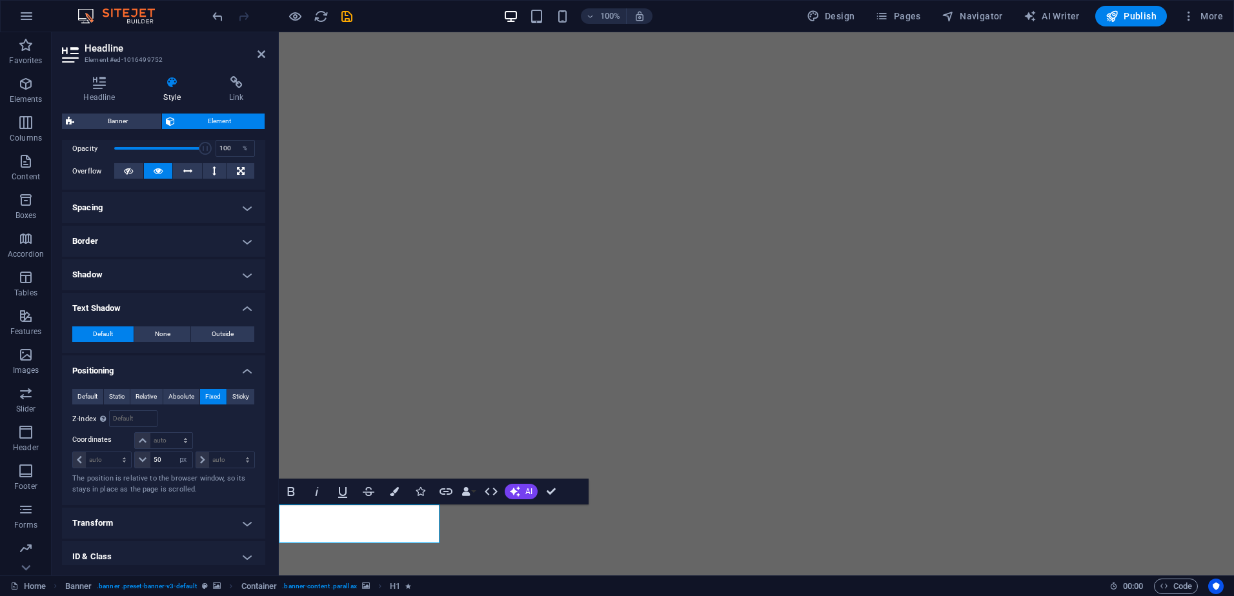
click at [218, 428] on div "Default Static Relative Absolute Fixed Sticky Z-Index Sets the order of the ele…" at bounding box center [163, 442] width 183 height 106
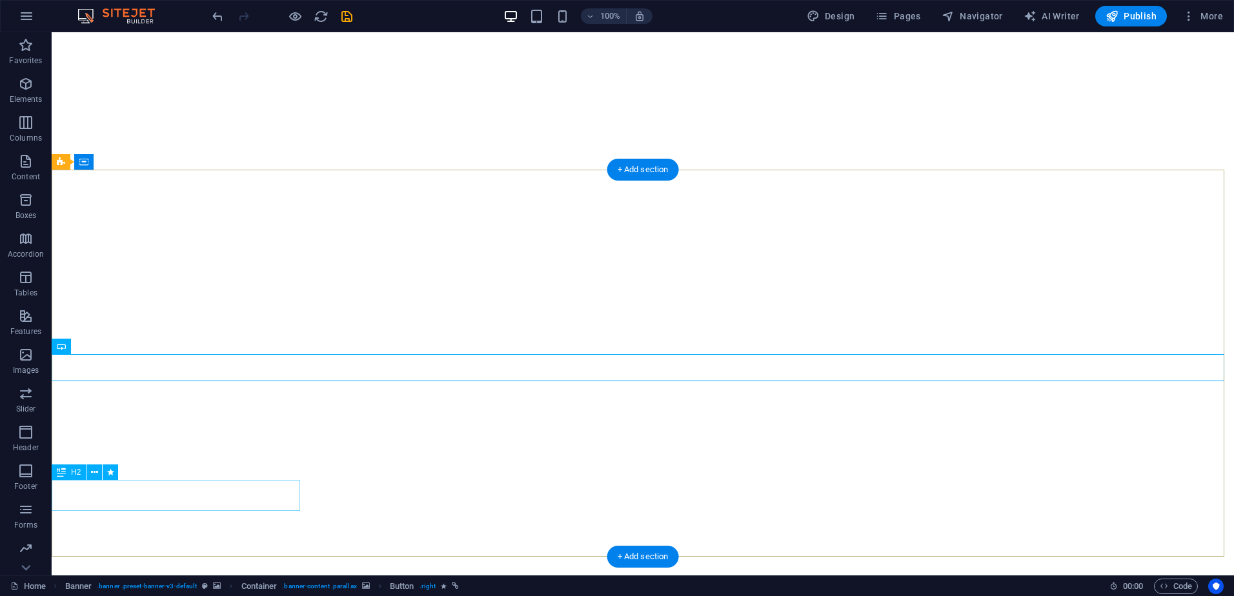
select select "px"
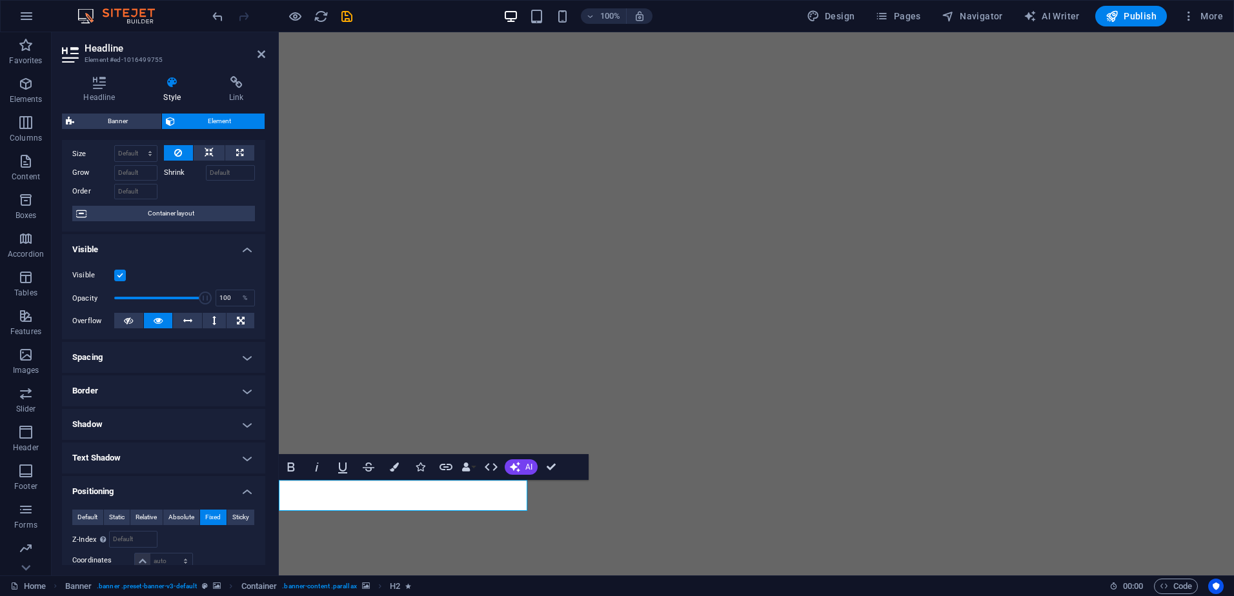
scroll to position [65, 0]
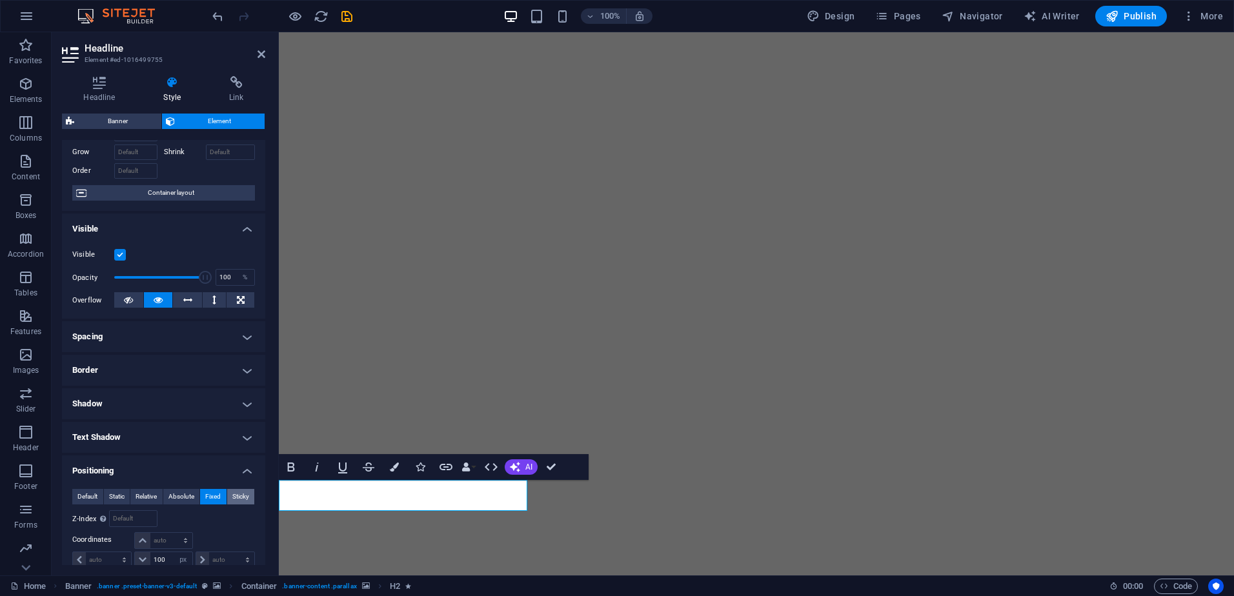
click at [241, 497] on span "Sticky" at bounding box center [240, 496] width 17 height 15
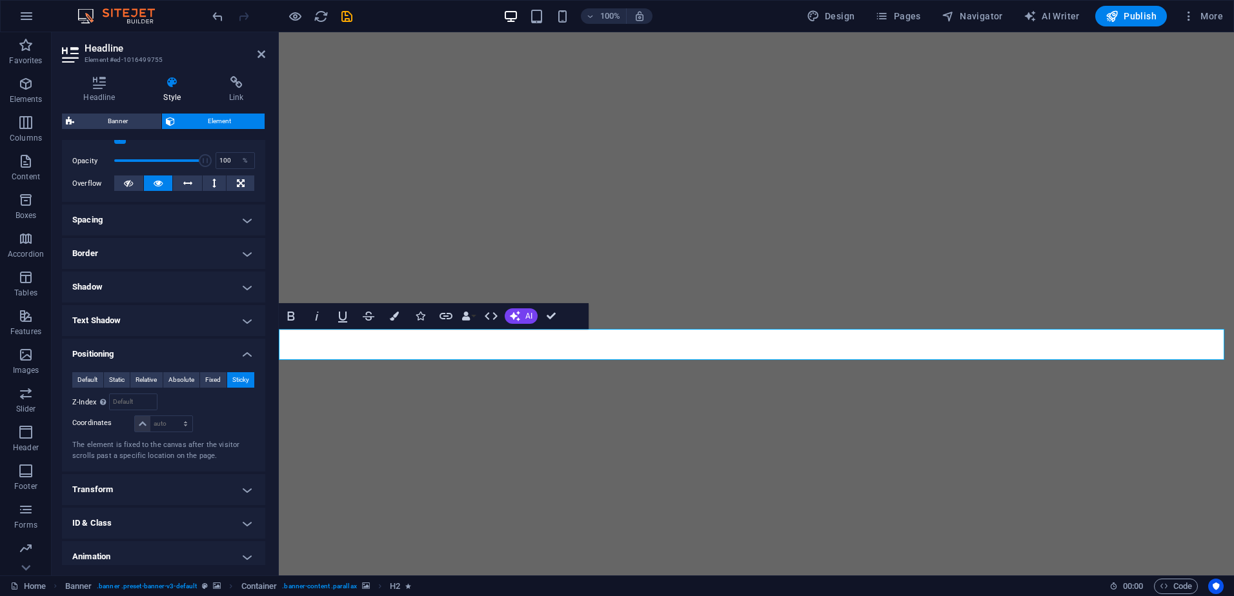
scroll to position [194, 0]
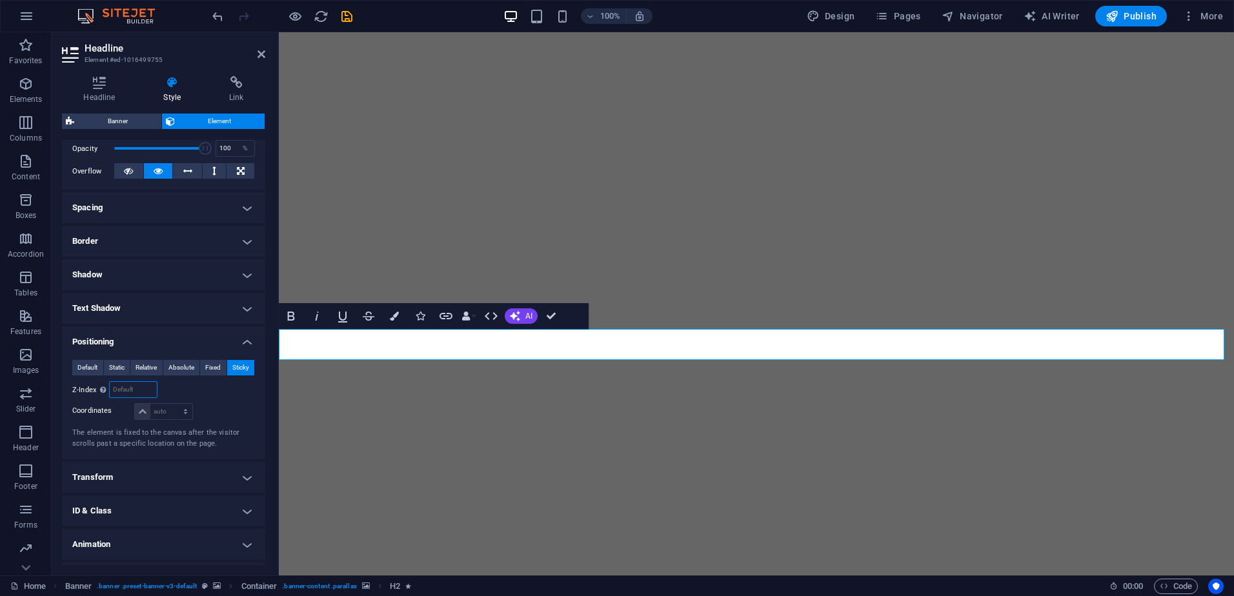
click at [121, 385] on input "number" at bounding box center [133, 389] width 46 height 15
type input "100"
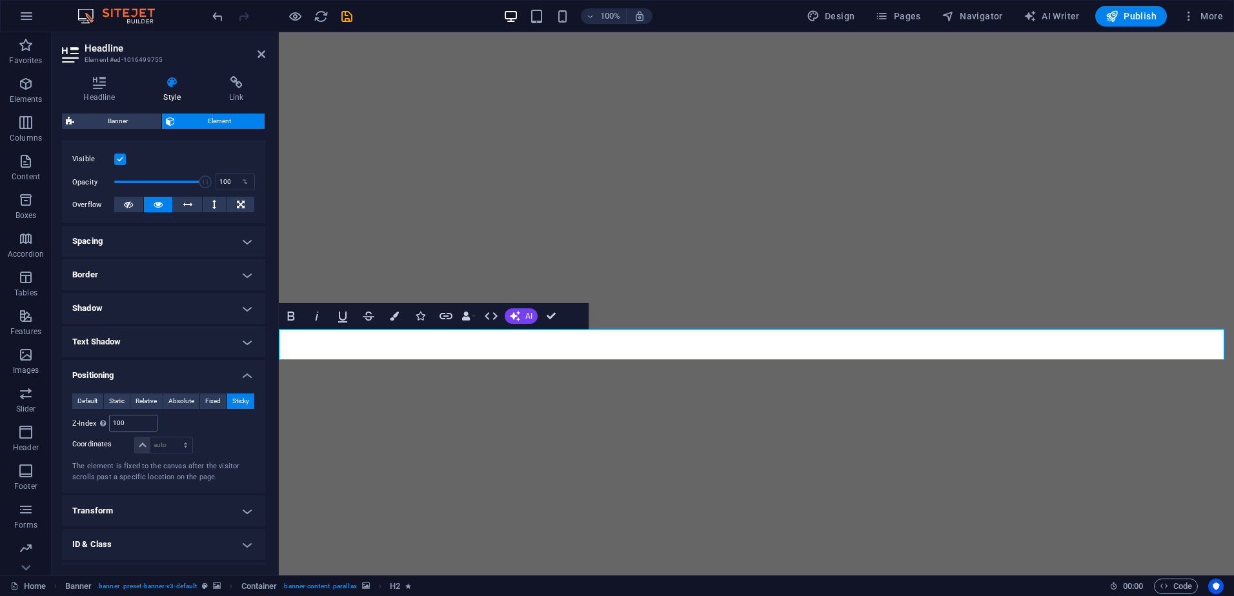
scroll to position [129, 0]
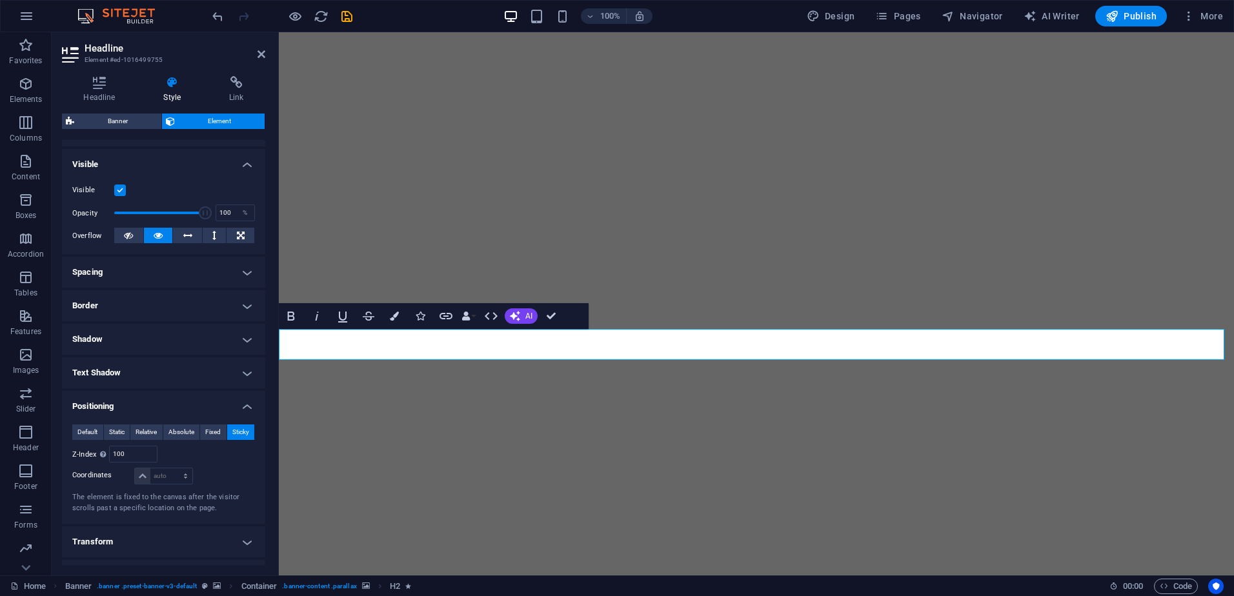
click at [207, 445] on div "Default Static Relative Absolute Fixed Sticky Z-Index Sets the order of the ele…" at bounding box center [163, 469] width 183 height 89
click at [174, 466] on div "Default Static Relative Absolute Fixed Sticky Z-Index Sets the order of the ele…" at bounding box center [163, 469] width 183 height 89
click at [137, 460] on input "100" at bounding box center [133, 454] width 46 height 15
click at [165, 480] on select "auto px rem % em" at bounding box center [163, 476] width 57 height 15
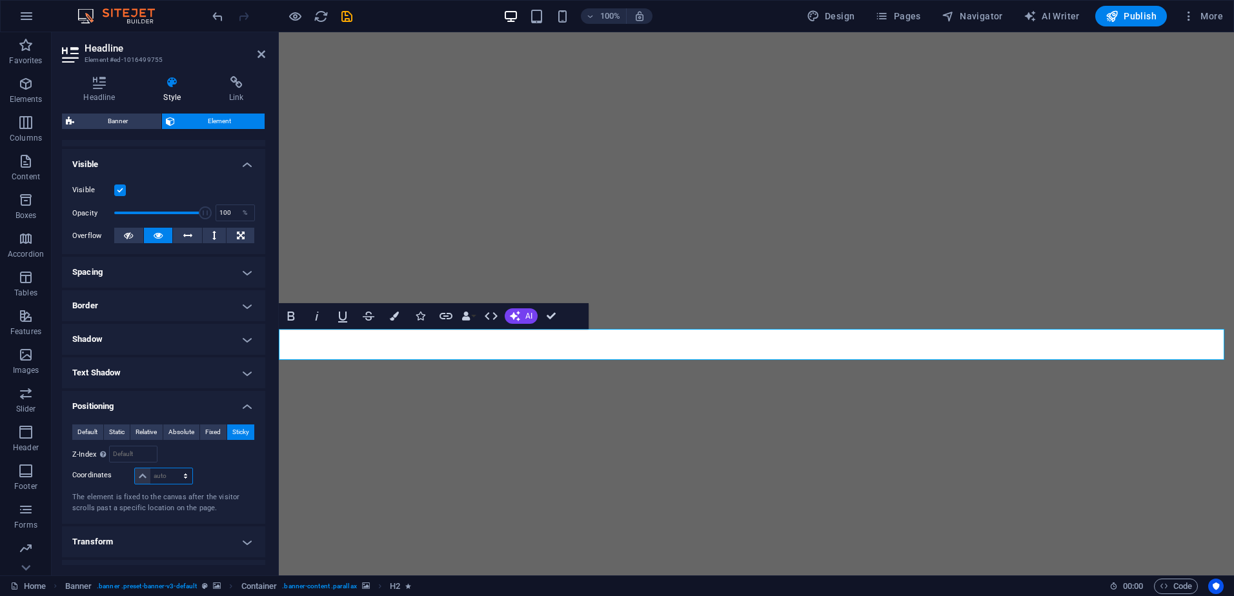
select select "px"
click at [172, 469] on select "auto px rem % em" at bounding box center [163, 476] width 57 height 15
type input "100"
click at [216, 453] on div "Relative to #ed-1016499749" at bounding box center [210, 454] width 92 height 17
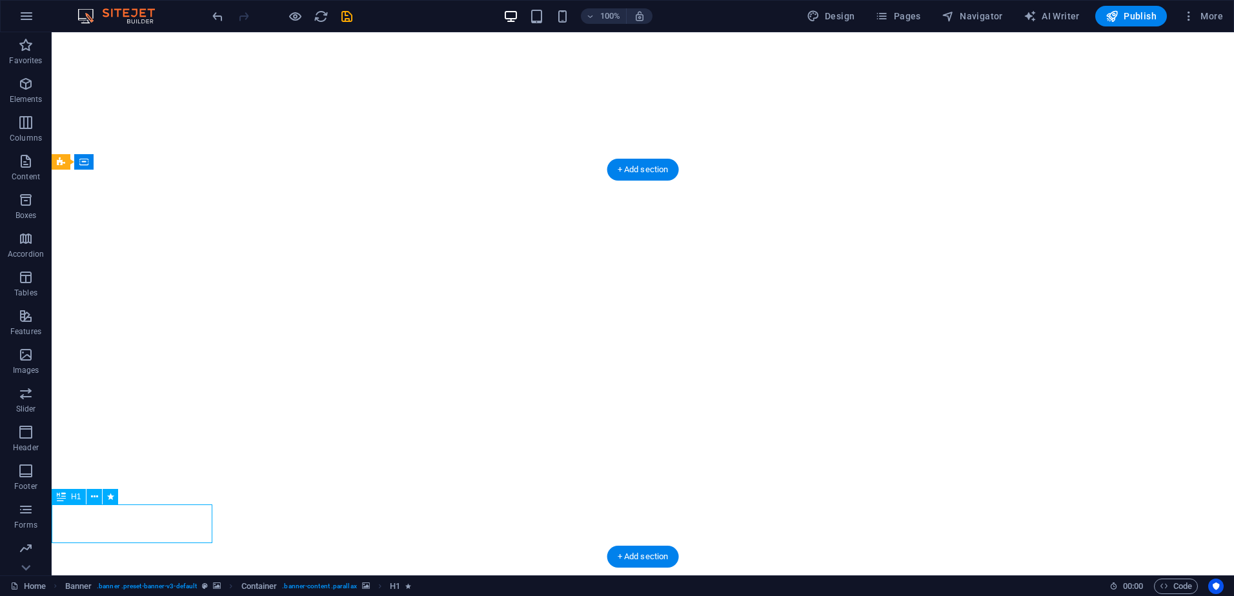
select select "px"
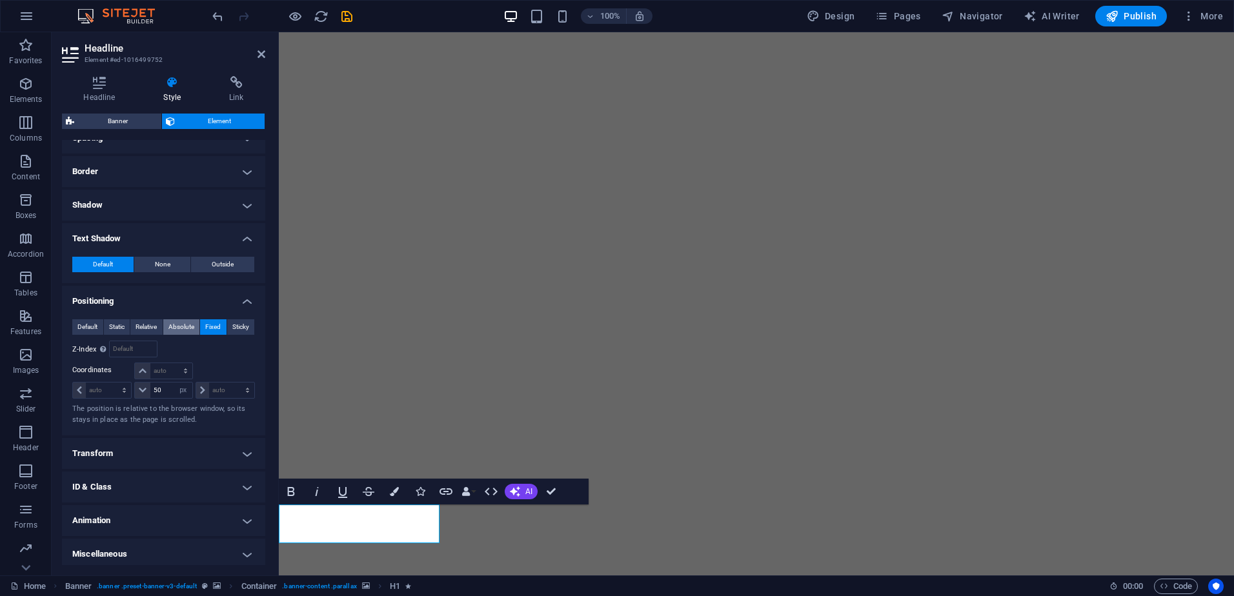
scroll to position [268, 0]
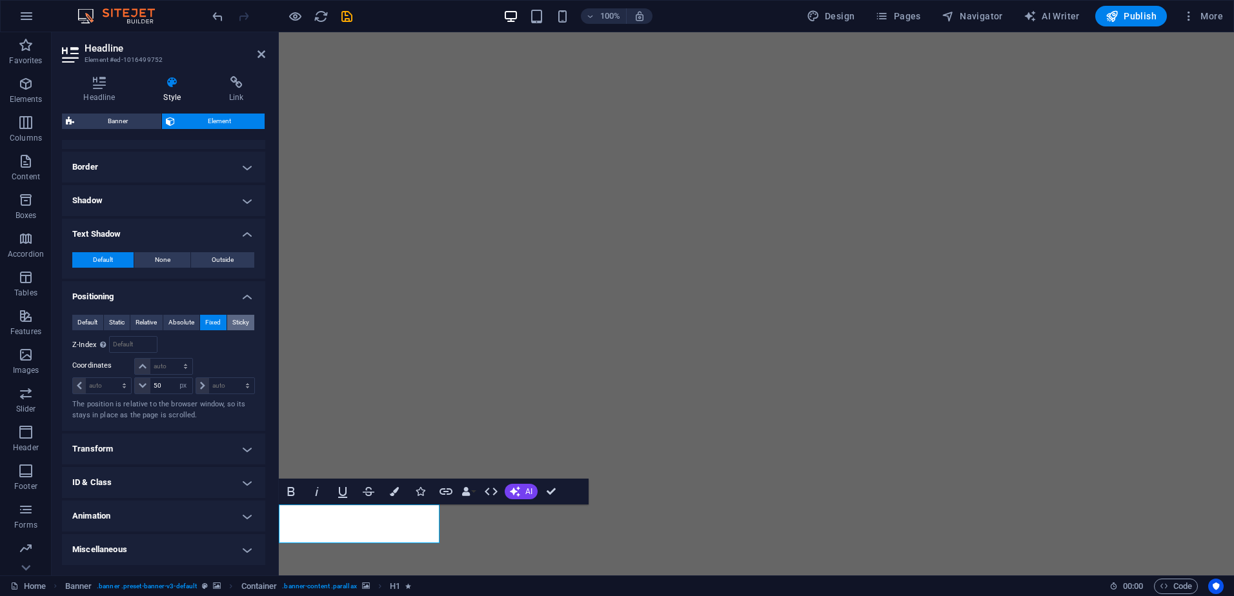
click at [227, 316] on button "Sticky" at bounding box center [241, 322] width 28 height 15
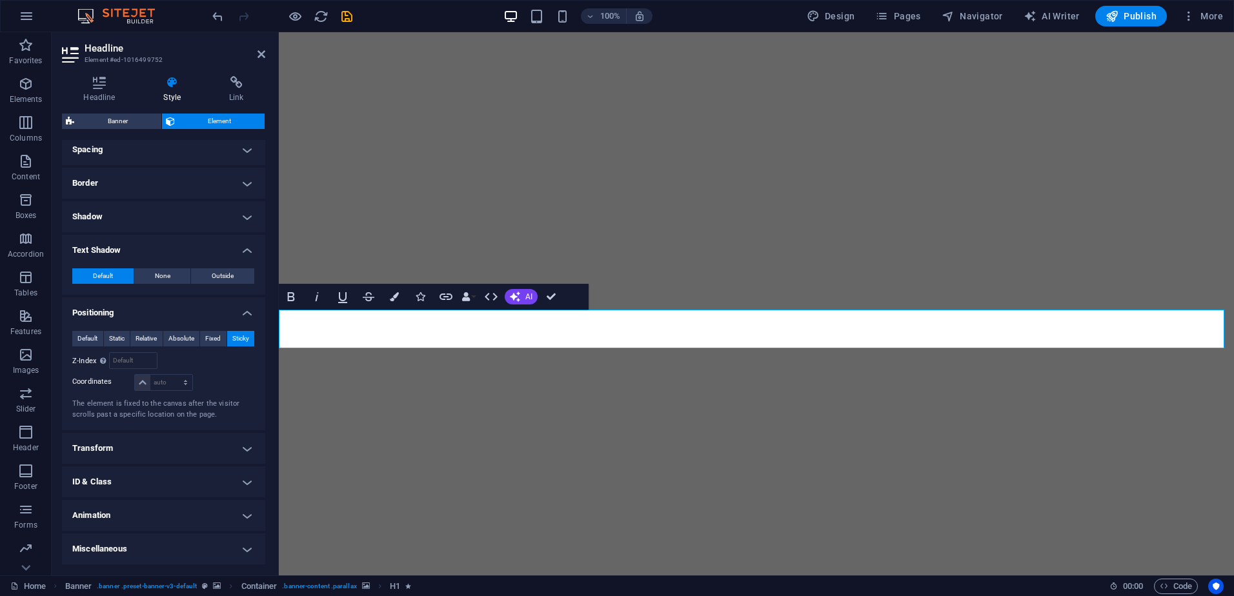
scroll to position [252, 0]
click at [155, 379] on select "auto px rem % em" at bounding box center [163, 382] width 57 height 15
select select "px"
click at [172, 375] on select "auto px rem % em" at bounding box center [163, 382] width 57 height 15
type input "200"
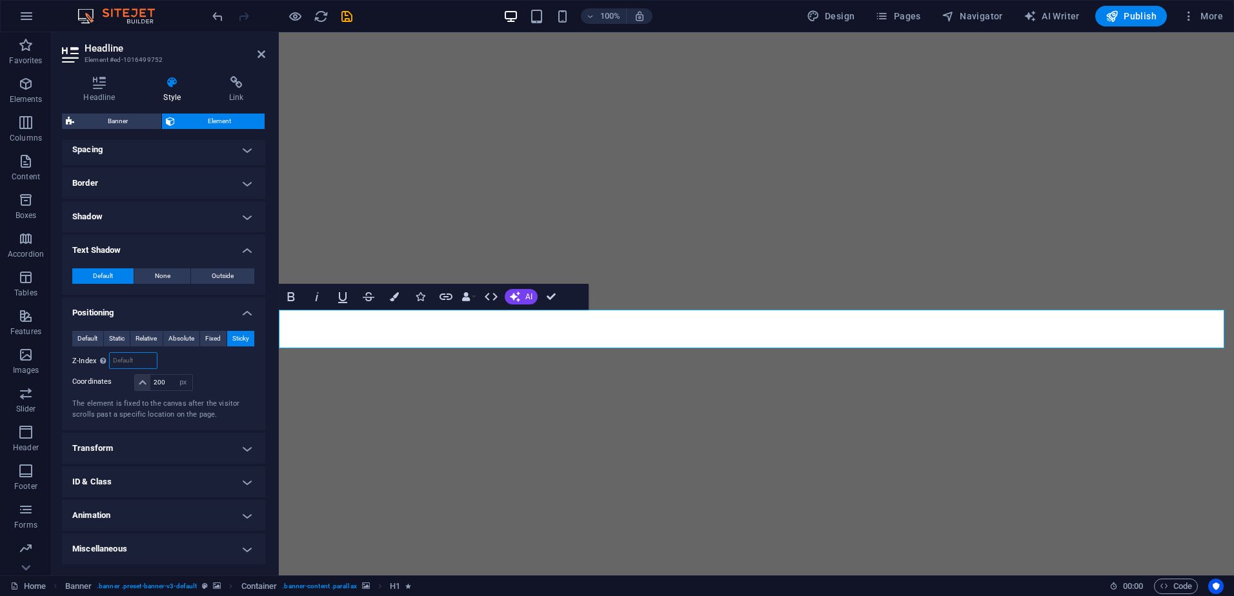
click at [126, 368] on input "number" at bounding box center [133, 360] width 46 height 15
type input "200"
click at [207, 376] on div at bounding box center [224, 383] width 61 height 18
click at [342, 349] on button at bounding box center [337, 340] width 15 height 15
select select "px"
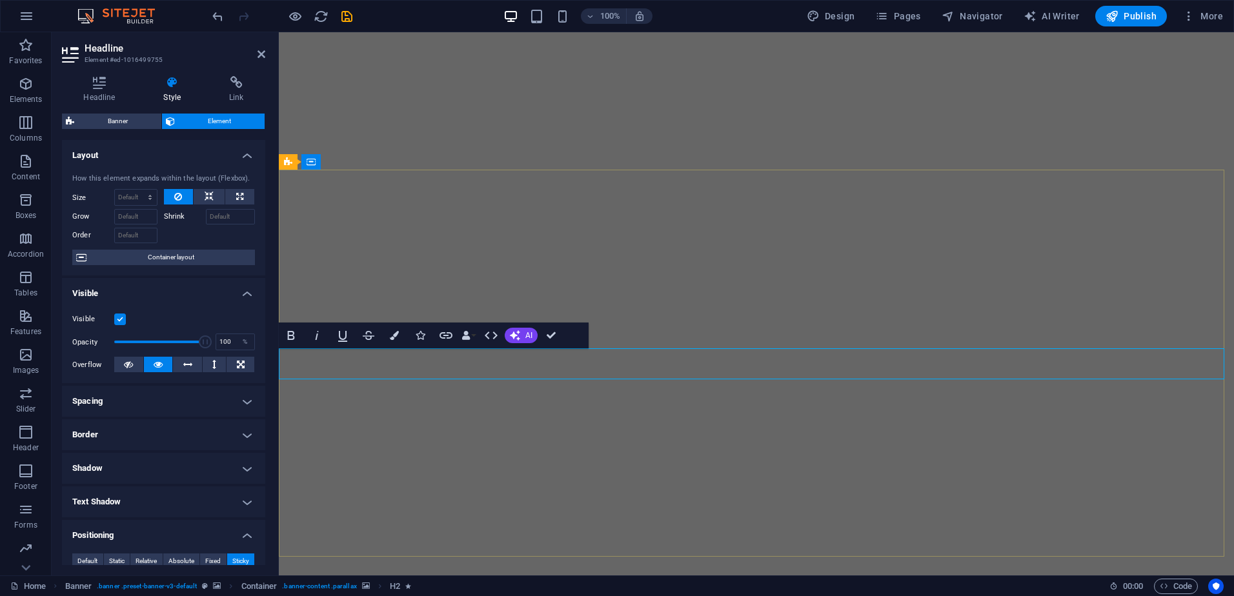
type input "100"
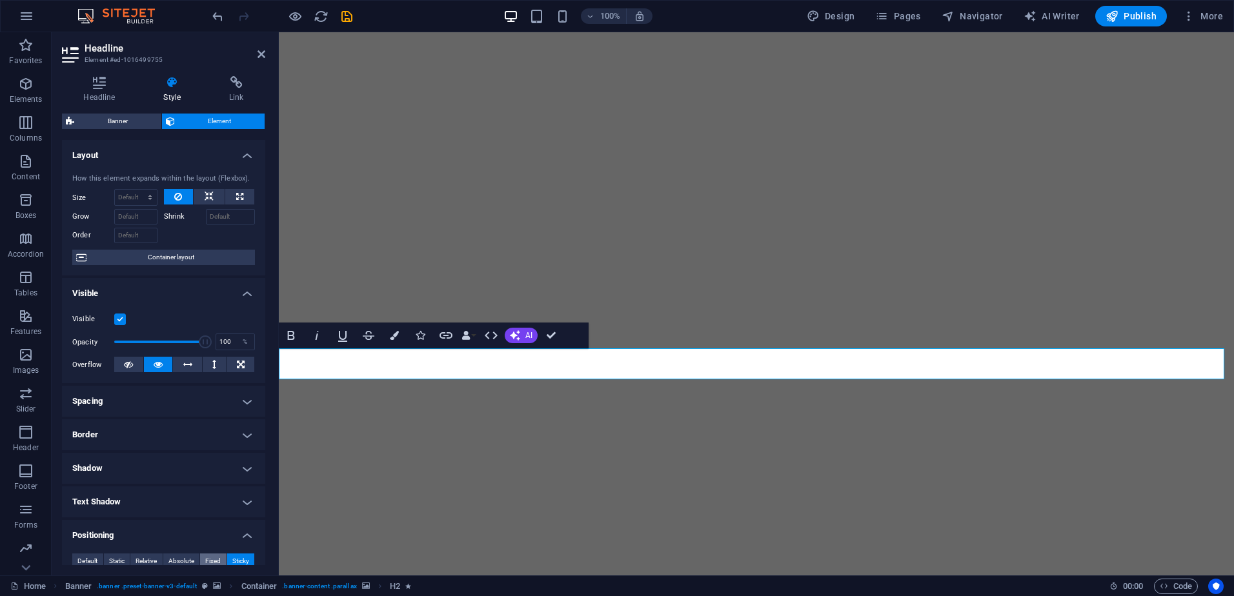
click at [207, 555] on span "Fixed" at bounding box center [212, 561] width 15 height 15
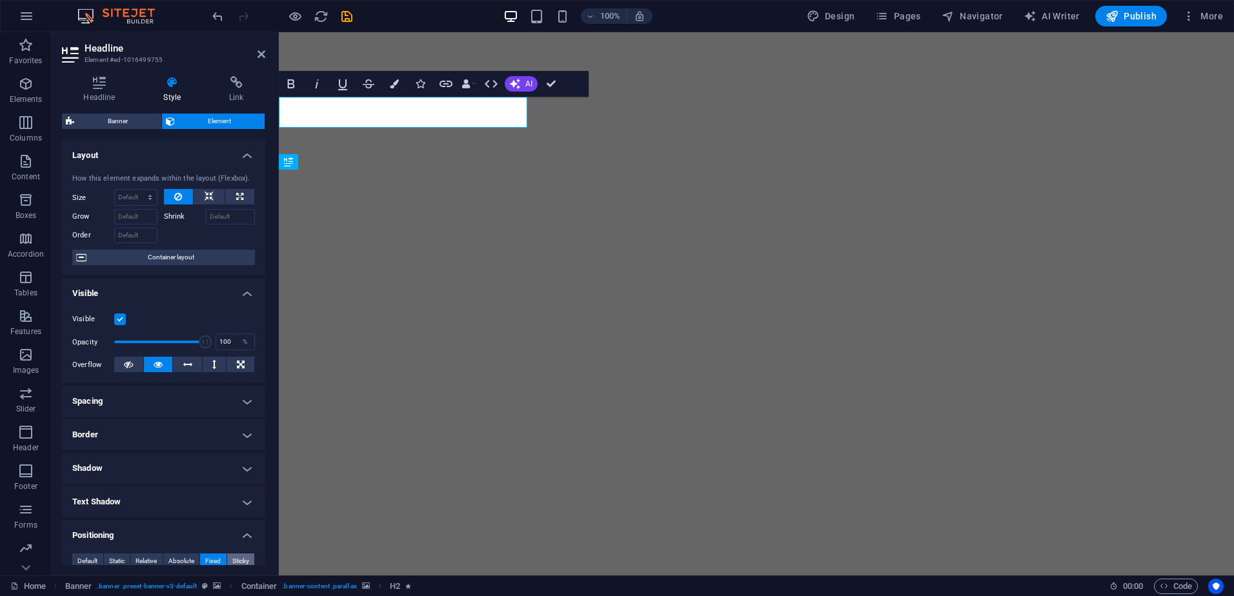
click at [232, 557] on span "Sticky" at bounding box center [240, 561] width 17 height 15
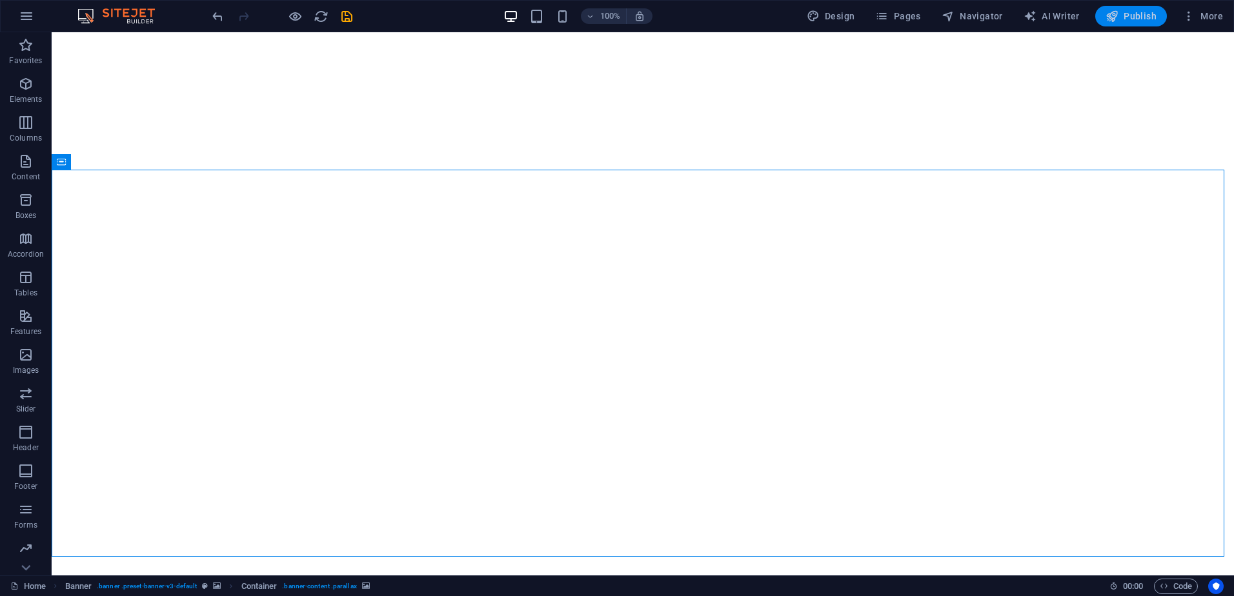
click at [1137, 10] on span "Publish" at bounding box center [1131, 16] width 51 height 13
